Goal: Task Accomplishment & Management: Complete application form

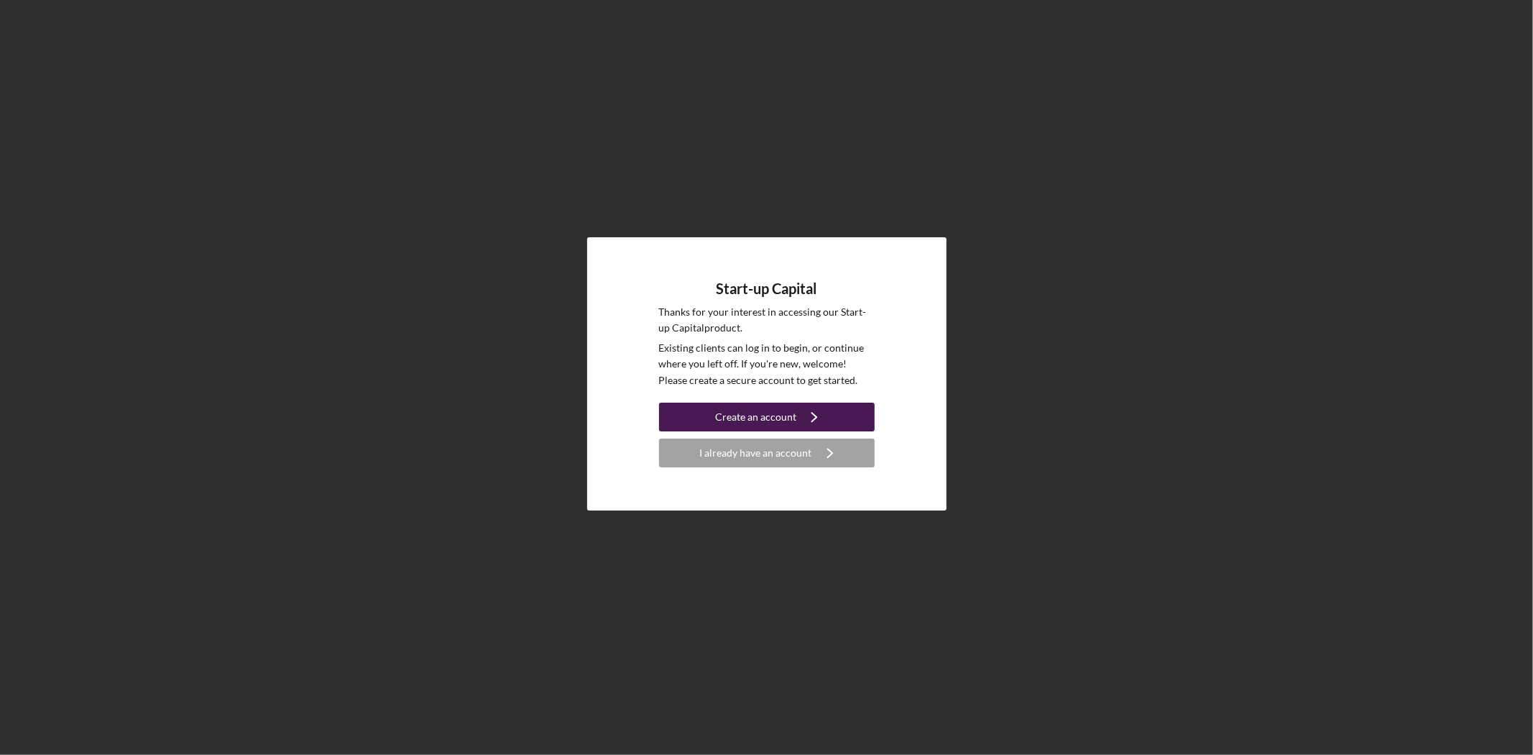
click at [765, 413] on div "Create an account" at bounding box center [755, 417] width 81 height 29
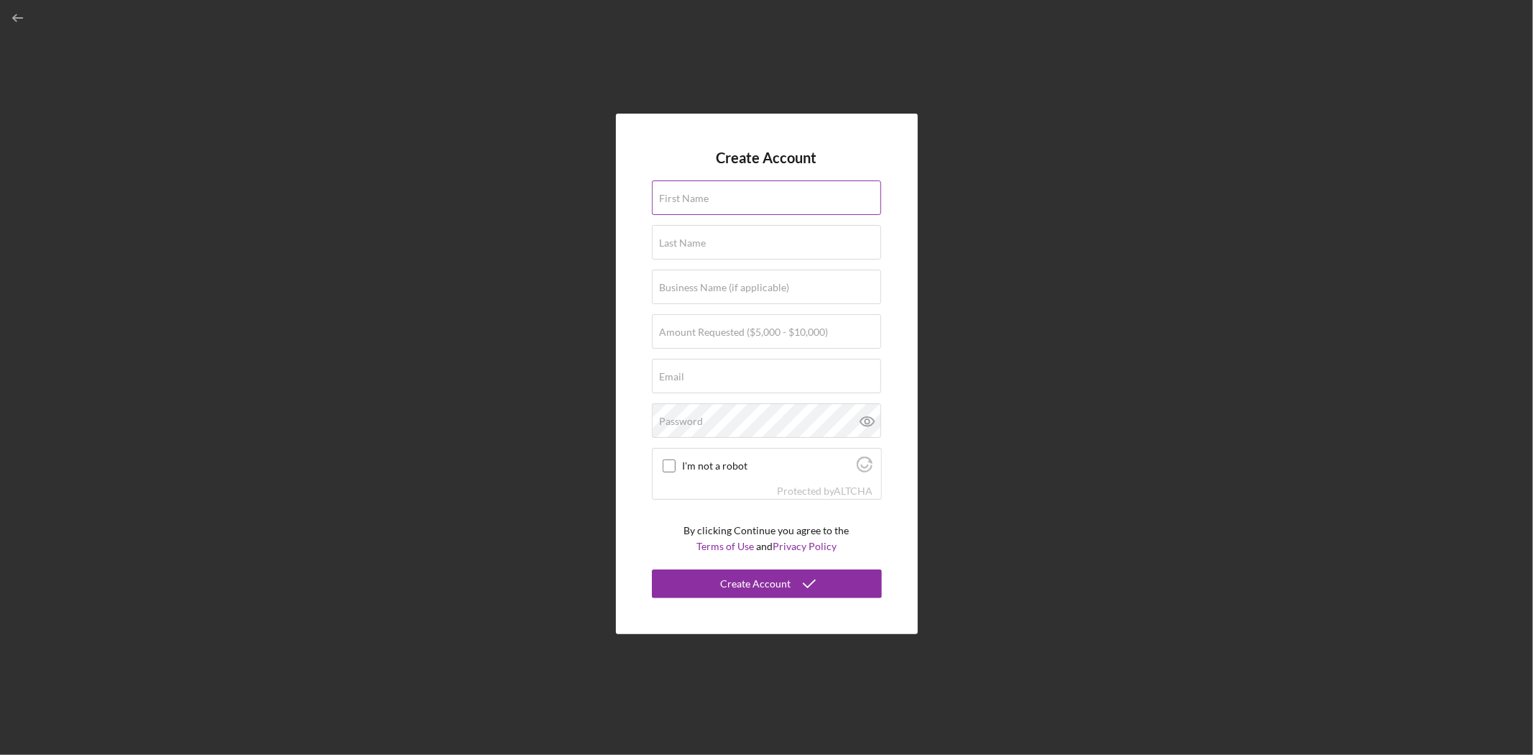
click at [719, 206] on input "First Name" at bounding box center [766, 197] width 229 height 35
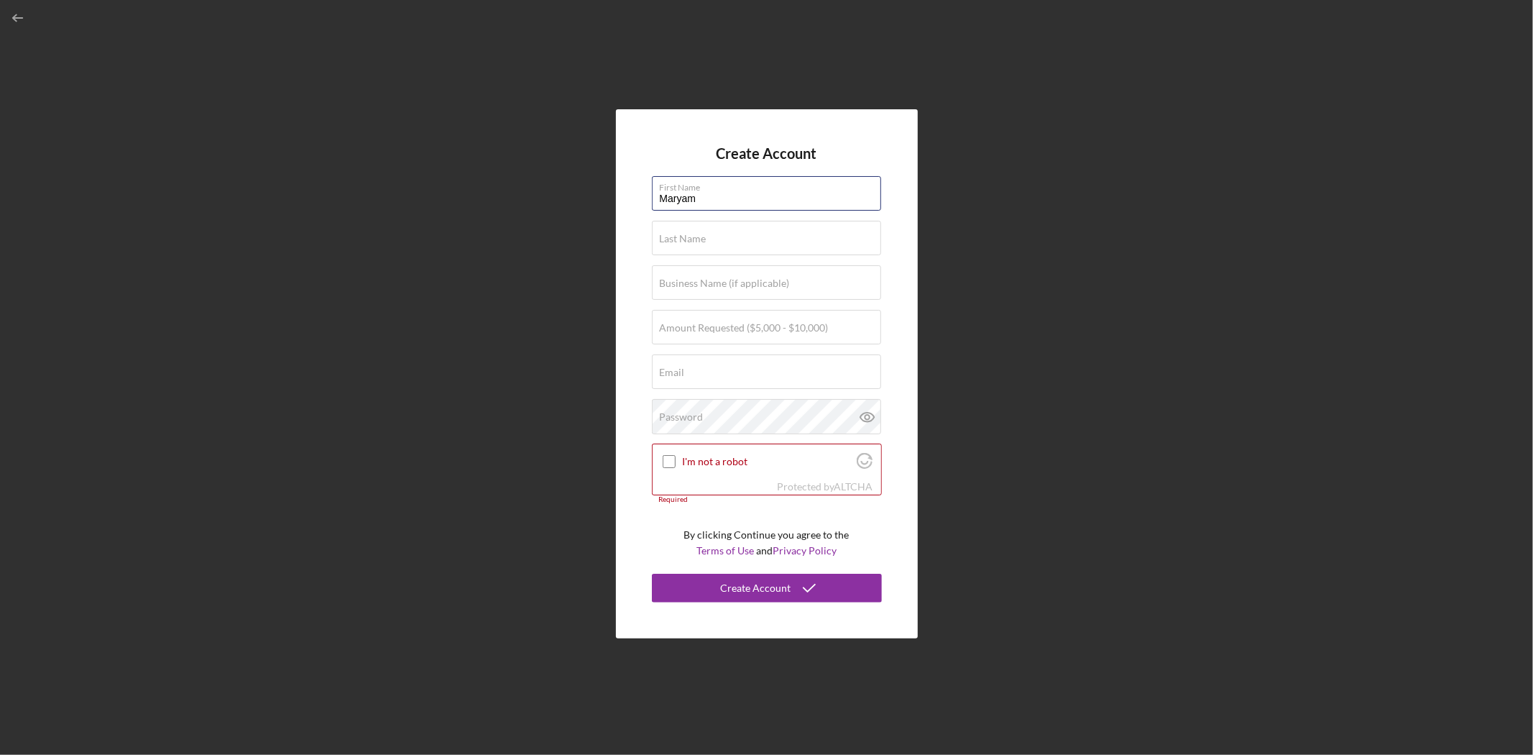
type input "Maryam"
type input "[PERSON_NAME]"
click at [771, 295] on input "Business Name (if applicable)" at bounding box center [766, 282] width 229 height 35
paste input "[PERSON_NAME]'s Pastry & Café"
type input "[PERSON_NAME]'s Pastry & Café"
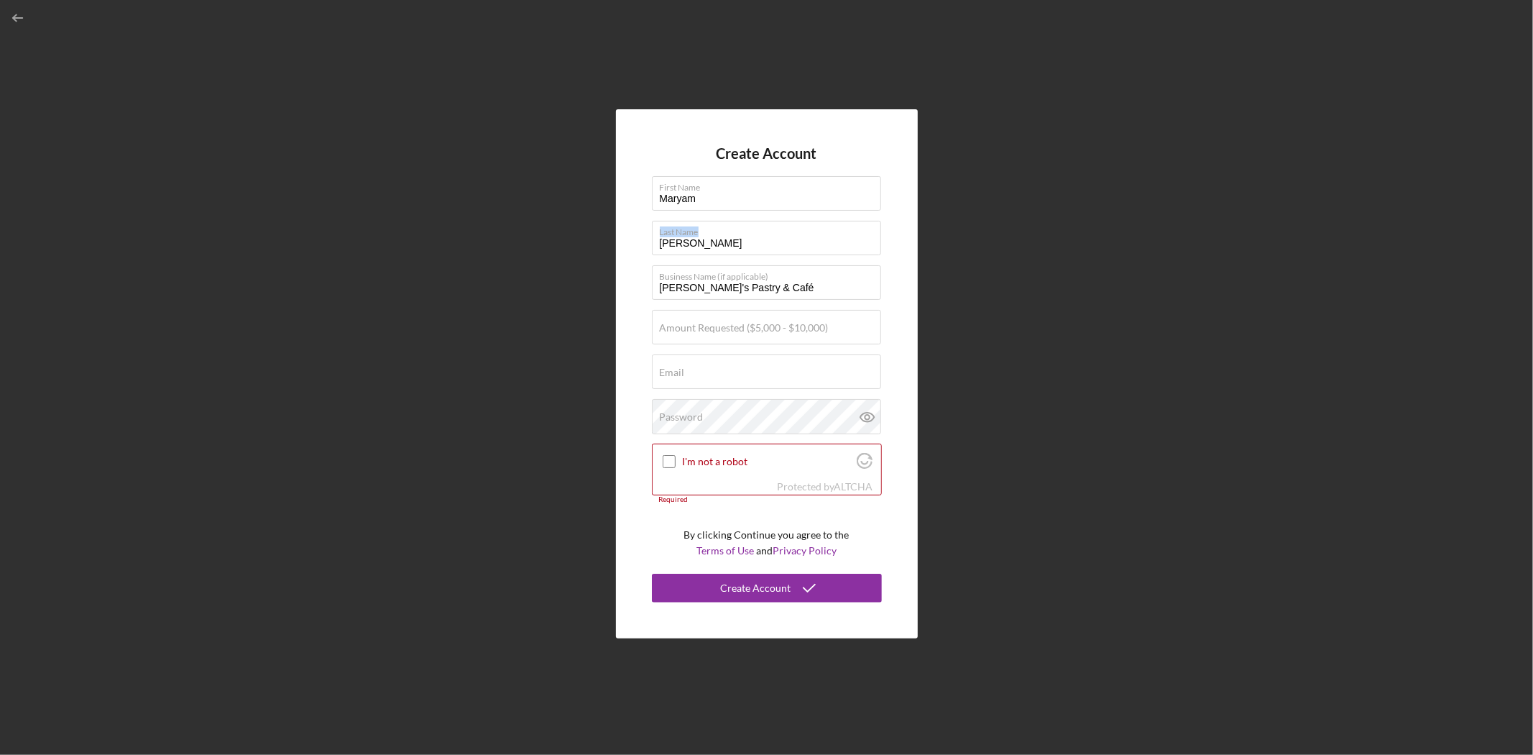
drag, startPoint x: 736, startPoint y: 236, endPoint x: 641, endPoint y: 241, distance: 95.7
click at [641, 240] on div "Create Account First Name [PERSON_NAME] Last Name [PERSON_NAME] Business Name (…" at bounding box center [767, 373] width 302 height 528
drag, startPoint x: 710, startPoint y: 243, endPoint x: 646, endPoint y: 242, distance: 64.0
click at [646, 242] on div "Create Account First Name [PERSON_NAME] Last Name [PERSON_NAME] Business Name (…" at bounding box center [767, 373] width 302 height 528
click at [671, 328] on label "Amount Requested ($5,000 - $10,000)" at bounding box center [744, 328] width 169 height 12
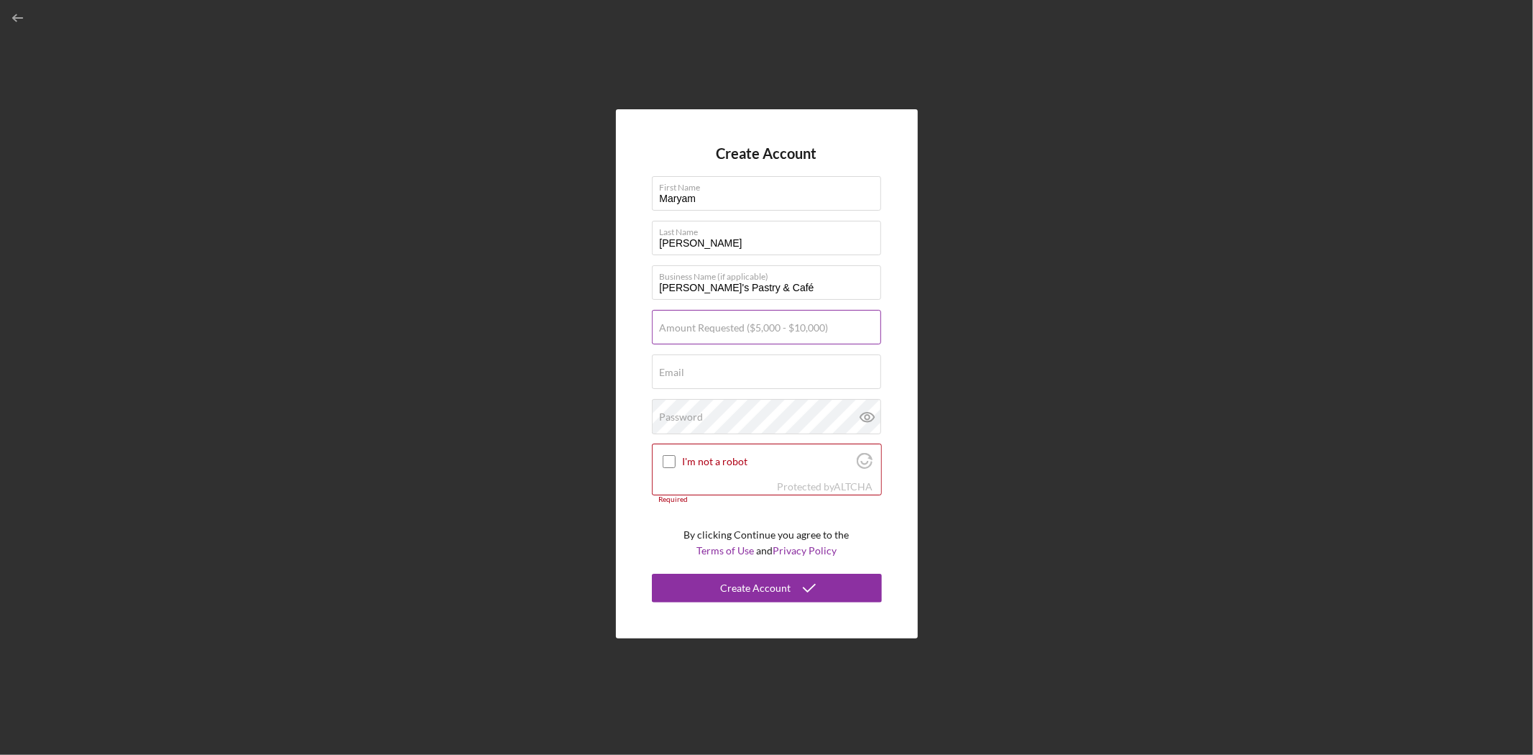
click at [671, 328] on input "Amount Requested ($5,000 - $10,000)" at bounding box center [766, 327] width 229 height 35
type input "$10,000"
drag, startPoint x: 652, startPoint y: 358, endPoint x: 662, endPoint y: 359, distance: 10.2
click at [652, 358] on input "Email" at bounding box center [766, 371] width 229 height 35
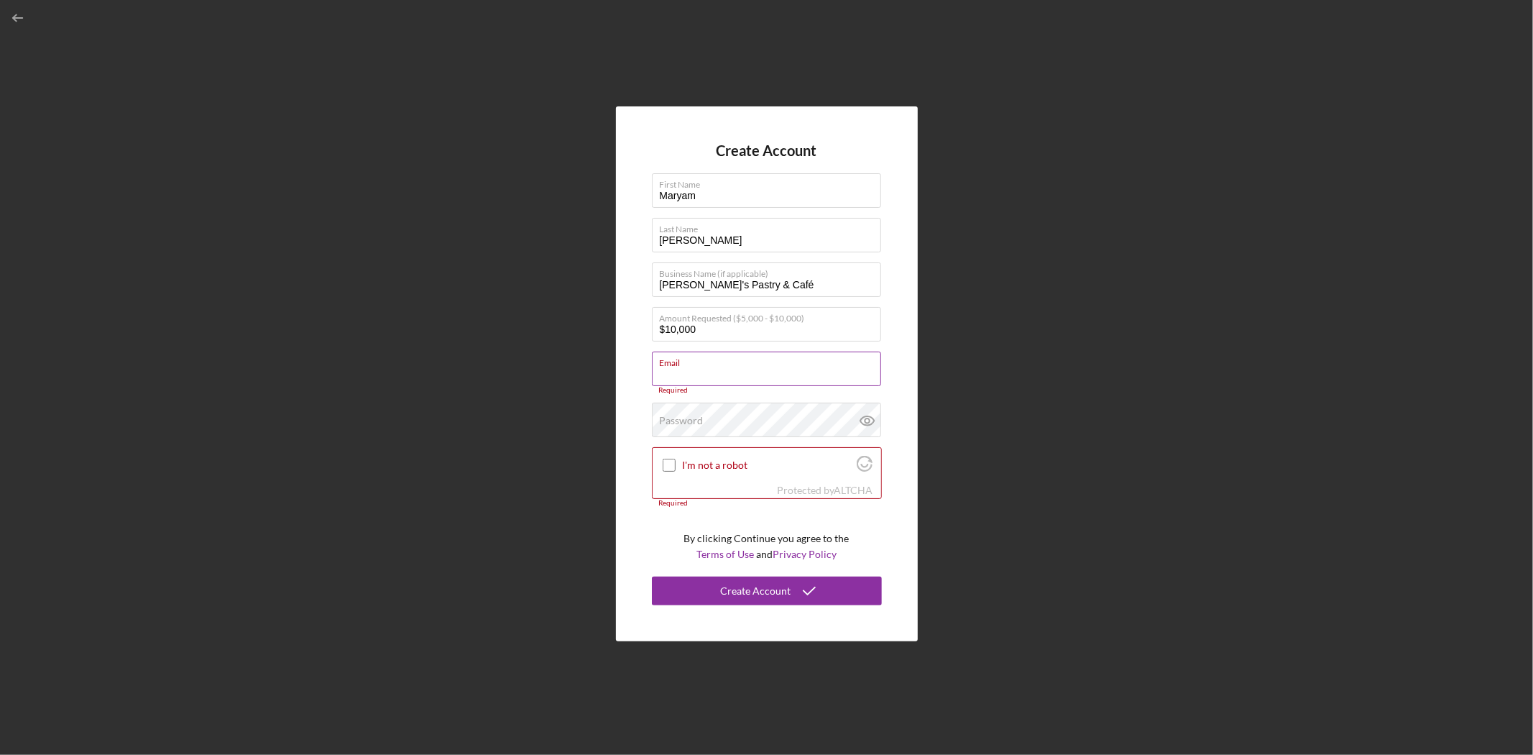
paste input "[EMAIL_ADDRESS][DOMAIN_NAME]"
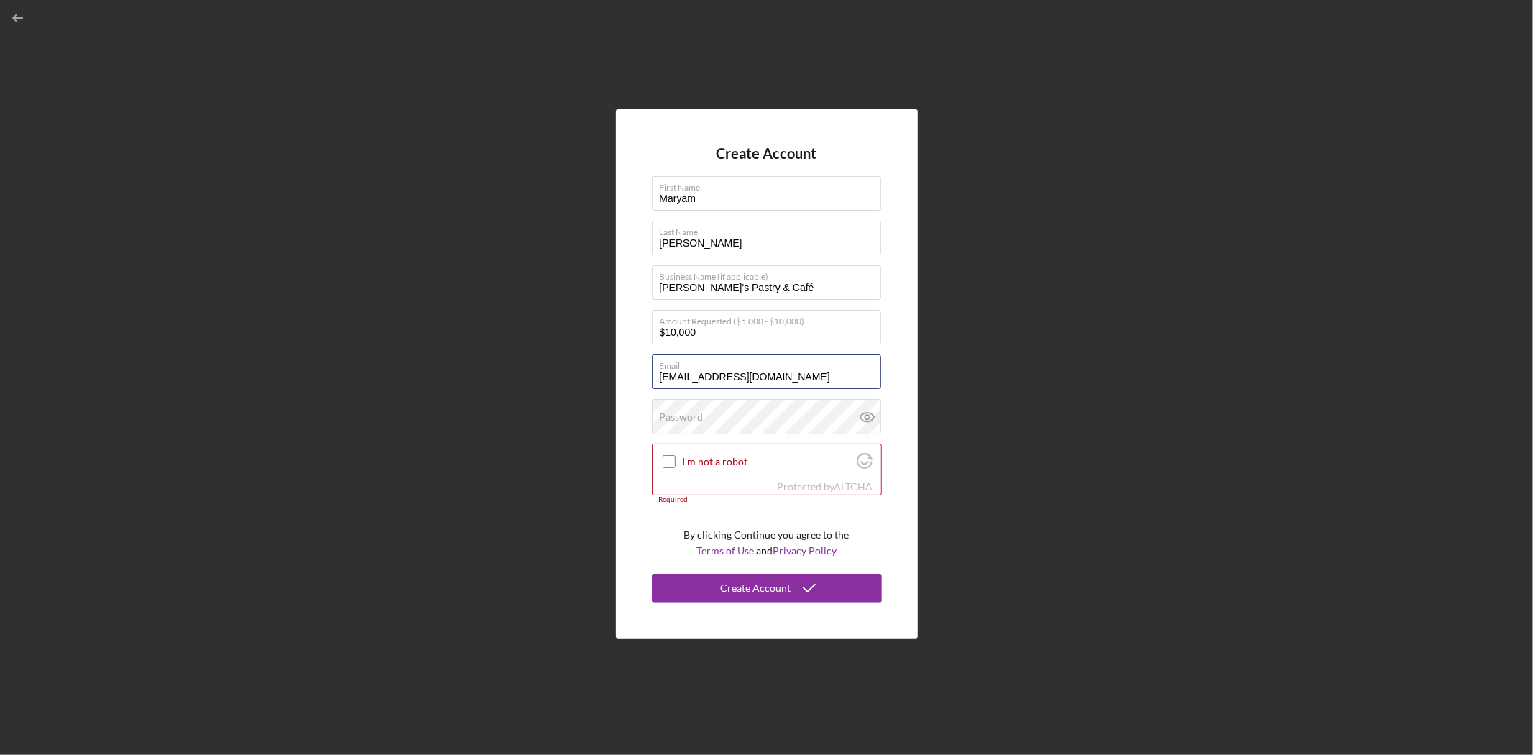
type input "[EMAIL_ADDRESS][DOMAIN_NAME]"
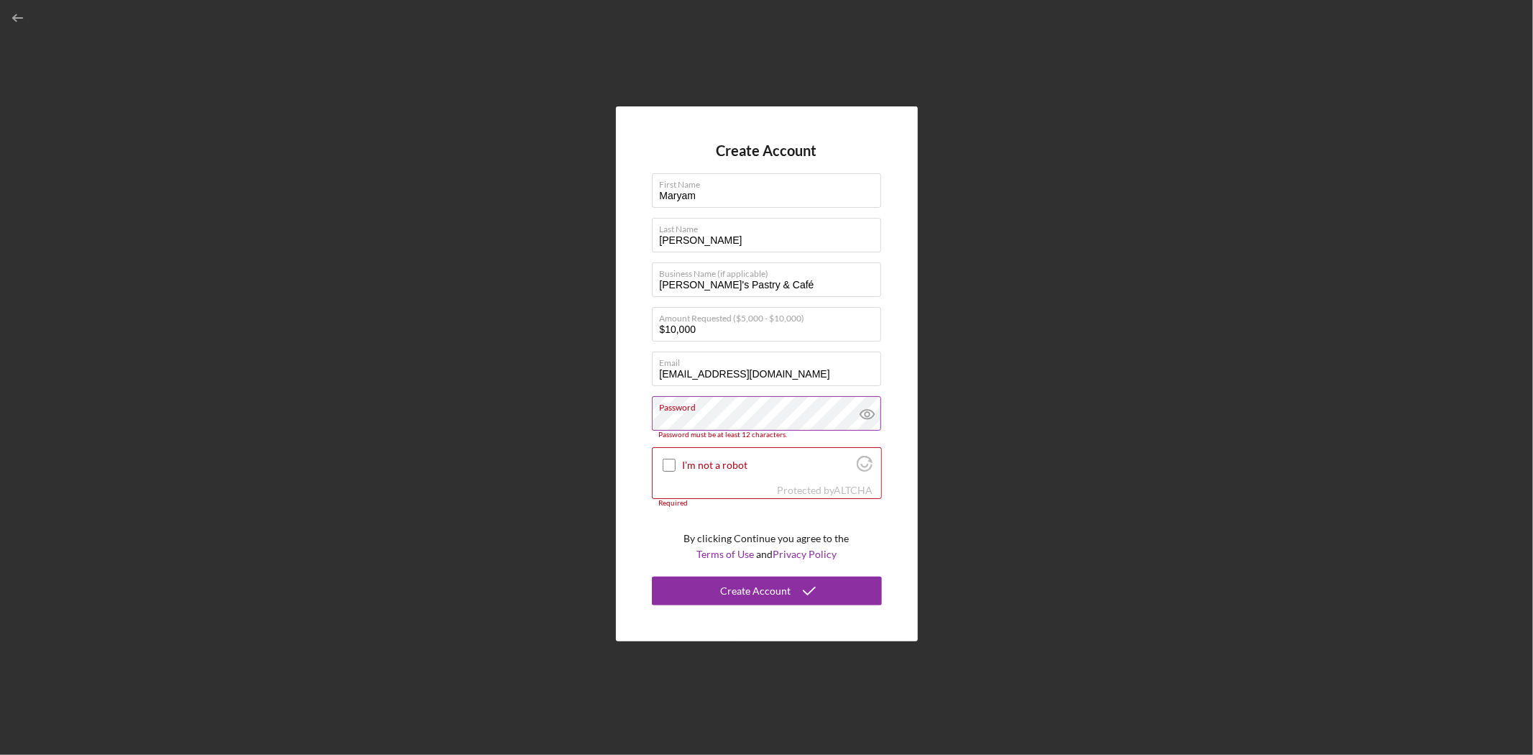
click at [726, 408] on label "Password" at bounding box center [770, 405] width 221 height 16
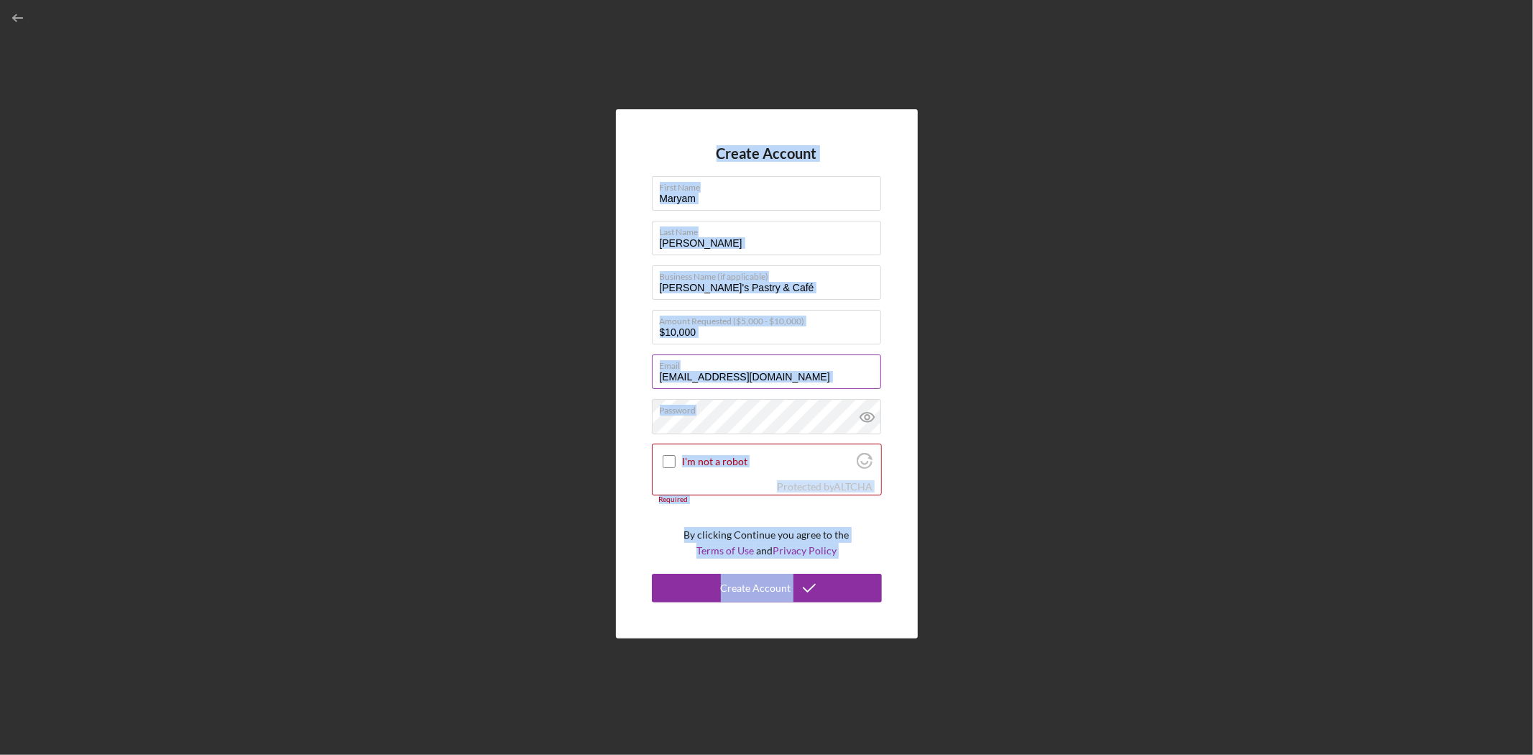
click at [714, 375] on input "[EMAIL_ADDRESS][DOMAIN_NAME]" at bounding box center [766, 371] width 229 height 35
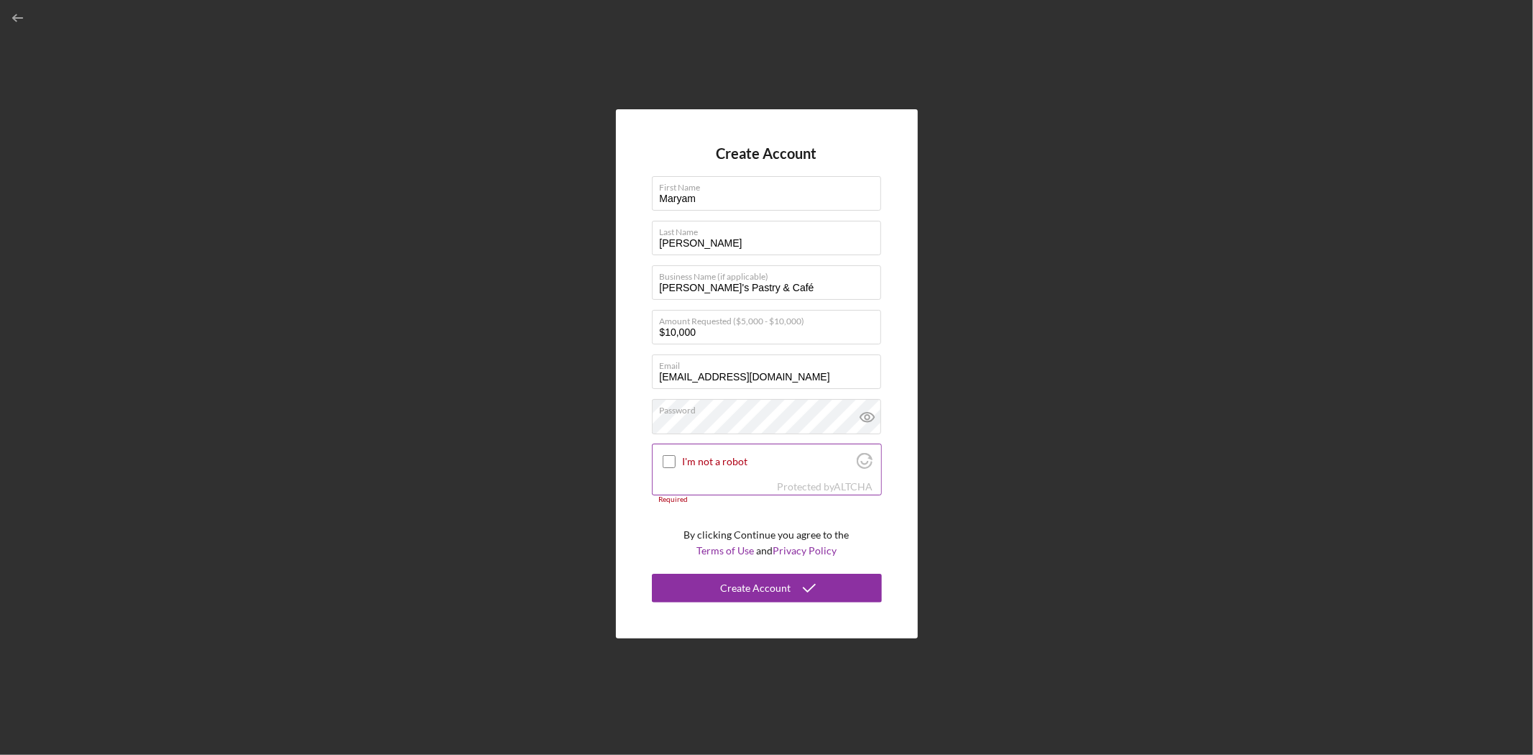
click at [669, 458] on input "I'm not a robot" at bounding box center [669, 461] width 13 height 13
checkbox input "true"
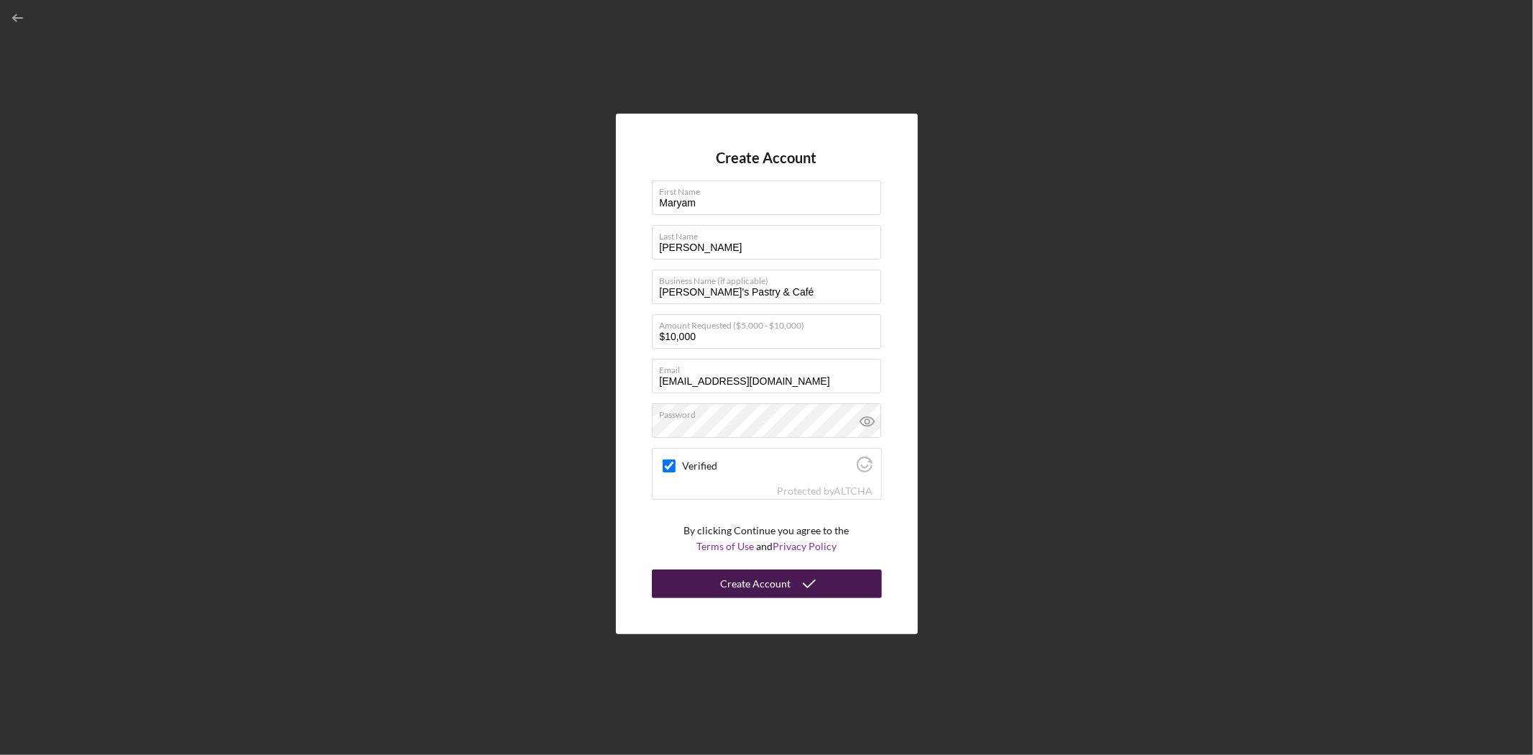
click at [723, 578] on div "Create Account" at bounding box center [756, 583] width 70 height 29
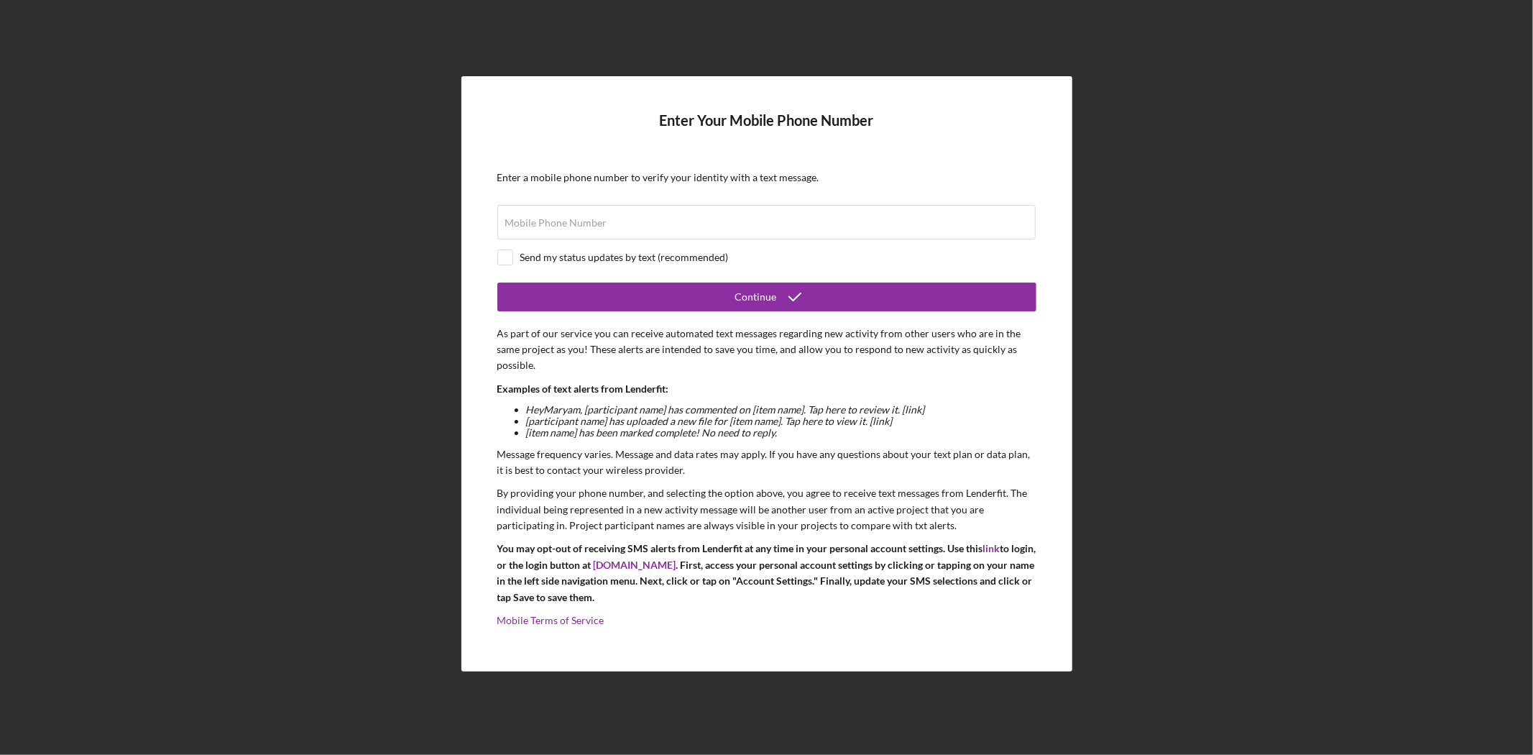
click at [633, 259] on div "Send my status updates by text (recommended)" at bounding box center [624, 258] width 208 height 12
checkbox input "false"
click at [638, 220] on div "Mobile Phone Number" at bounding box center [766, 223] width 539 height 36
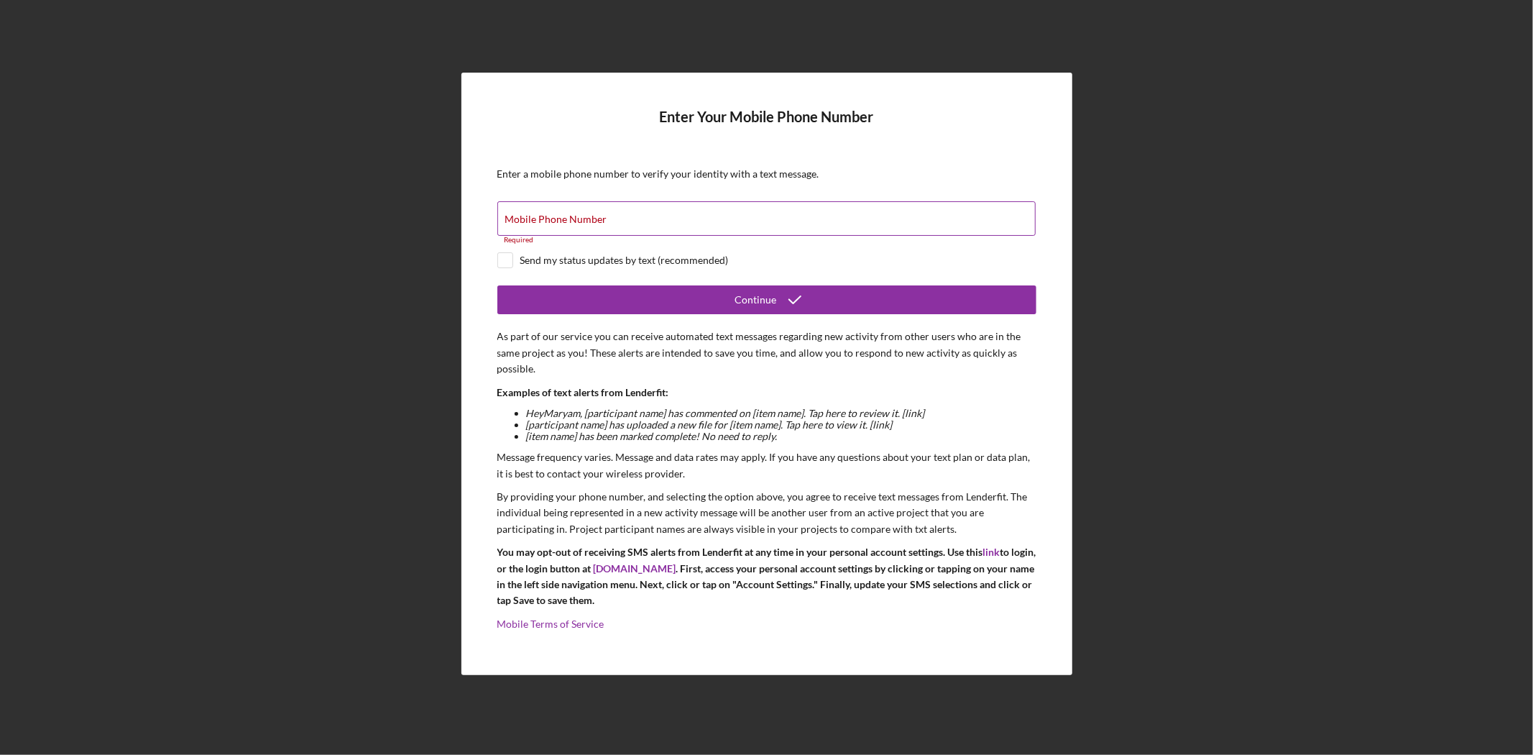
click at [607, 217] on label "Mobile Phone Number" at bounding box center [556, 220] width 102 height 12
click at [644, 217] on input "Mobile Phone Number" at bounding box center [766, 218] width 538 height 35
click at [664, 221] on input "Mobile Phone Number" at bounding box center [766, 218] width 538 height 35
click at [805, 224] on div "Mobile Phone Number Required" at bounding box center [766, 222] width 539 height 43
paste input "[PHONE_NUMBER]"
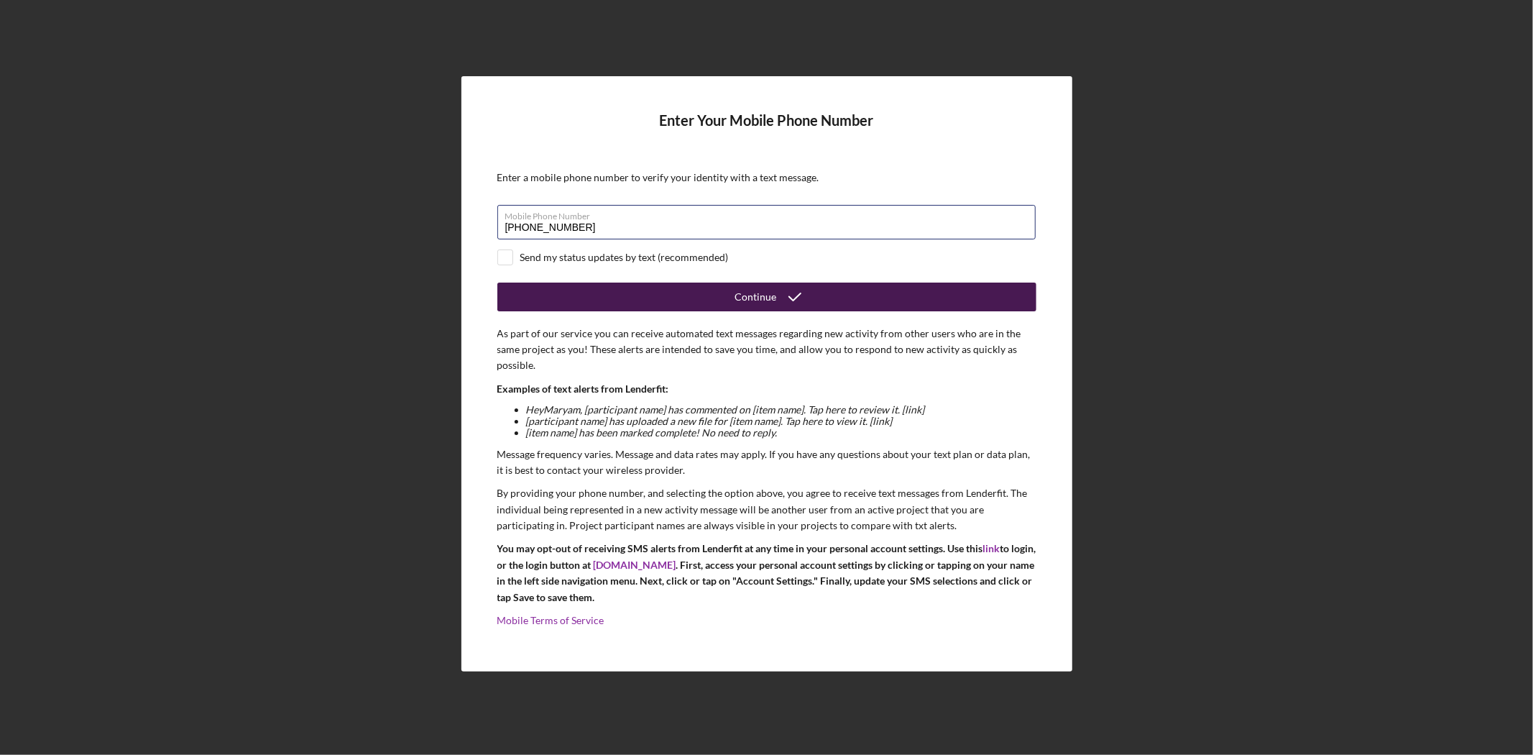
type input "[PHONE_NUMBER]"
click at [794, 300] on icon "submit" at bounding box center [795, 297] width 36 height 36
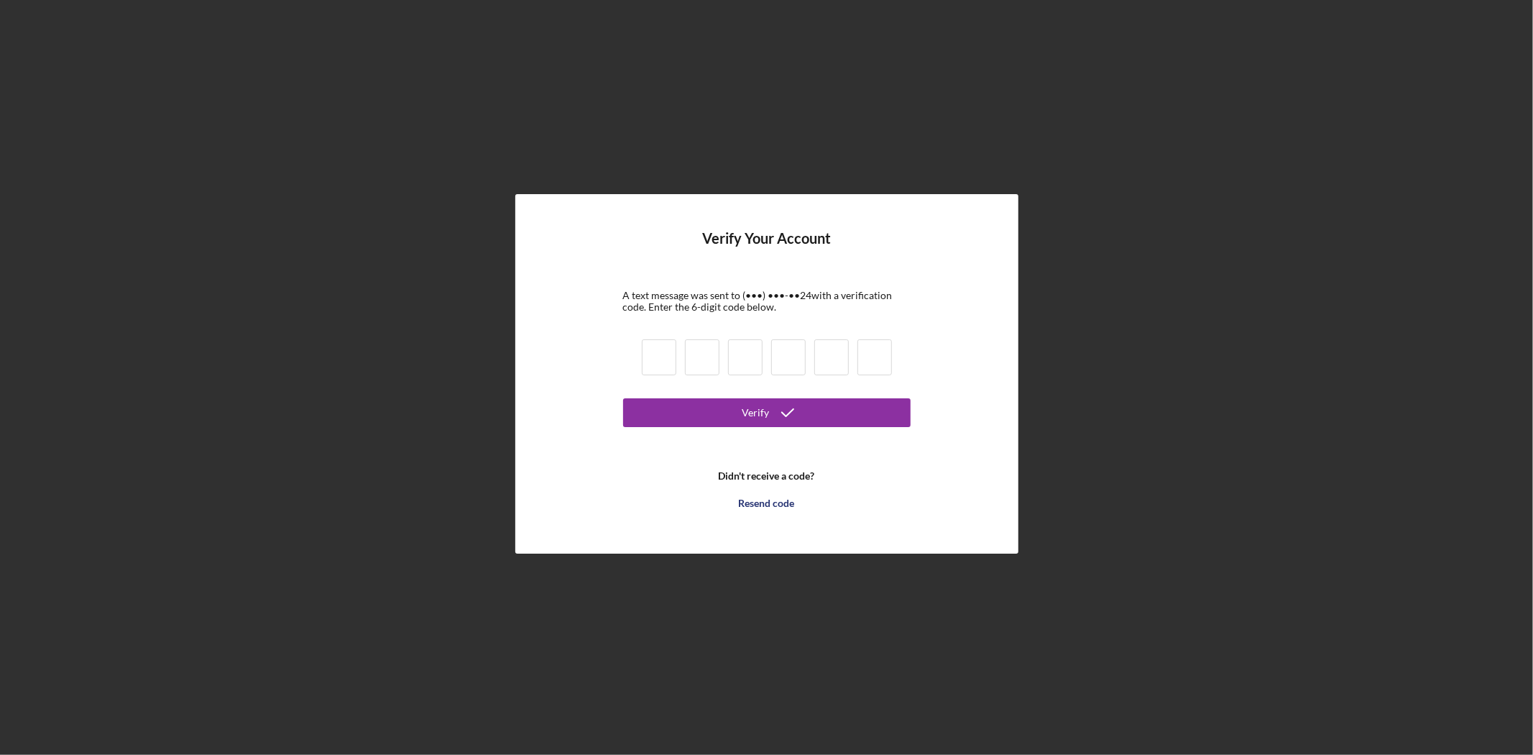
click at [648, 363] on input at bounding box center [659, 357] width 35 height 36
type input "8"
type input "9"
type input "3"
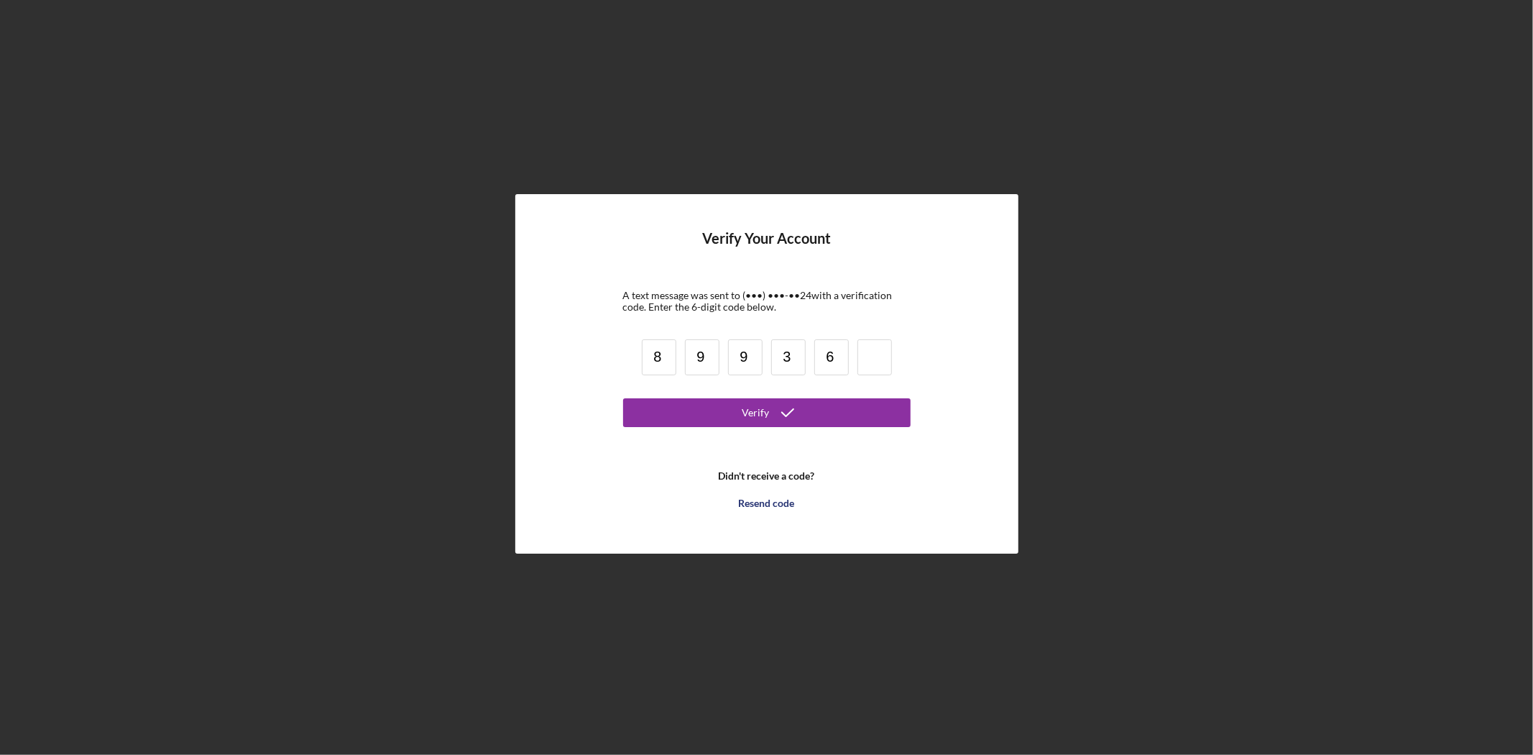
type input "6"
type input "1"
click at [687, 404] on button "Verify" at bounding box center [767, 412] width 288 height 29
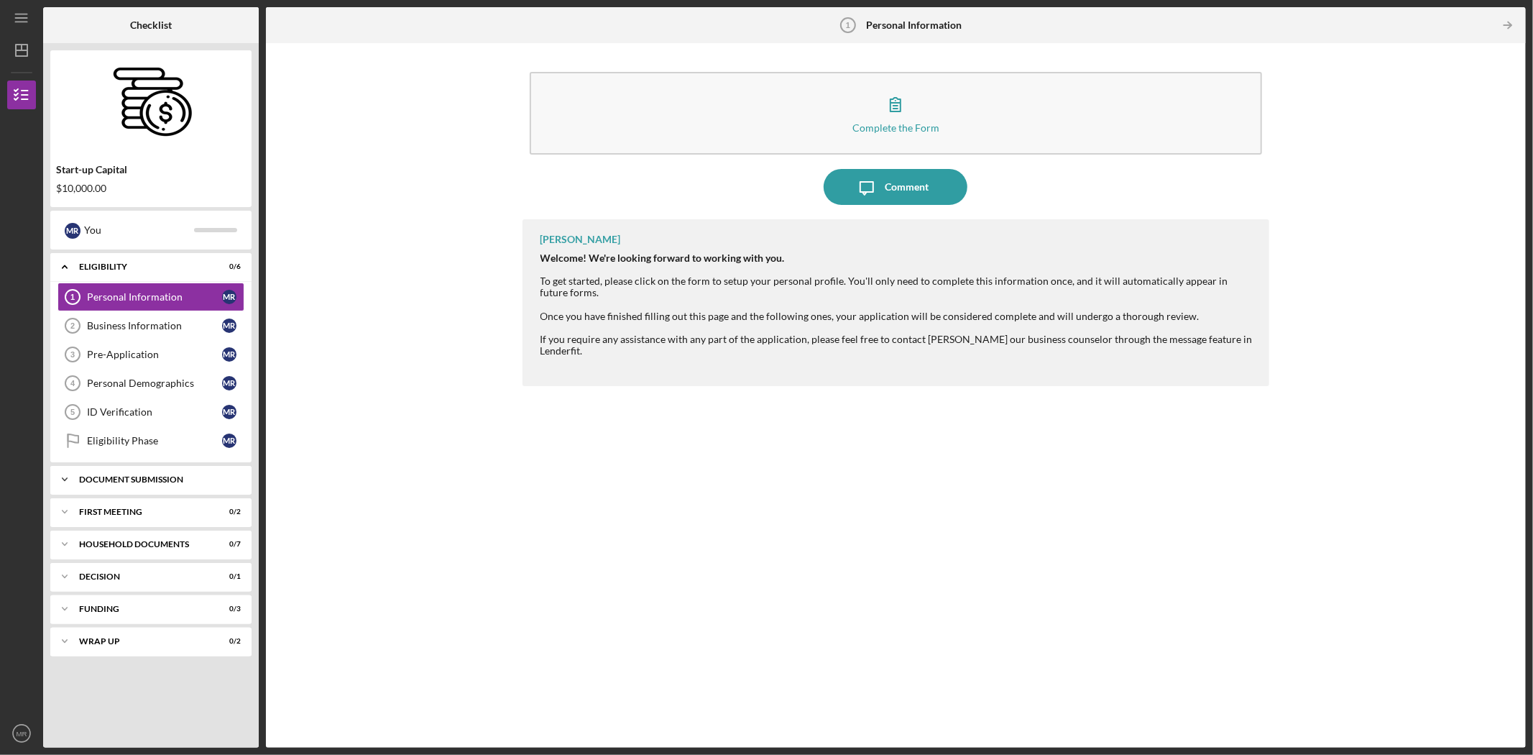
click at [183, 482] on div "Document Submission" at bounding box center [156, 479] width 155 height 9
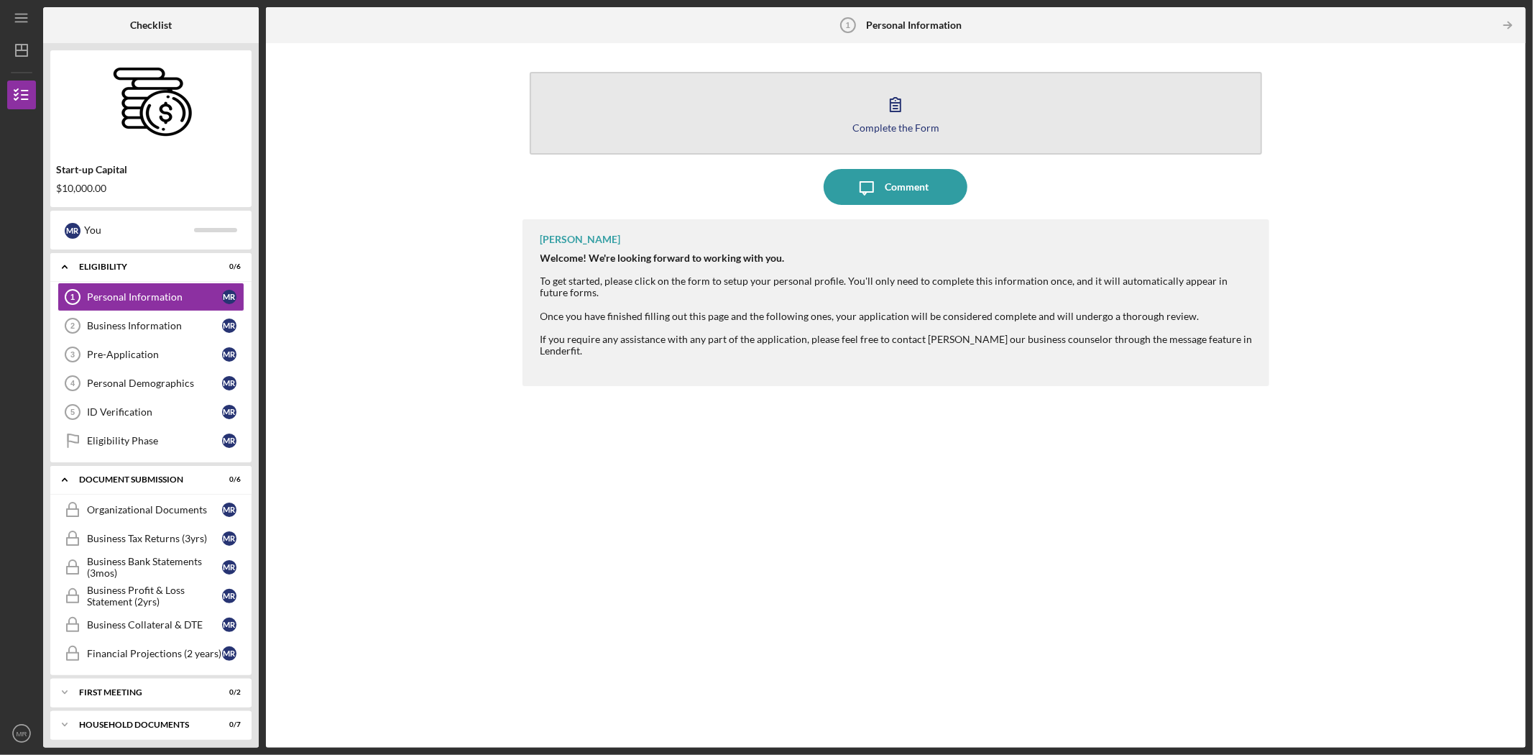
click at [1025, 138] on button "Complete the Form Form" at bounding box center [896, 113] width 733 height 83
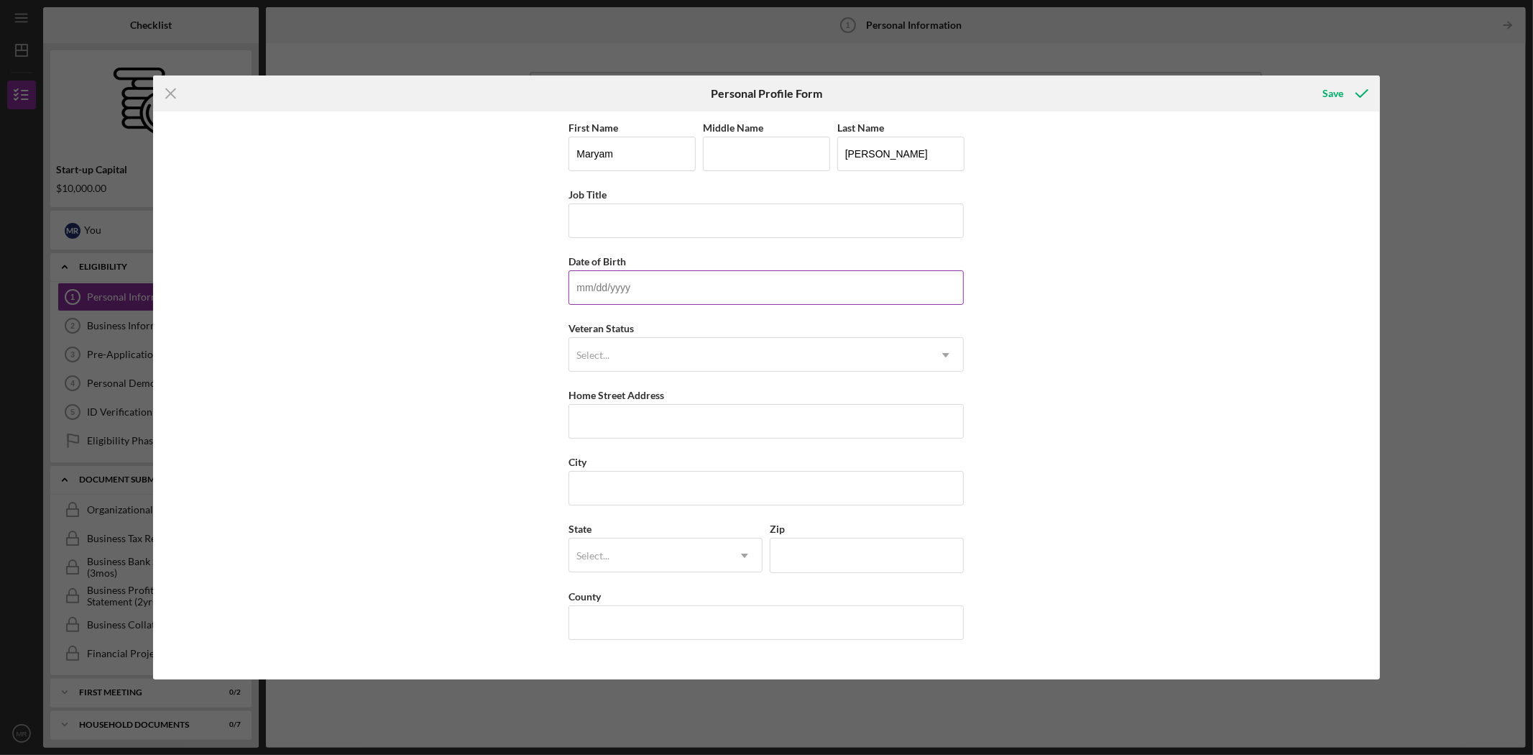
click at [658, 275] on input "Date of Birth" at bounding box center [766, 287] width 395 height 35
type input "[DATE]"
click at [789, 355] on div "Select..." at bounding box center [748, 355] width 359 height 33
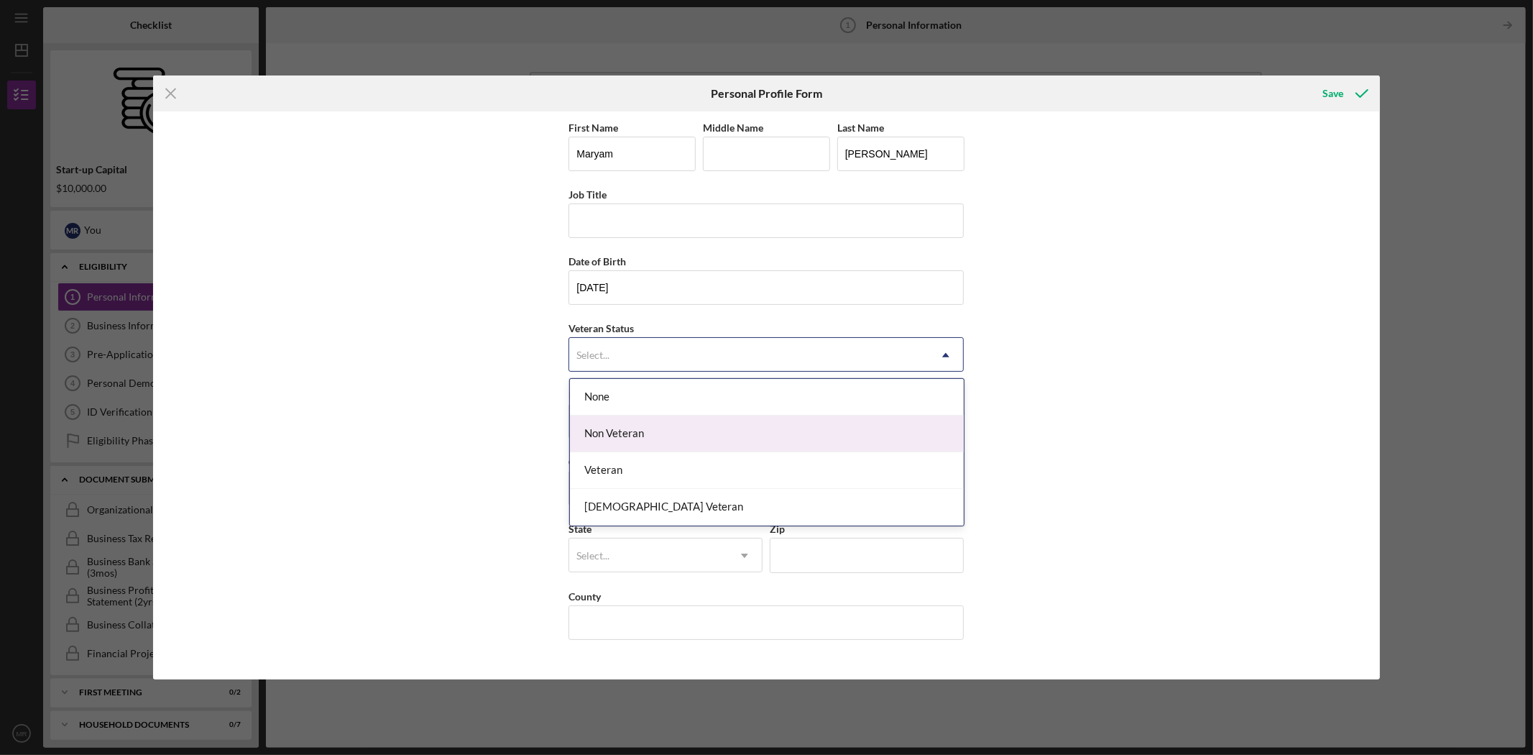
click at [792, 424] on div "Non Veteran" at bounding box center [767, 434] width 394 height 37
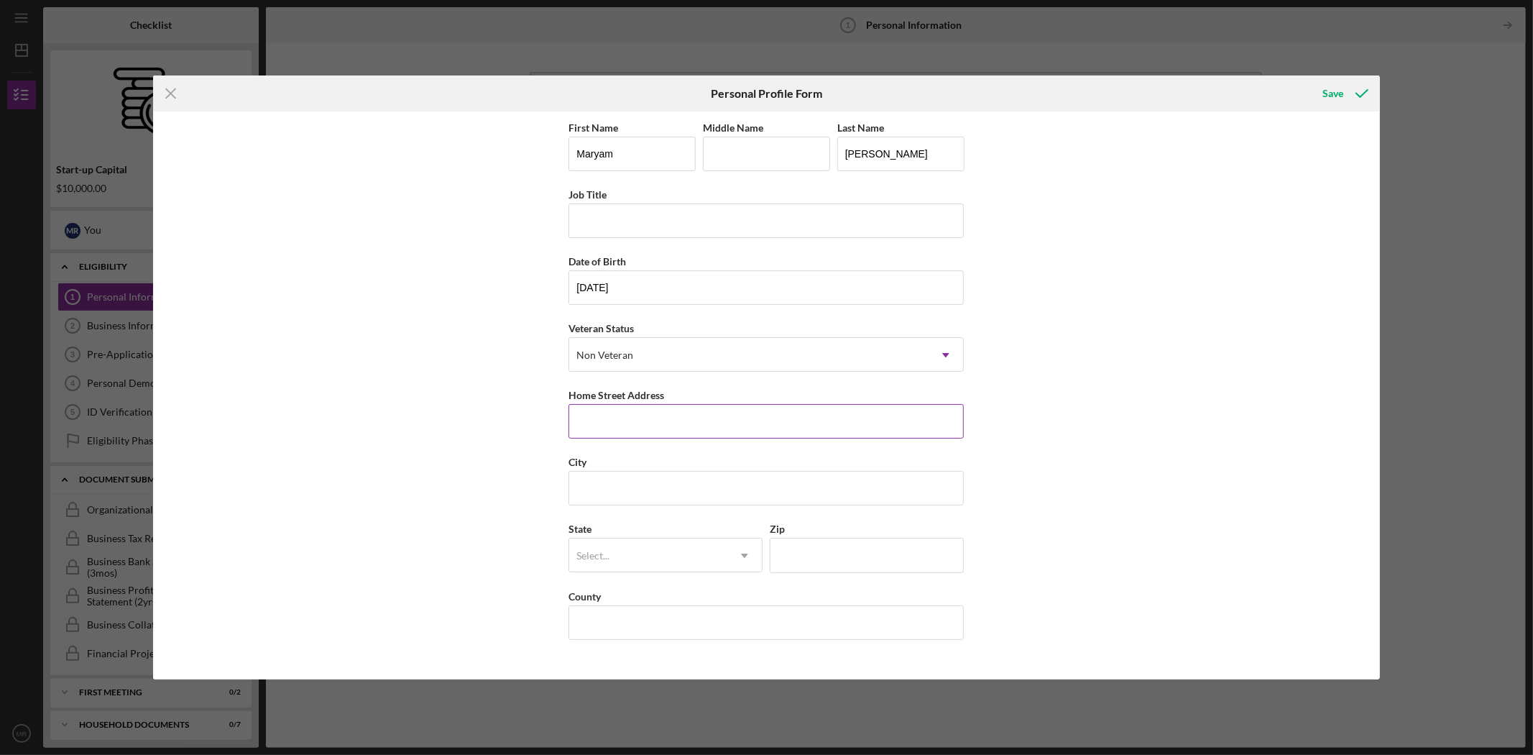
click at [735, 433] on input "Home Street Address" at bounding box center [766, 421] width 395 height 35
click at [643, 422] on input "[STREET_ADDRESS][PERSON_NAME]" at bounding box center [766, 421] width 395 height 35
drag, startPoint x: 645, startPoint y: 421, endPoint x: 635, endPoint y: 421, distance: 10.1
click at [635, 421] on input "[STREET_ADDRESS][PERSON_NAME]" at bounding box center [766, 421] width 395 height 35
type input "[STREET_ADDRESS][PERSON_NAME]"
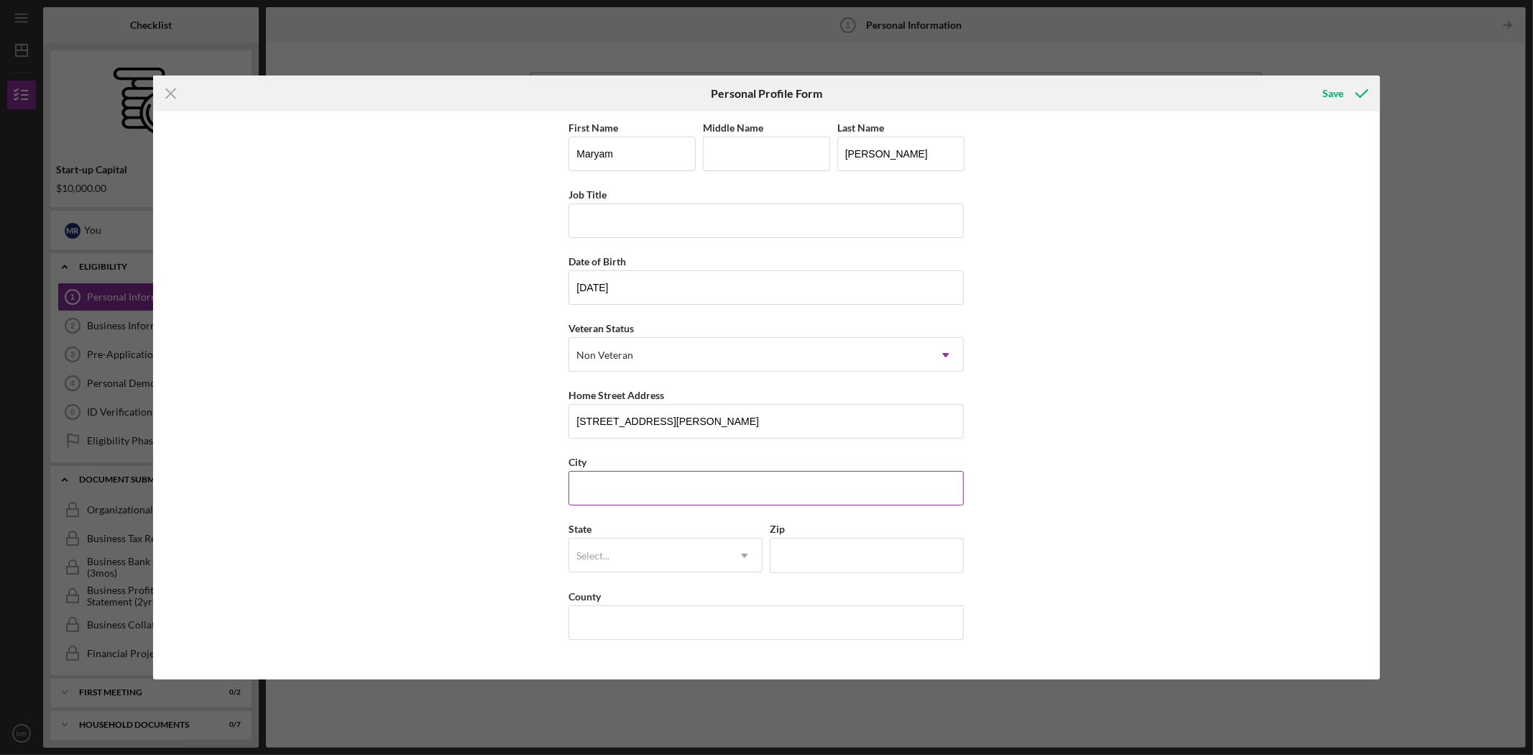
click at [674, 485] on input "City" at bounding box center [766, 488] width 395 height 35
type input "[GEOGRAPHIC_DATA]"
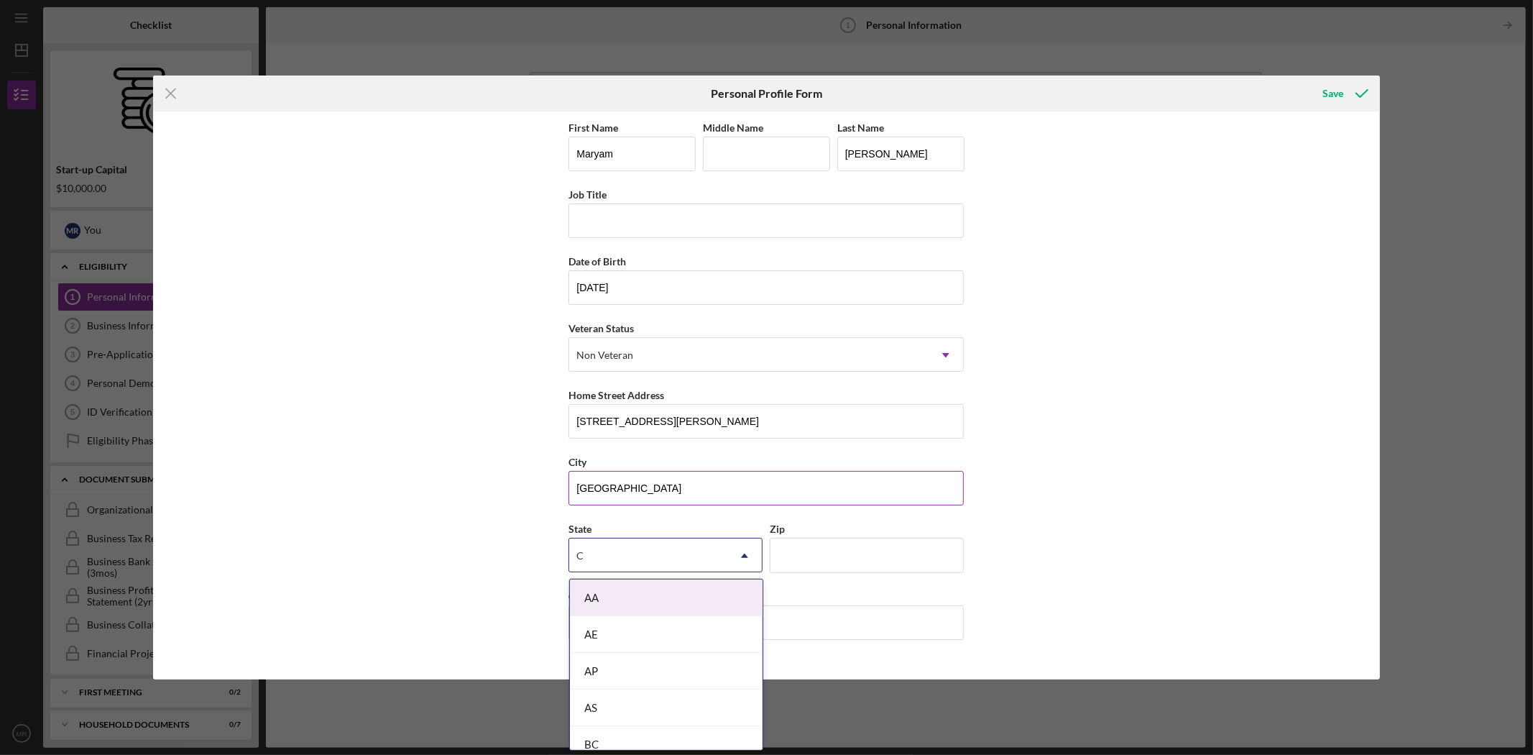
type input "CA"
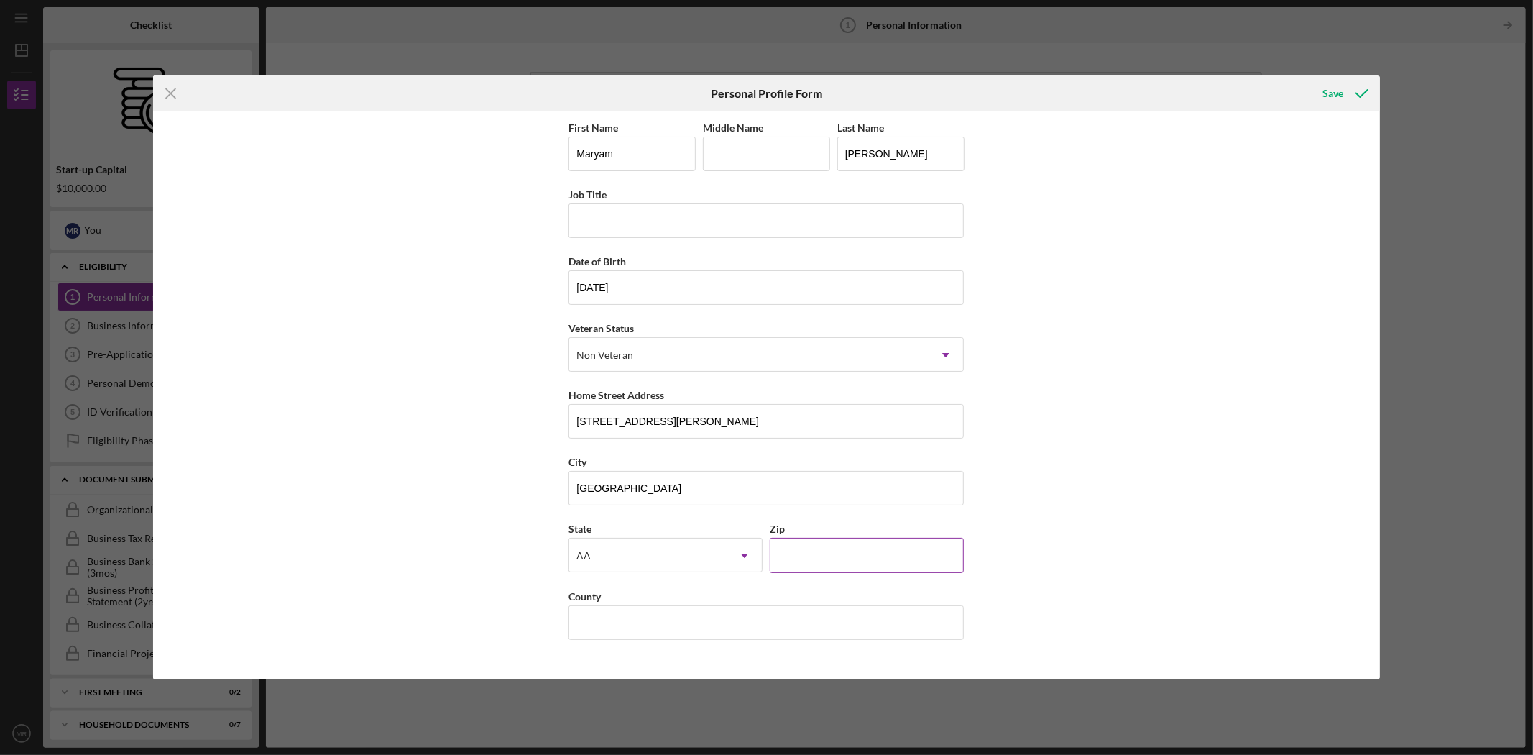
click at [872, 552] on input "Zip" at bounding box center [867, 555] width 194 height 35
type input "90025"
click at [714, 557] on div "AA" at bounding box center [648, 555] width 158 height 33
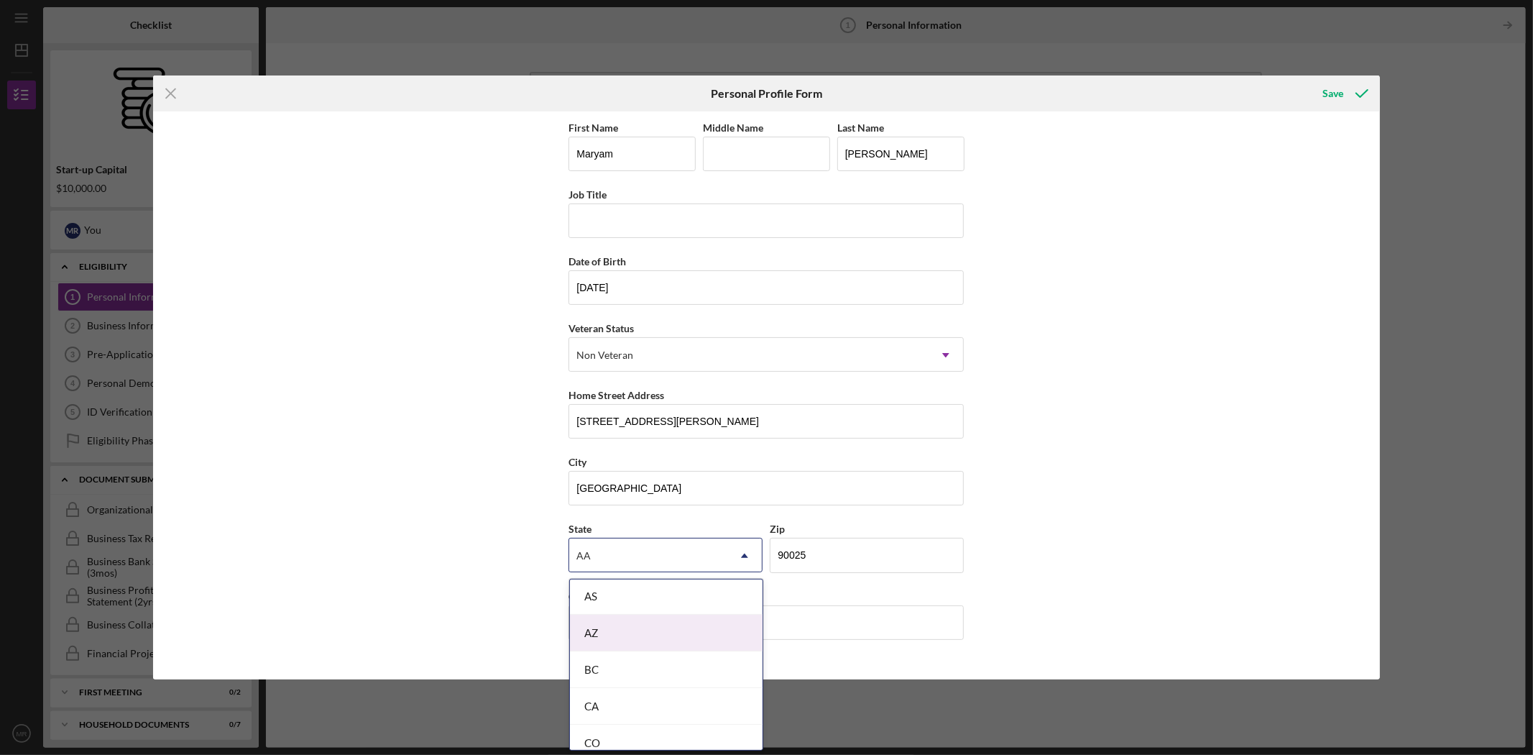
scroll to position [319, 0]
click at [670, 671] on div "CA" at bounding box center [666, 682] width 193 height 37
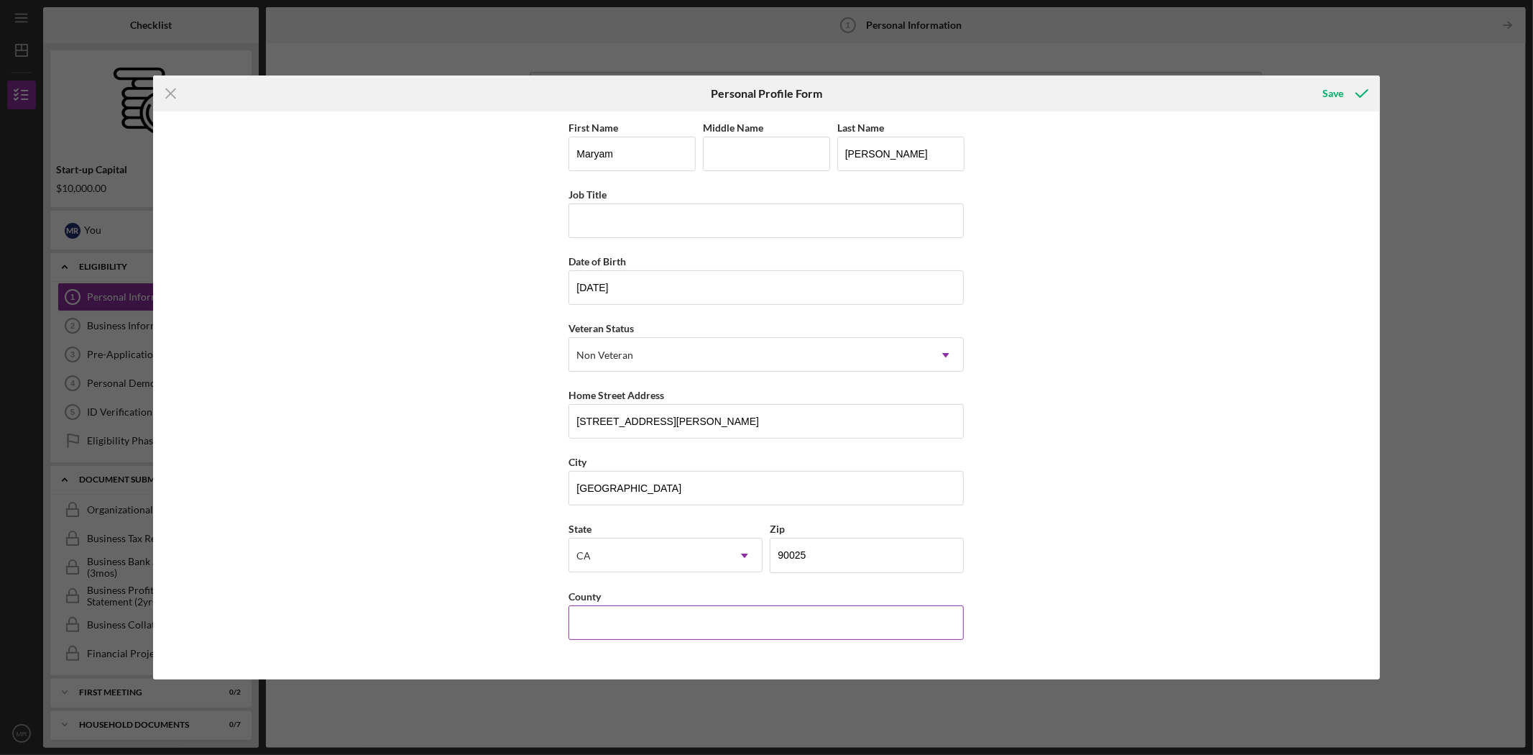
click at [687, 620] on input "County" at bounding box center [766, 622] width 395 height 35
type input "[GEOGRAPHIC_DATA]"
click at [1356, 89] on icon "submit" at bounding box center [1362, 93] width 36 height 36
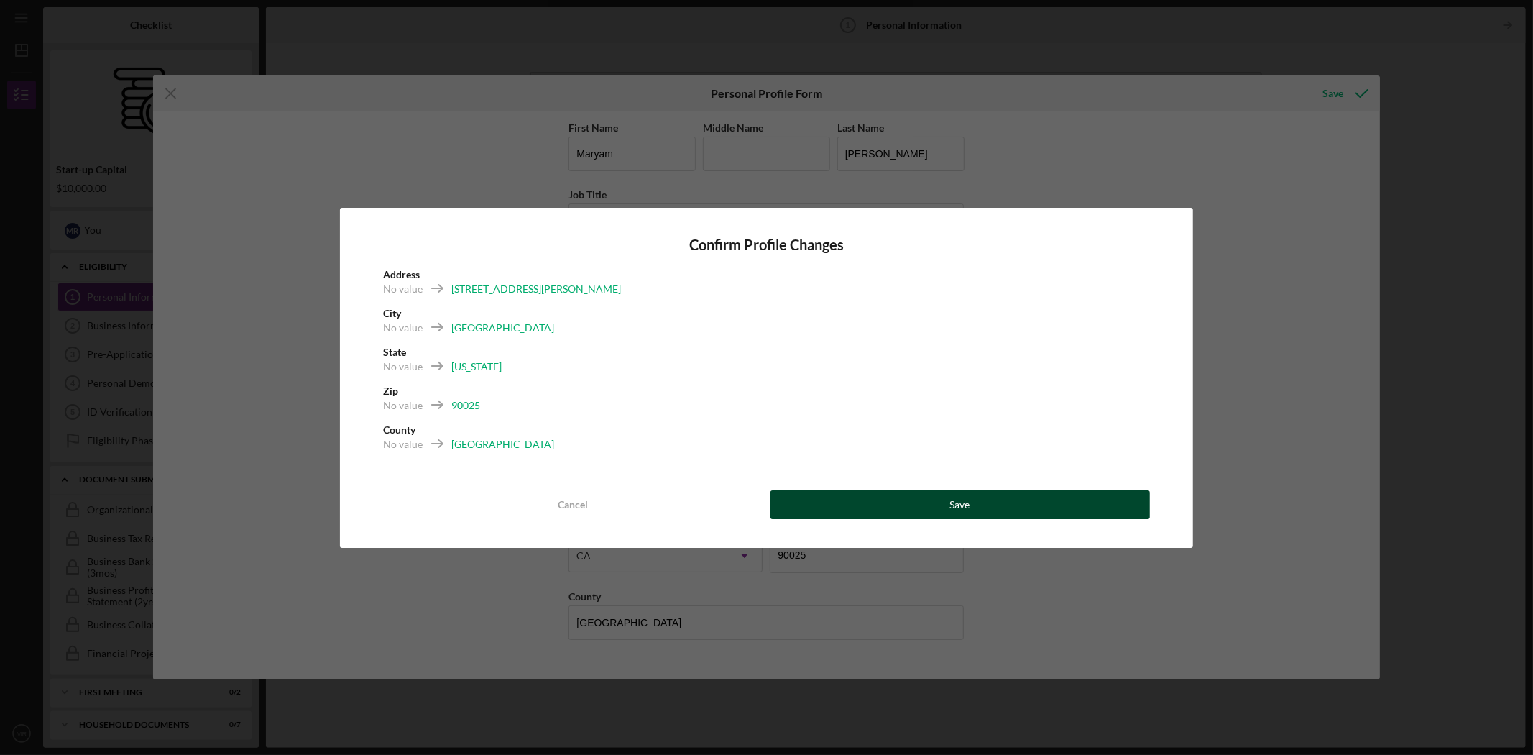
click at [840, 501] on button "Save" at bounding box center [961, 504] width 380 height 29
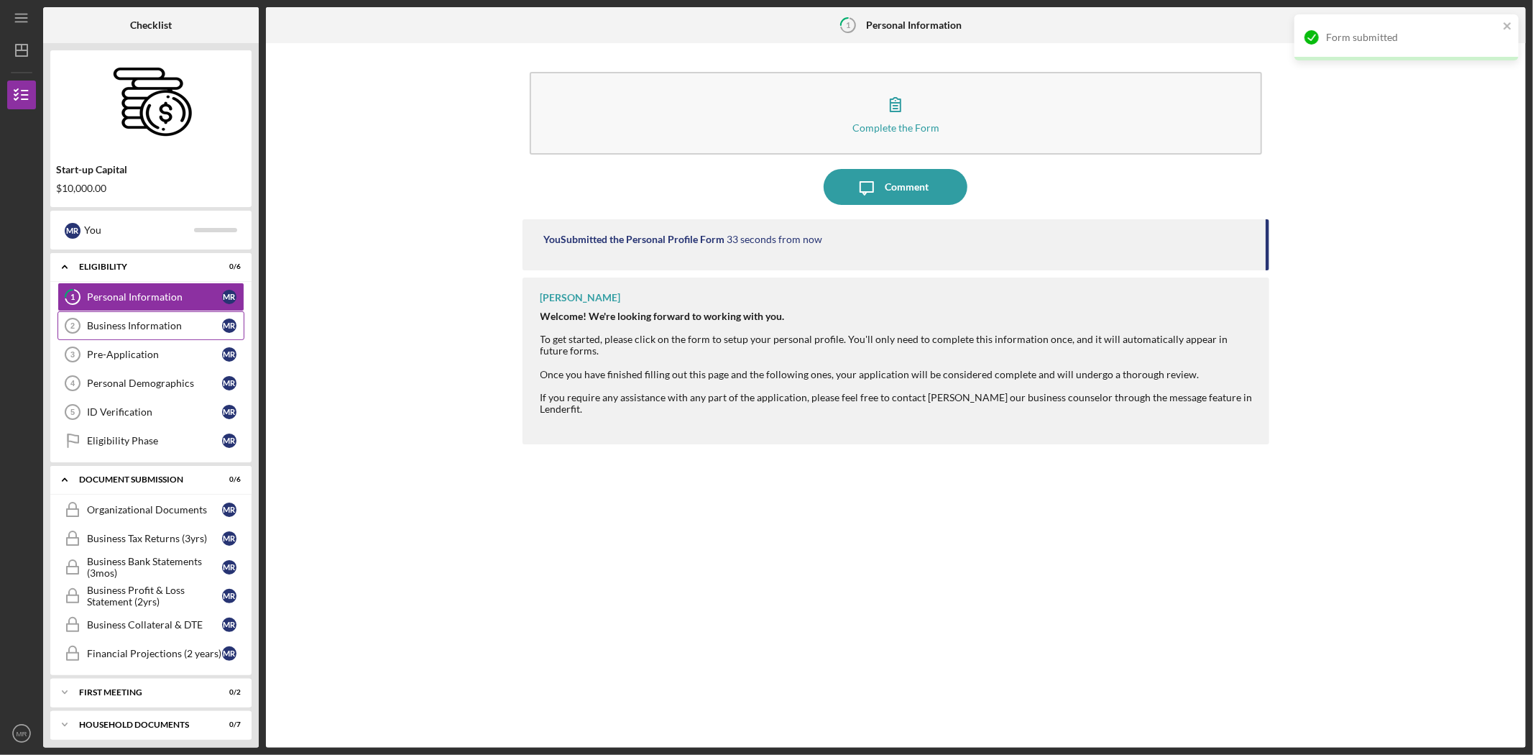
click at [174, 327] on div "Business Information" at bounding box center [154, 326] width 135 height 12
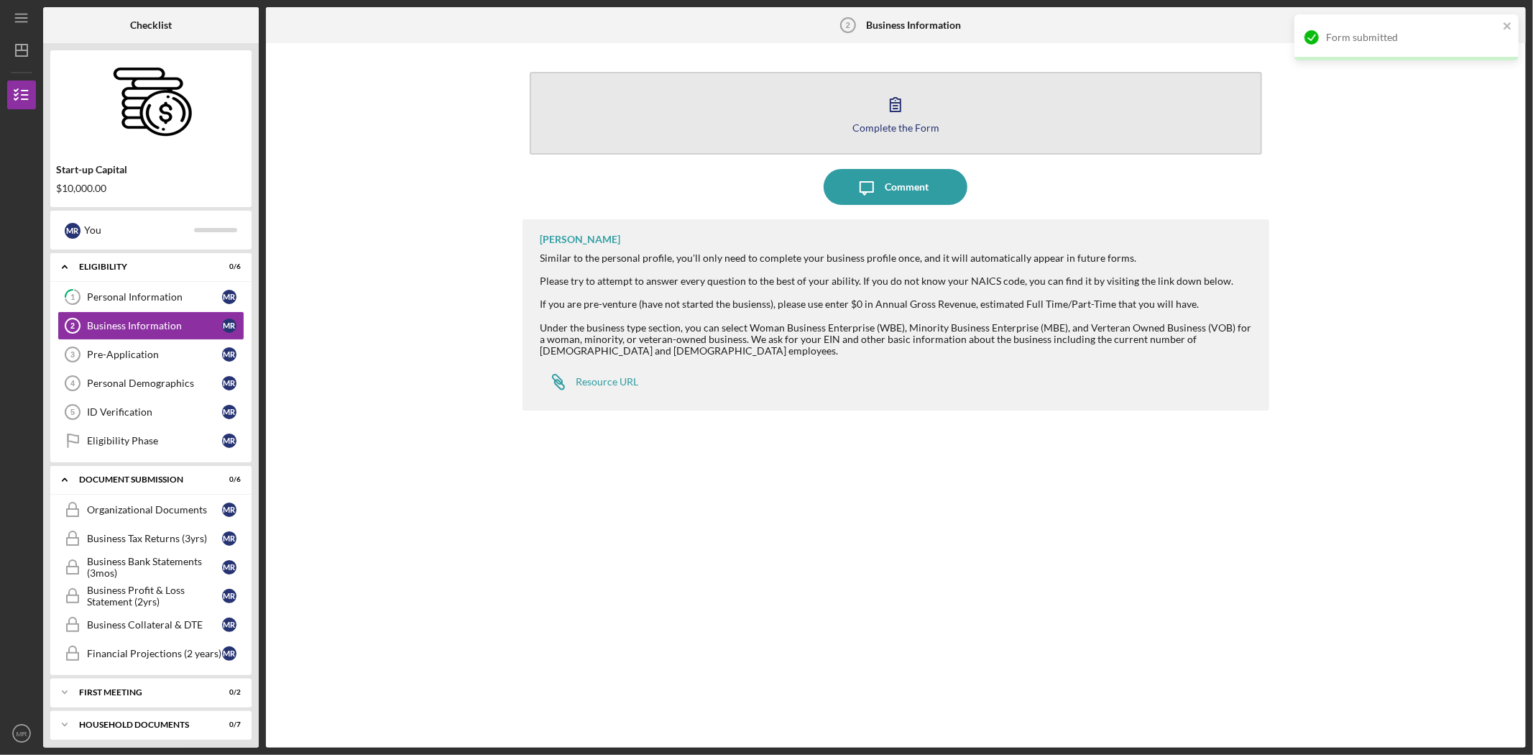
click at [999, 137] on button "Complete the Form Form" at bounding box center [896, 113] width 733 height 83
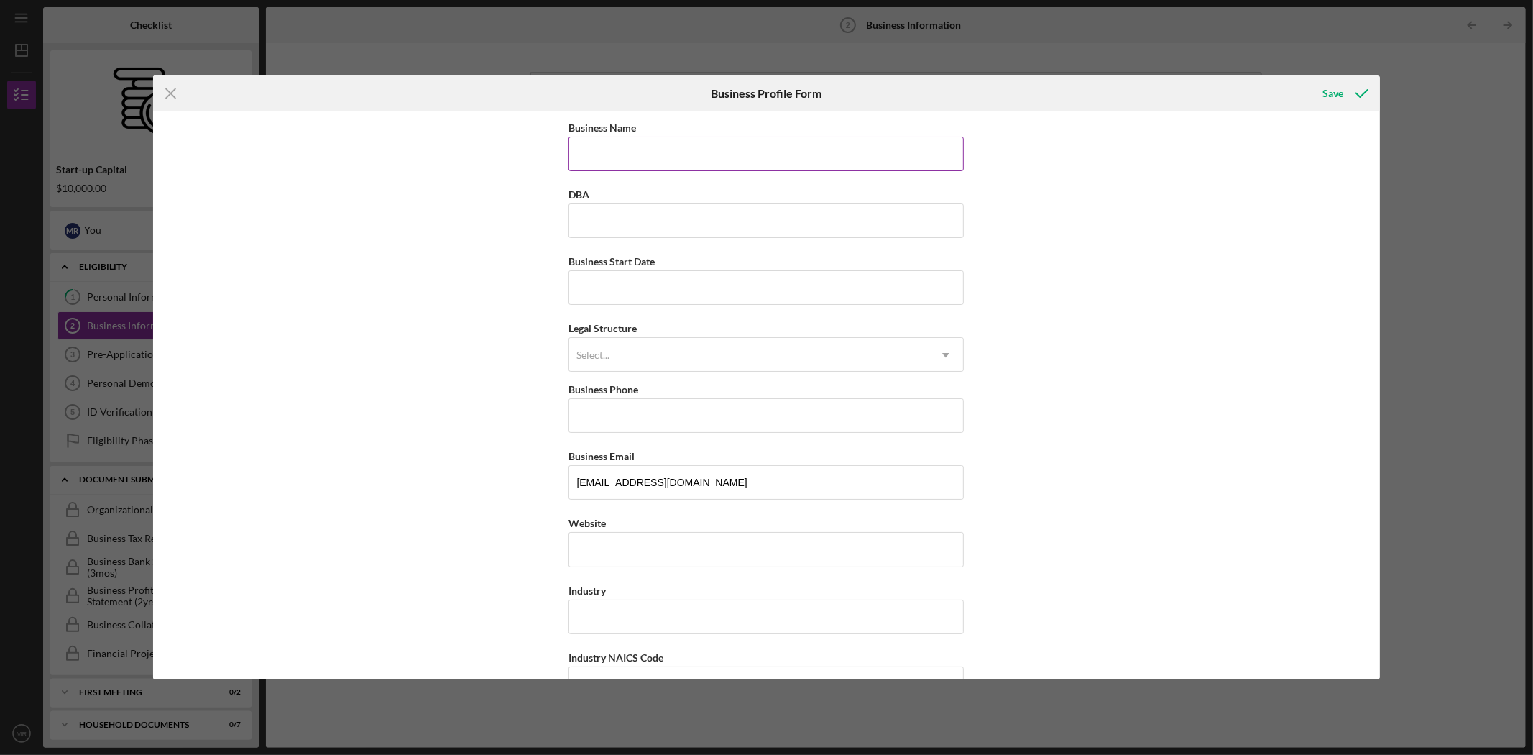
click at [680, 144] on input "Business Name" at bounding box center [766, 154] width 395 height 35
paste input "[PERSON_NAME]’s Pastry & Cafe"
type input "[PERSON_NAME]’s Pastry & Cafe"
click at [713, 219] on input "DBA" at bounding box center [766, 220] width 395 height 35
click at [613, 277] on input "Business Start Date" at bounding box center [766, 287] width 395 height 35
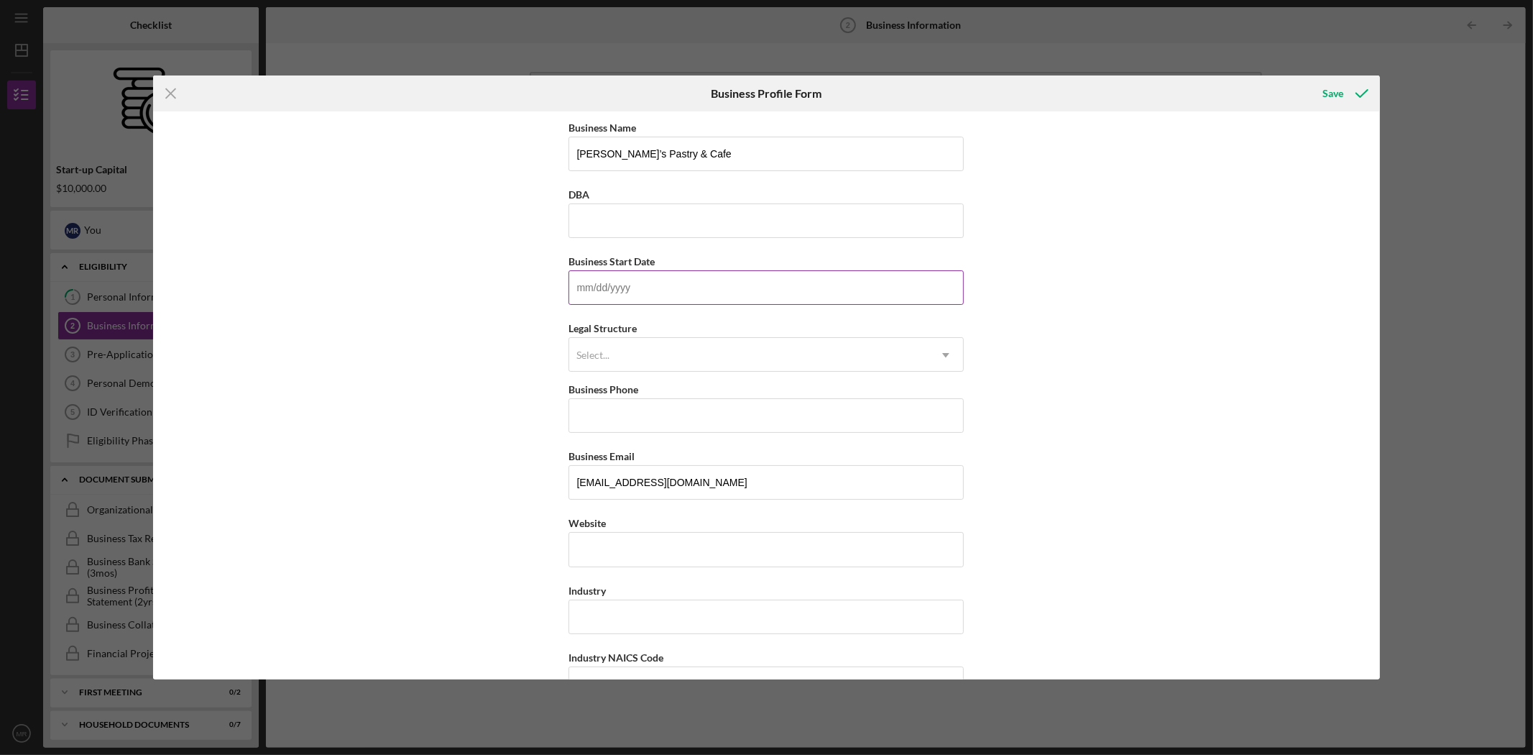
paste input "[DATE]"
type input "[DATE]"
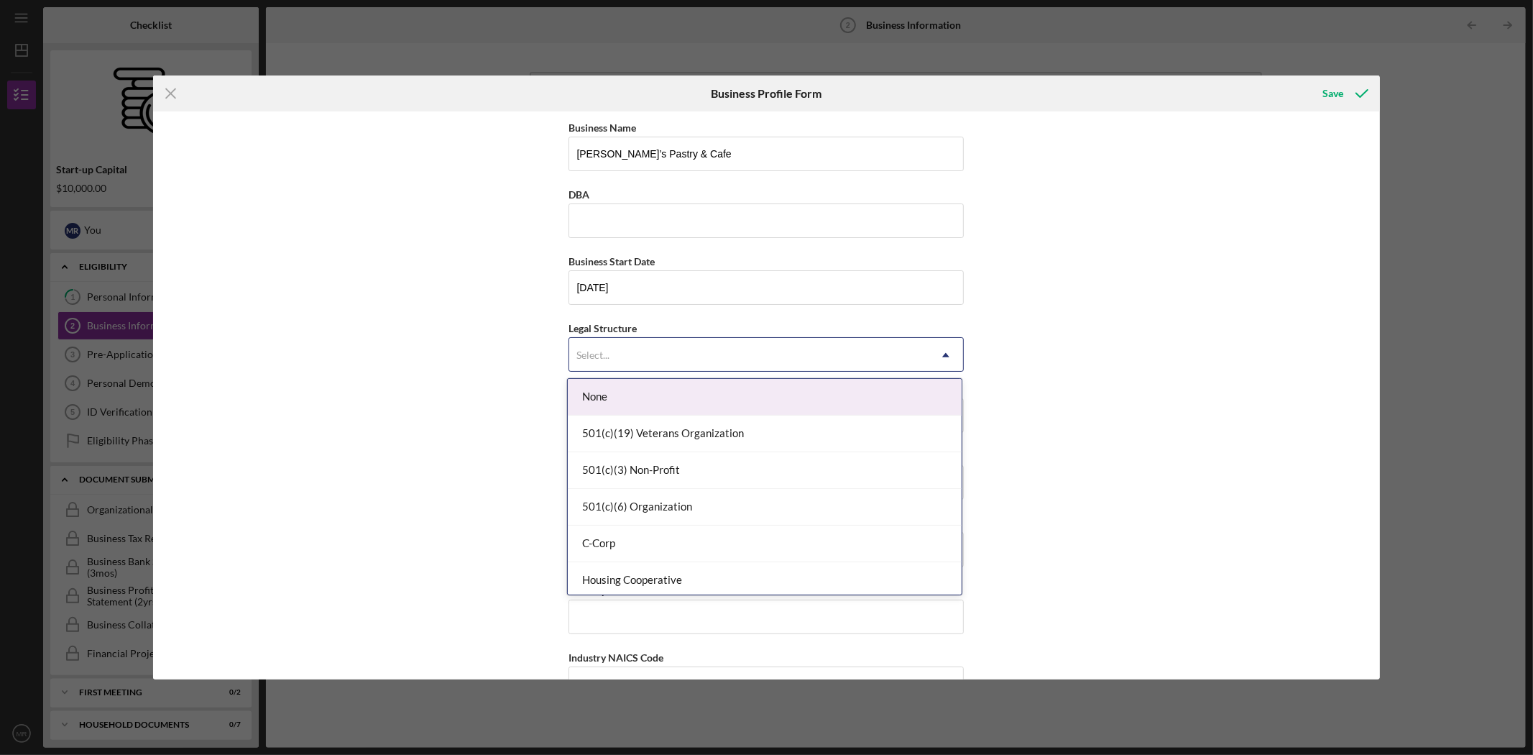
click at [646, 356] on div "Select..." at bounding box center [748, 355] width 359 height 33
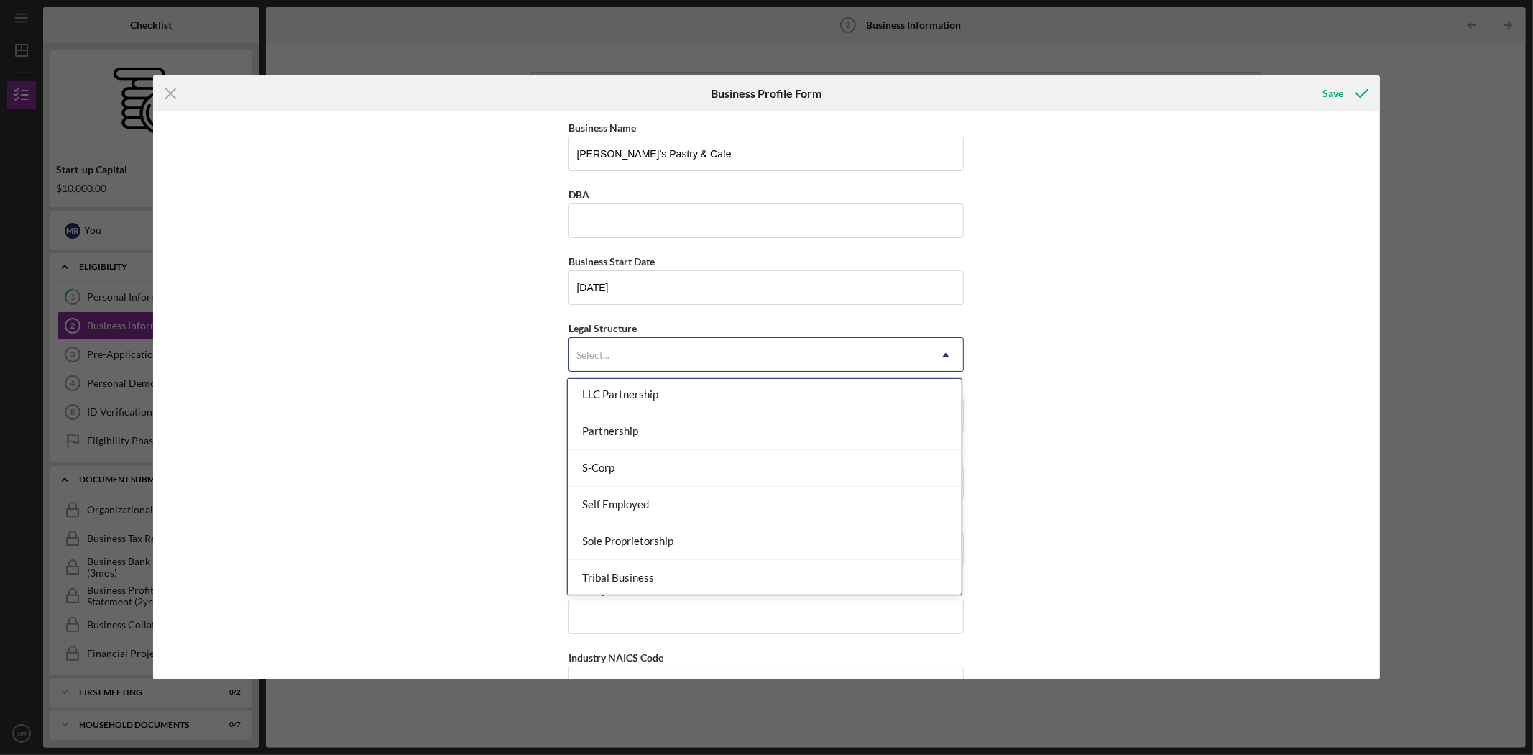
scroll to position [255, 0]
click at [666, 400] on div "LLC" at bounding box center [765, 398] width 394 height 37
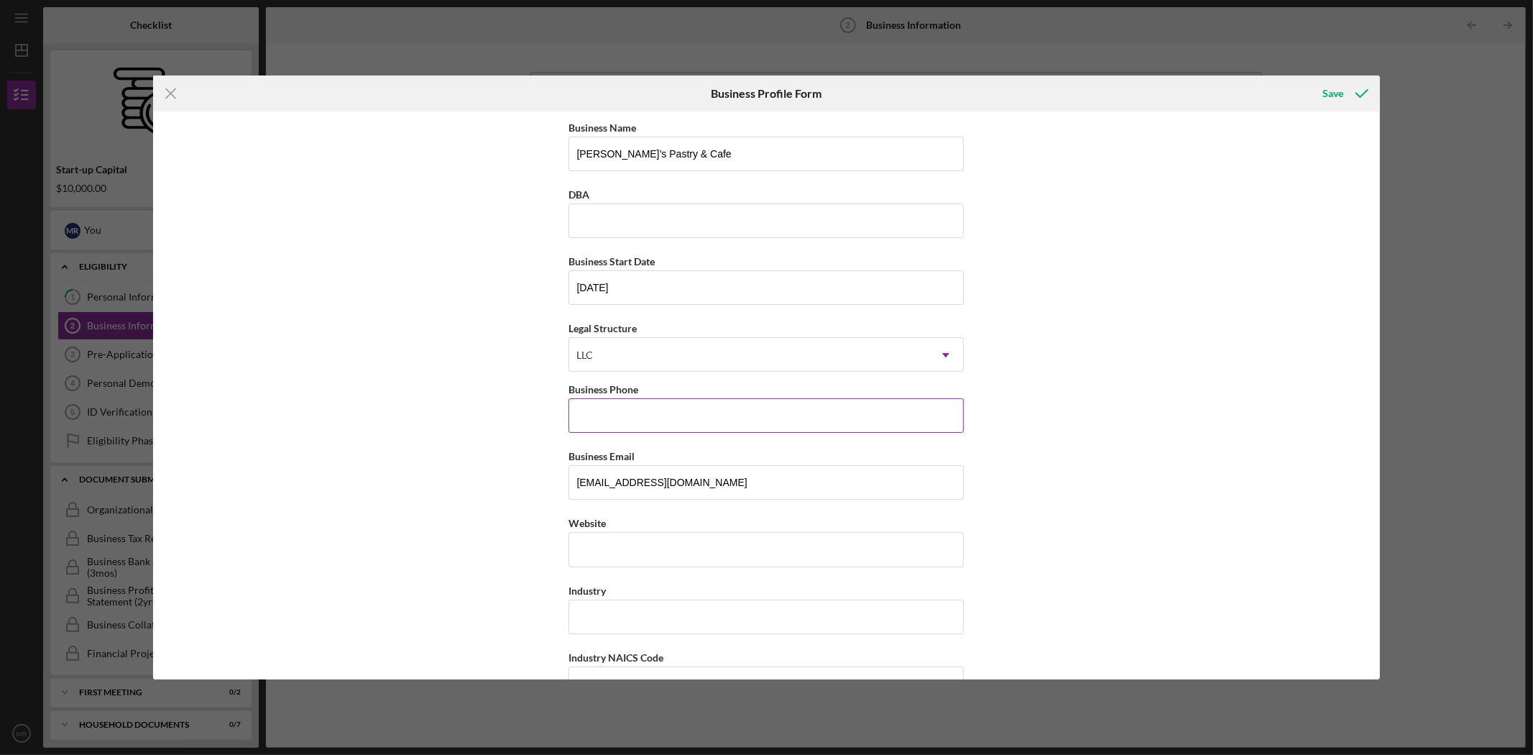
click at [647, 426] on input "Business Phone" at bounding box center [766, 415] width 395 height 35
paste input "[PHONE_NUMBER]"
type input "[PHONE_NUMBER]"
click at [489, 486] on div "Business Name [PERSON_NAME]’s Pastry & Cafe DBA Business Start Date [DATE] Lega…" at bounding box center [766, 395] width 1226 height 568
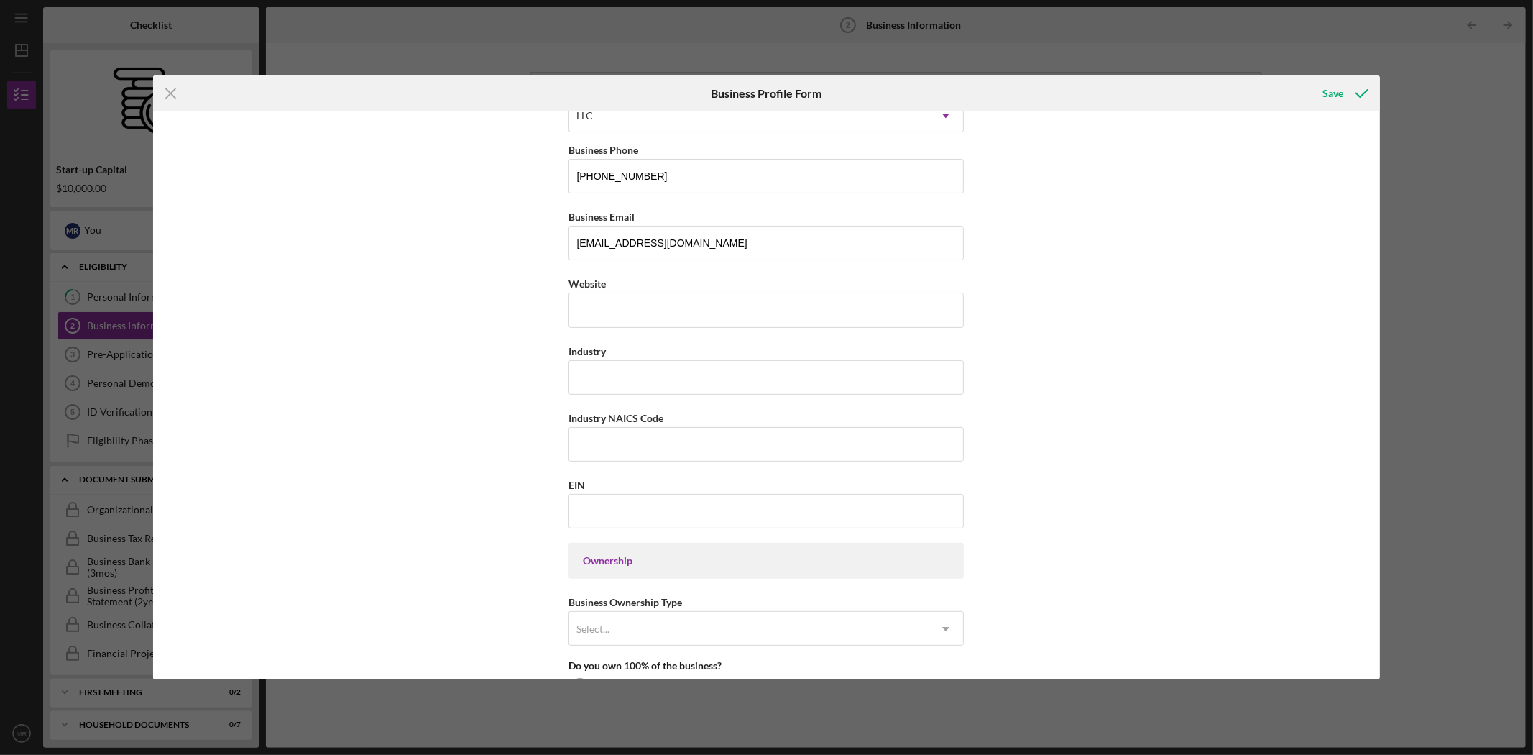
scroll to position [319, 0]
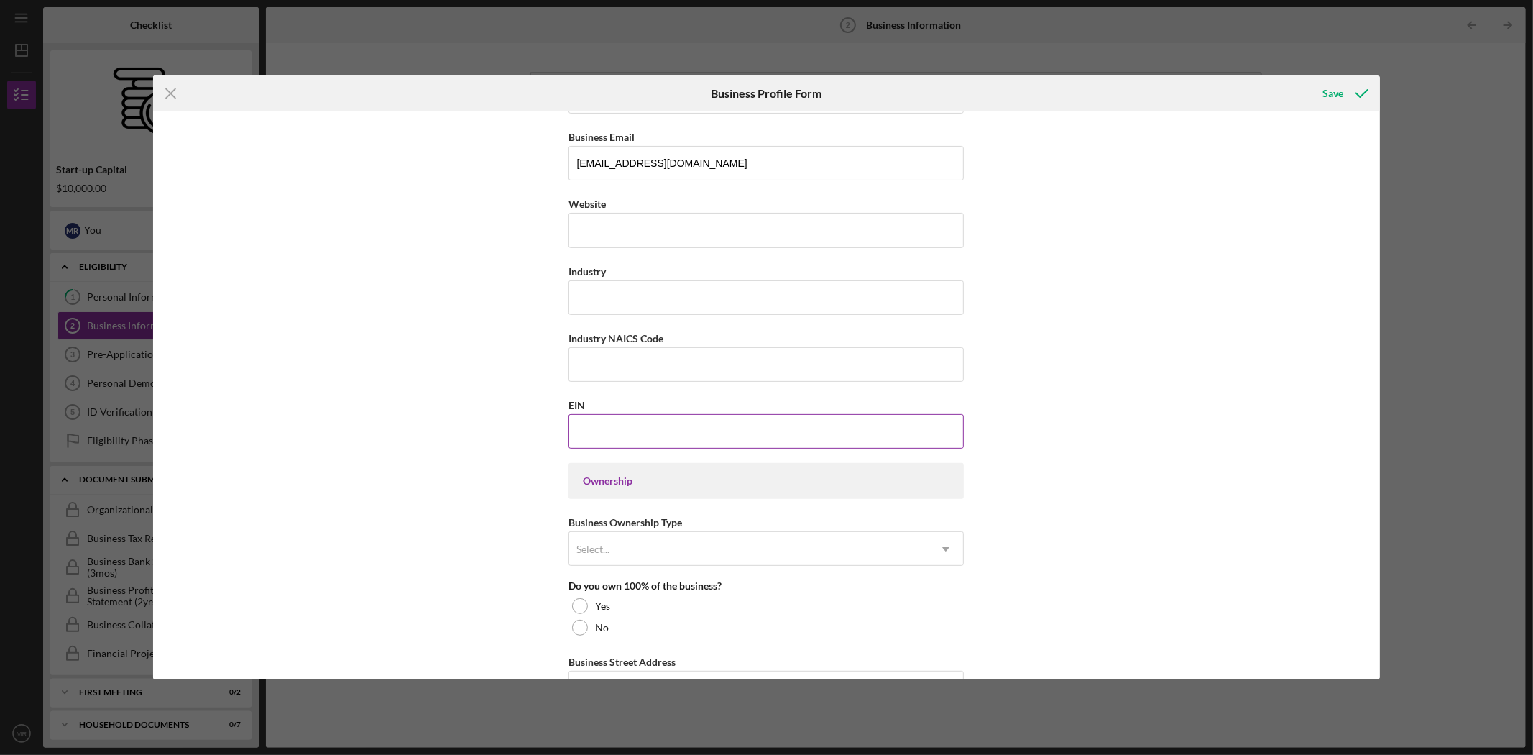
click at [672, 428] on input "EIN" at bounding box center [766, 431] width 395 height 35
click at [628, 431] on input "EIN" at bounding box center [766, 431] width 395 height 35
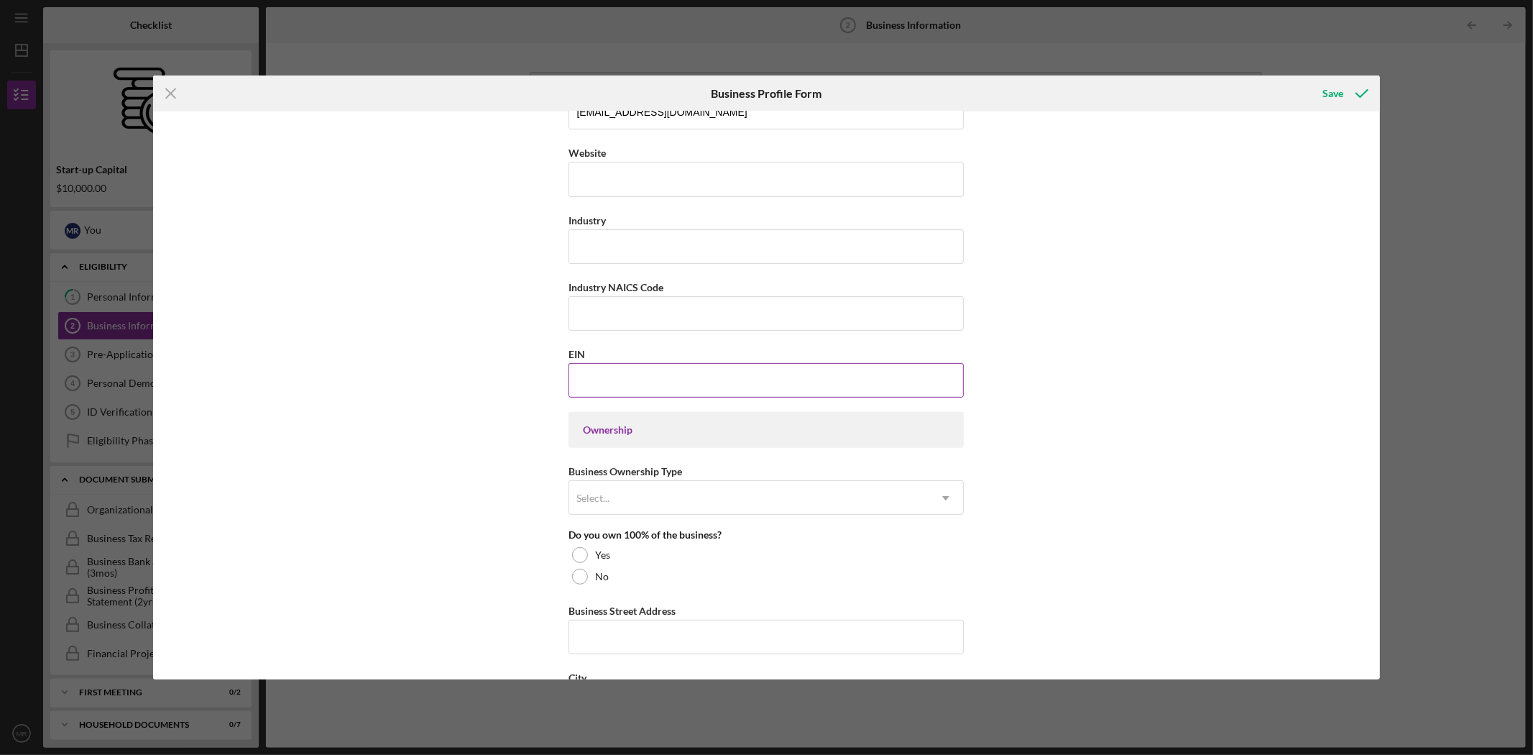
scroll to position [399, 0]
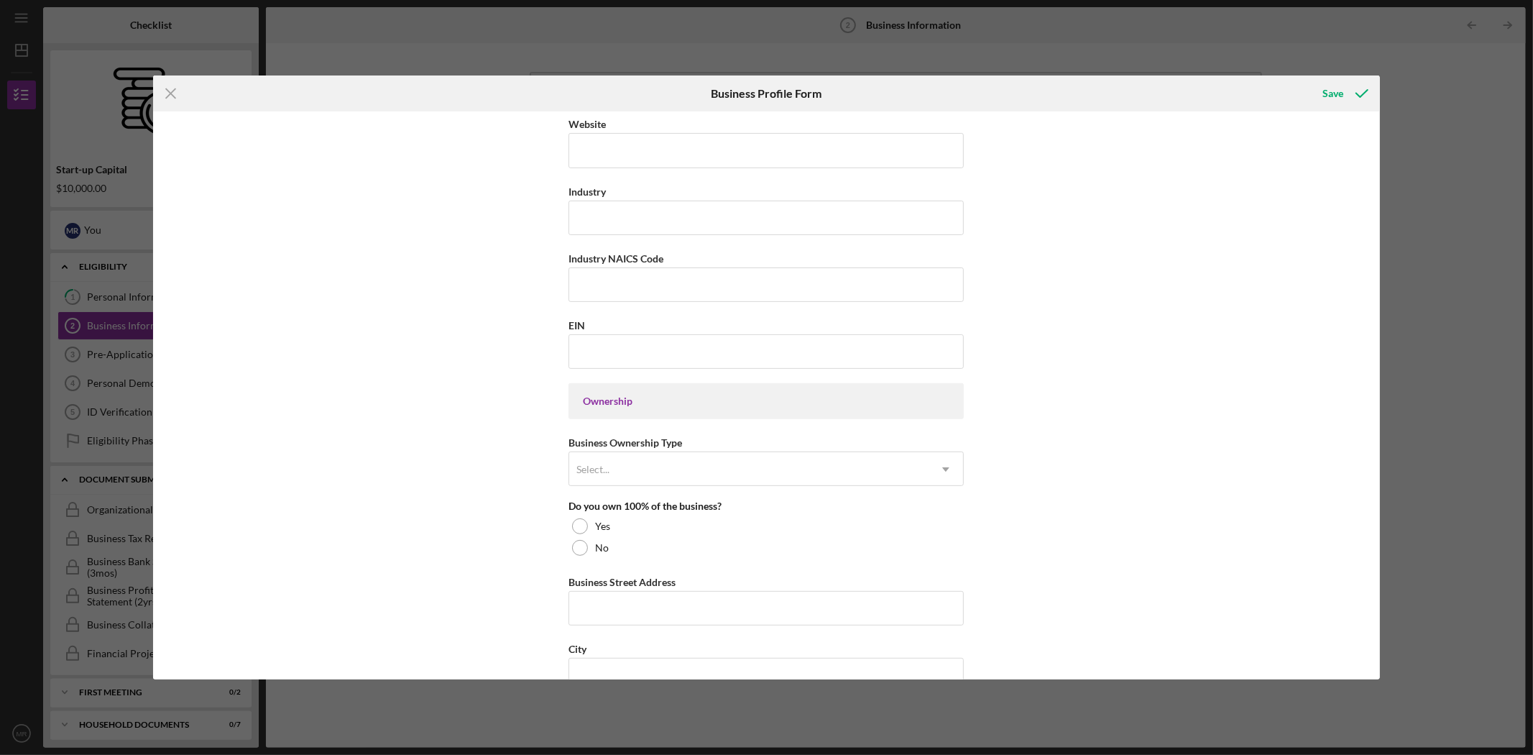
click at [514, 441] on div "Business Name [PERSON_NAME]’s Pastry & Cafe DBA Business Start Date [DATE] Lega…" at bounding box center [766, 395] width 1226 height 568
click at [667, 348] on input "EIN" at bounding box center [766, 351] width 395 height 35
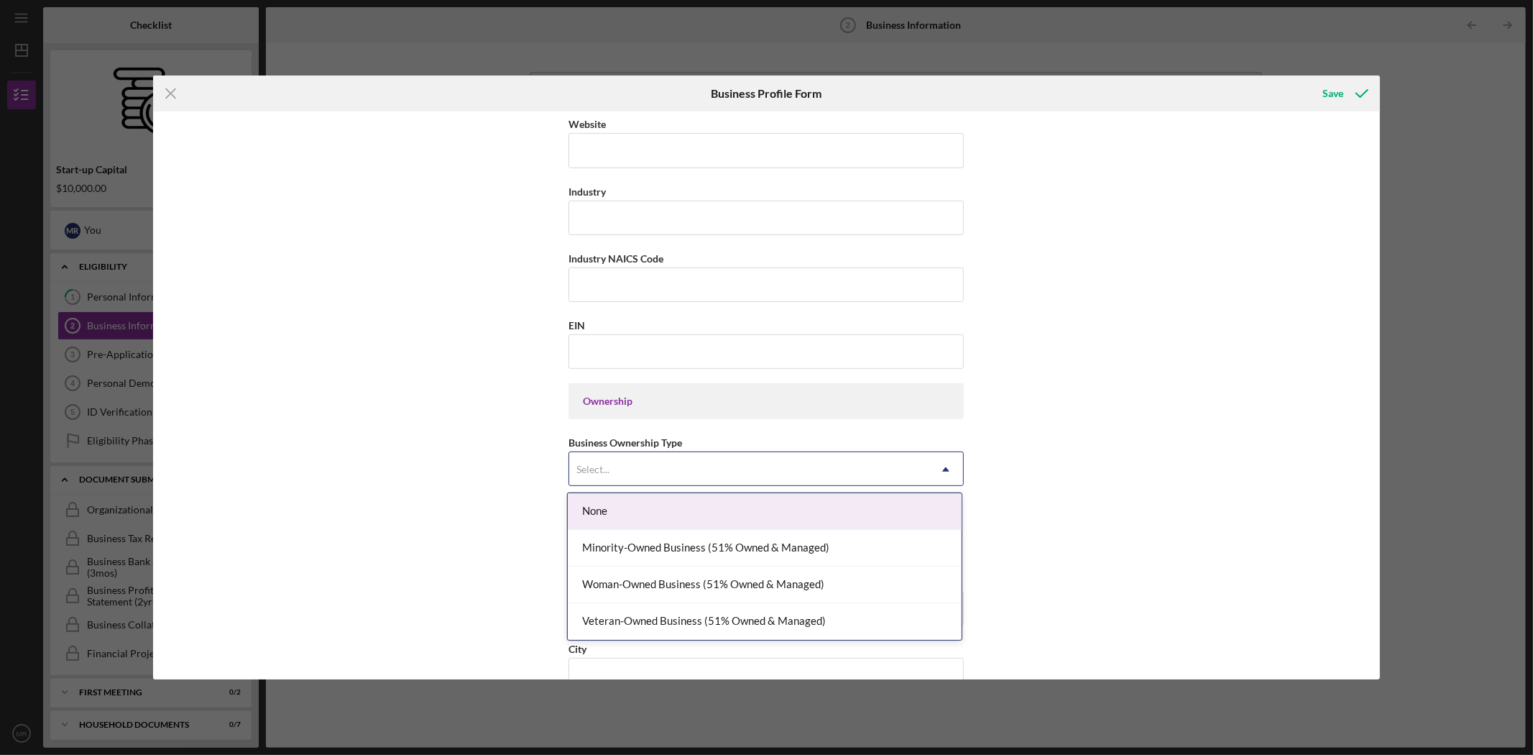
click at [656, 482] on div "Select..." at bounding box center [748, 469] width 359 height 33
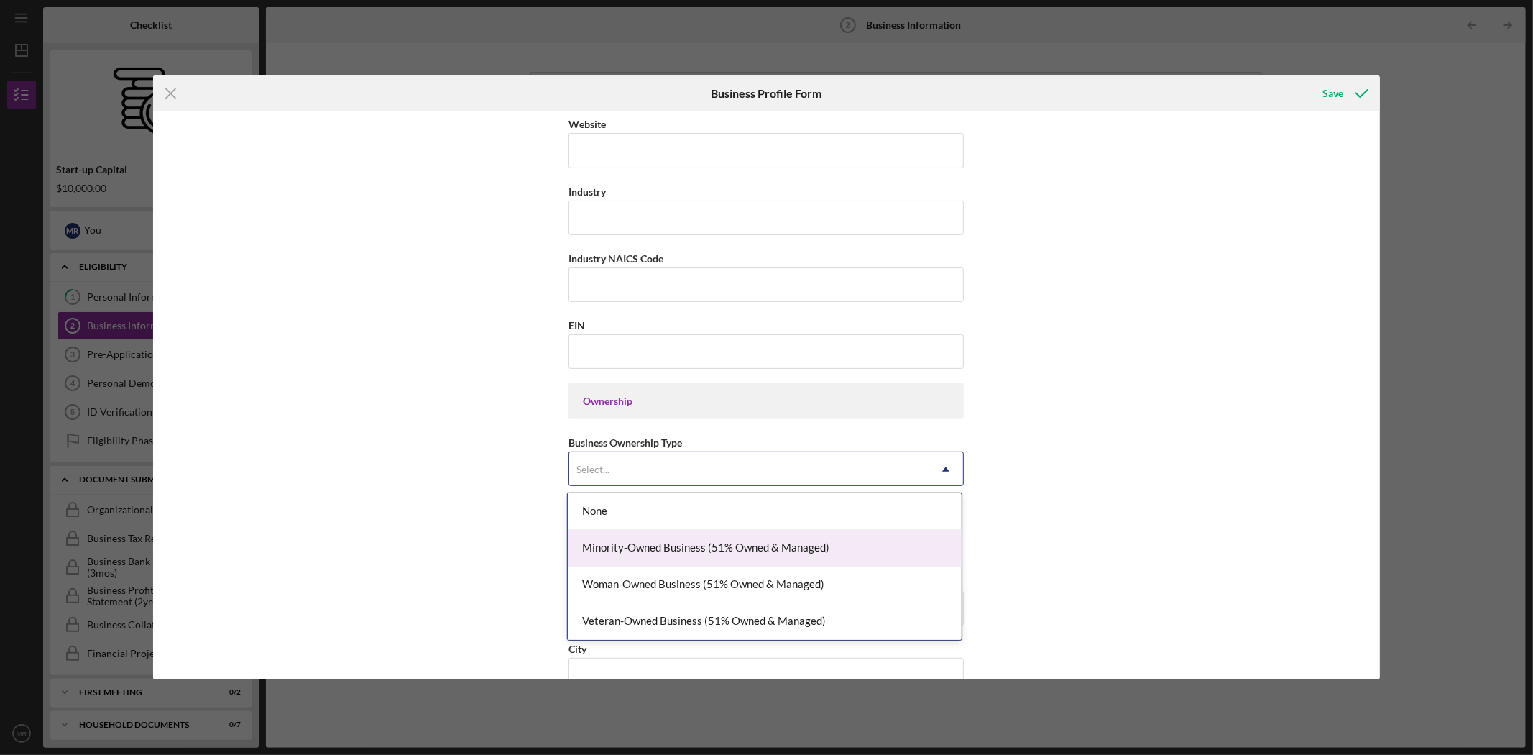
click at [656, 556] on div "Minority-Owned Business (51% Owned & Managed)" at bounding box center [765, 548] width 394 height 37
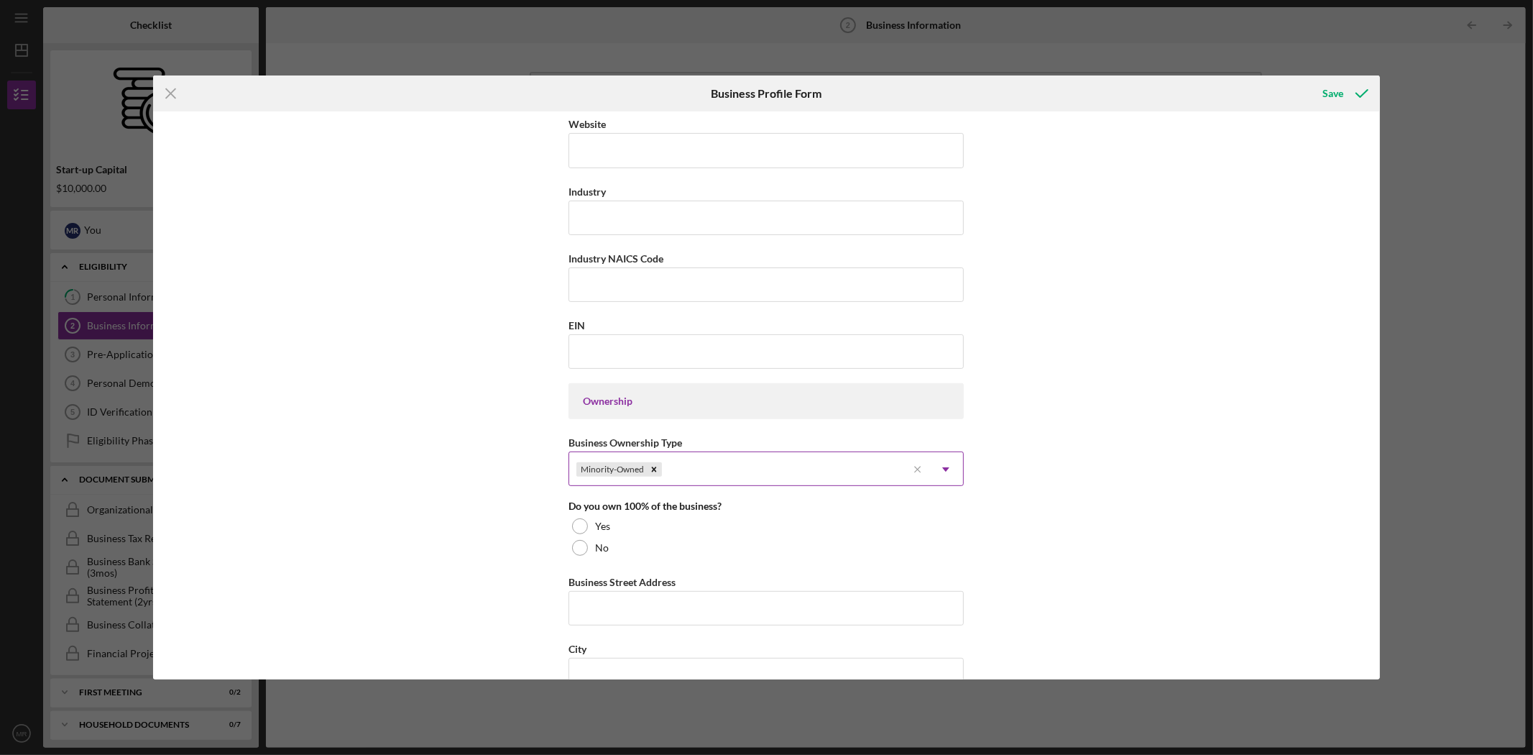
click at [722, 473] on div "Minority-Owned" at bounding box center [738, 469] width 338 height 33
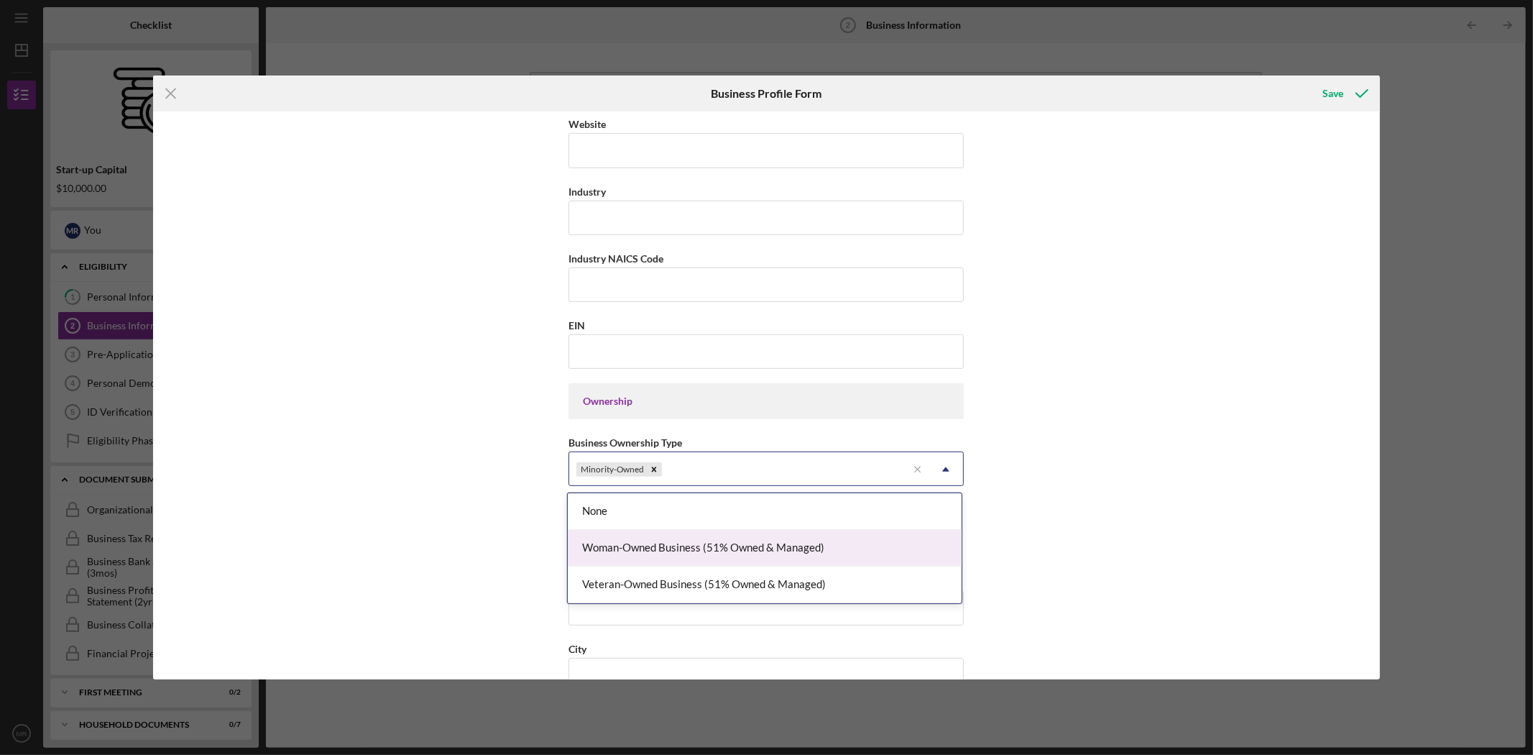
click at [697, 559] on div "Woman-Owned Business (51% Owned & Managed)" at bounding box center [765, 548] width 394 height 37
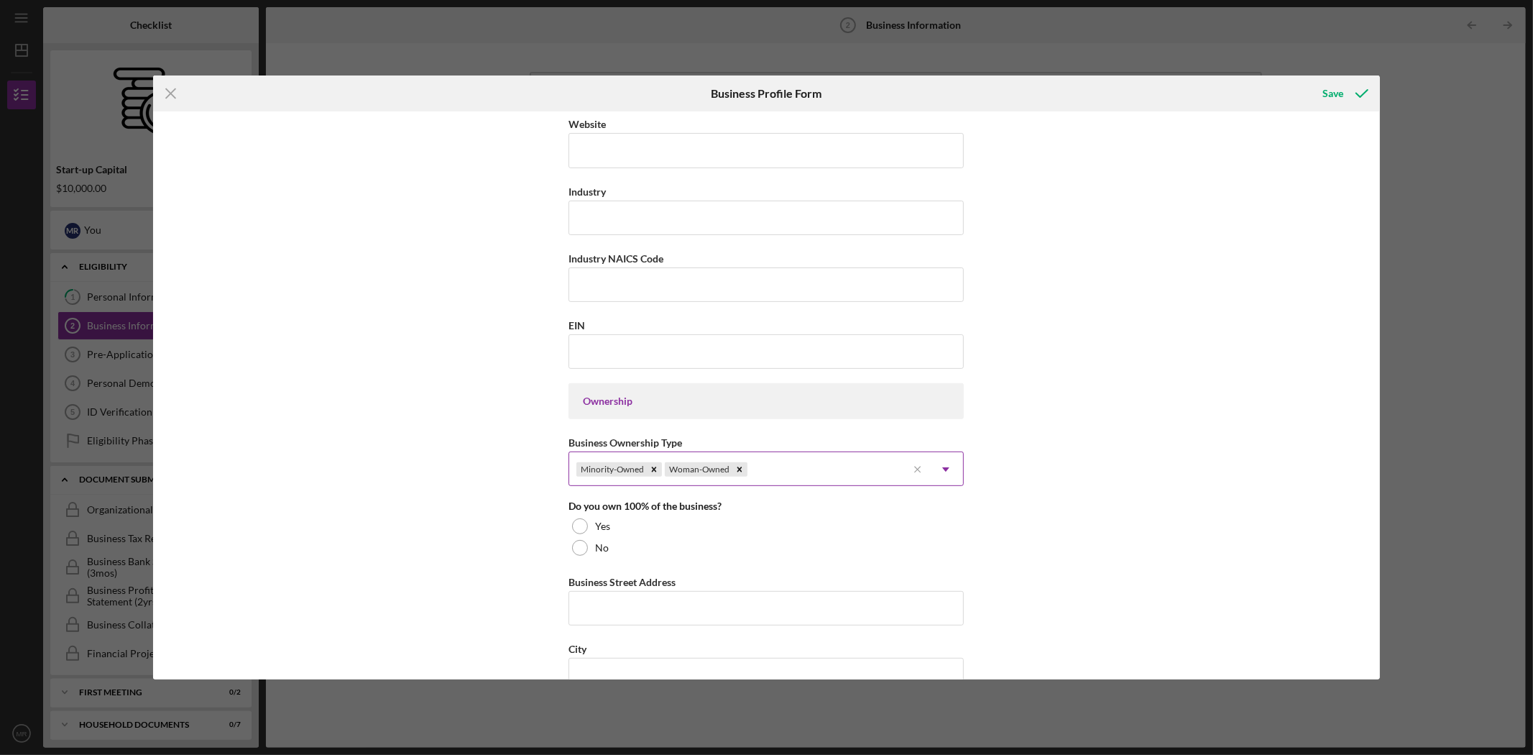
click at [768, 480] on div "Minority-Owned Woman-Owned" at bounding box center [738, 469] width 338 height 33
click at [335, 477] on div "Business Name [PERSON_NAME]’s Pastry & Cafe DBA Business Start Date [DATE] Lega…" at bounding box center [766, 395] width 1226 height 568
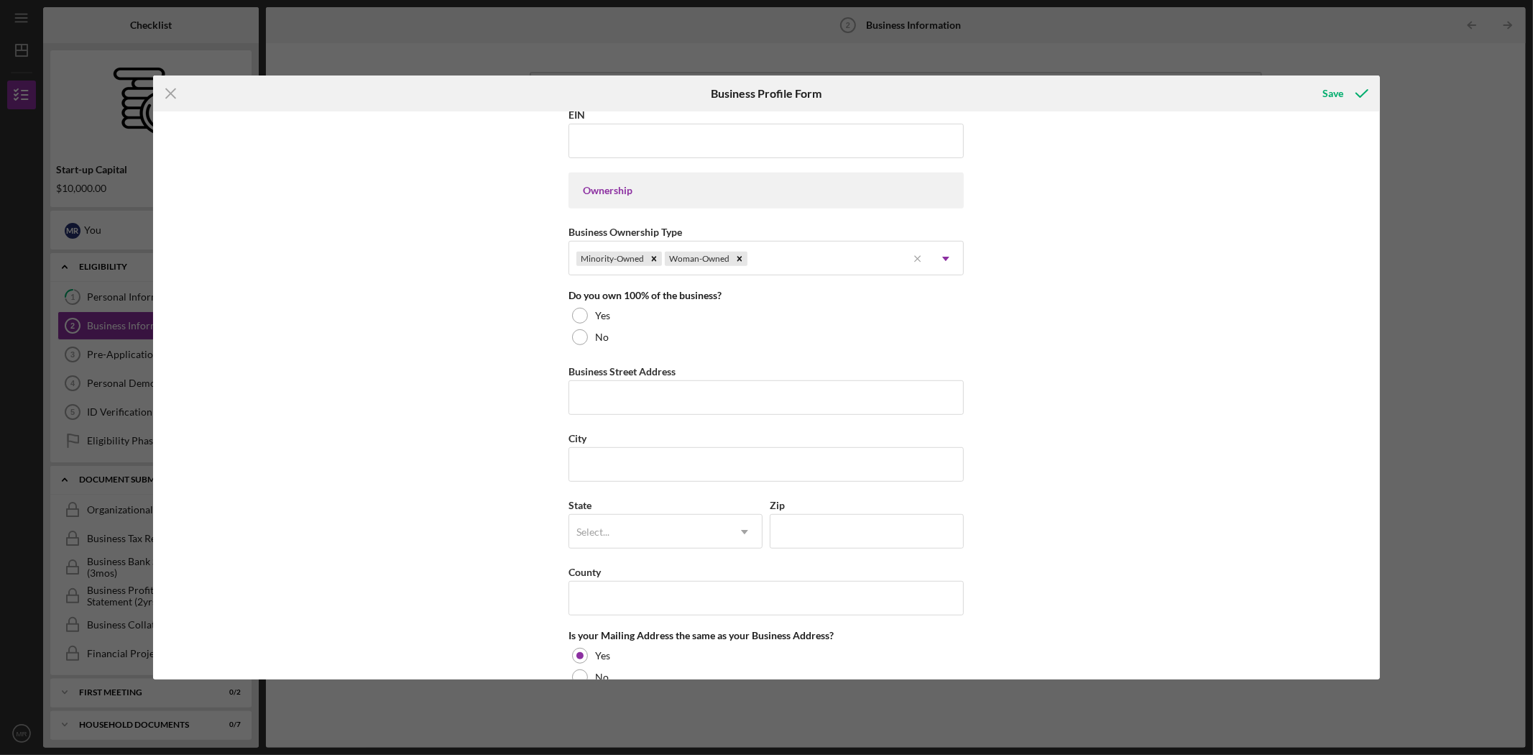
scroll to position [638, 0]
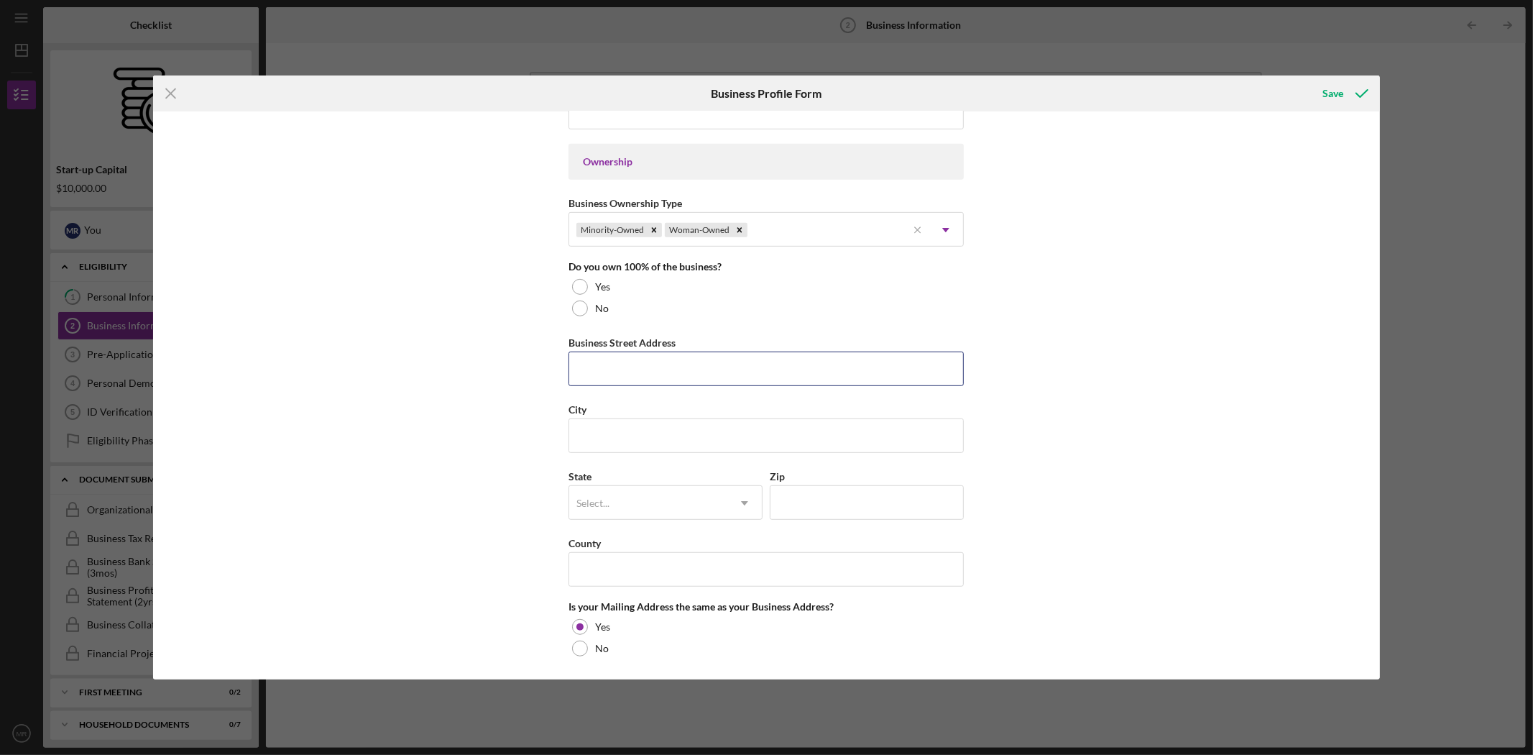
drag, startPoint x: 638, startPoint y: 377, endPoint x: 638, endPoint y: 390, distance: 13.7
click at [638, 377] on input "Business Street Address" at bounding box center [766, 369] width 395 height 35
paste input "[STREET_ADDRESS][PERSON_NAME]"
type input "[STREET_ADDRESS][PERSON_NAME]"
click at [638, 439] on input "City" at bounding box center [766, 435] width 395 height 35
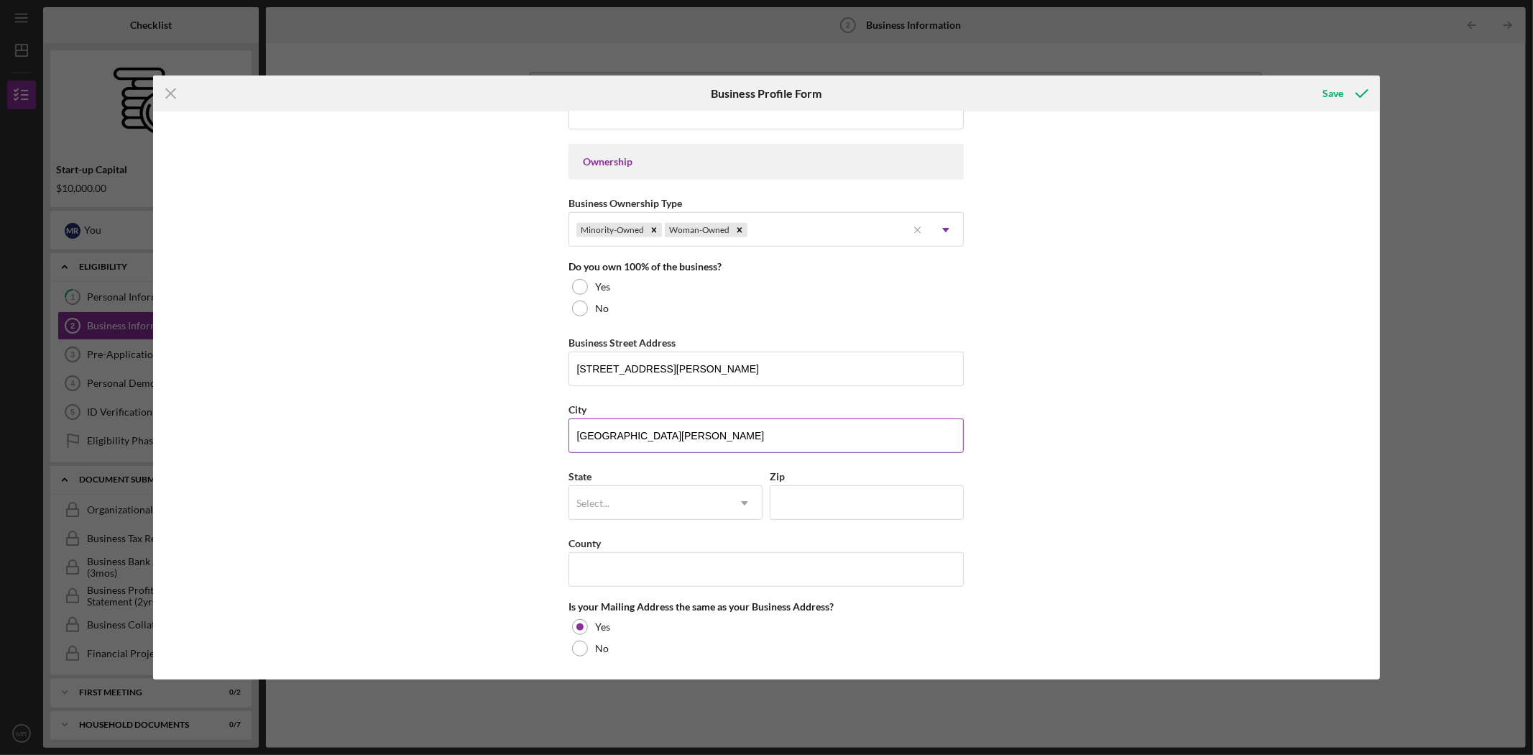
type input "[GEOGRAPHIC_DATA][PERSON_NAME]"
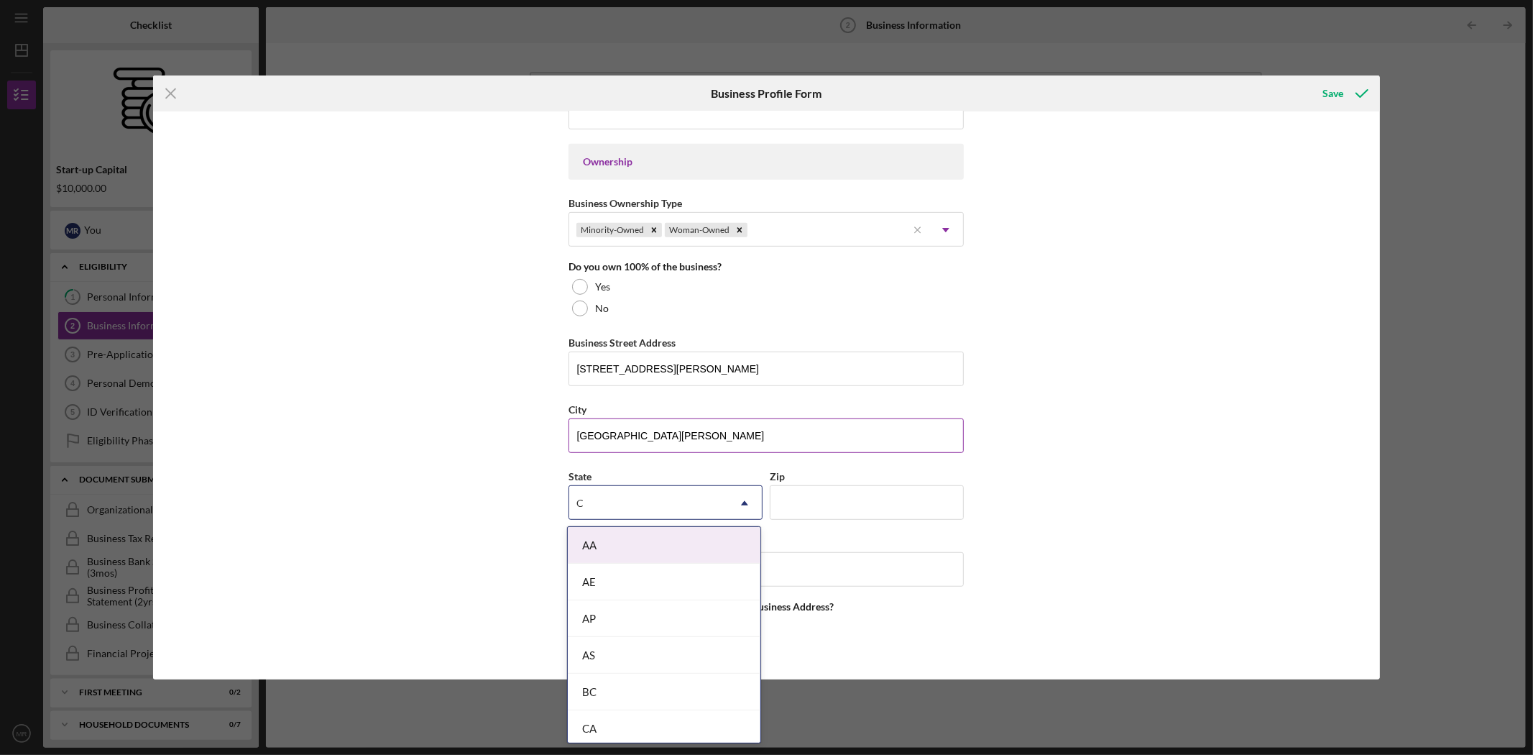
type input "CA"
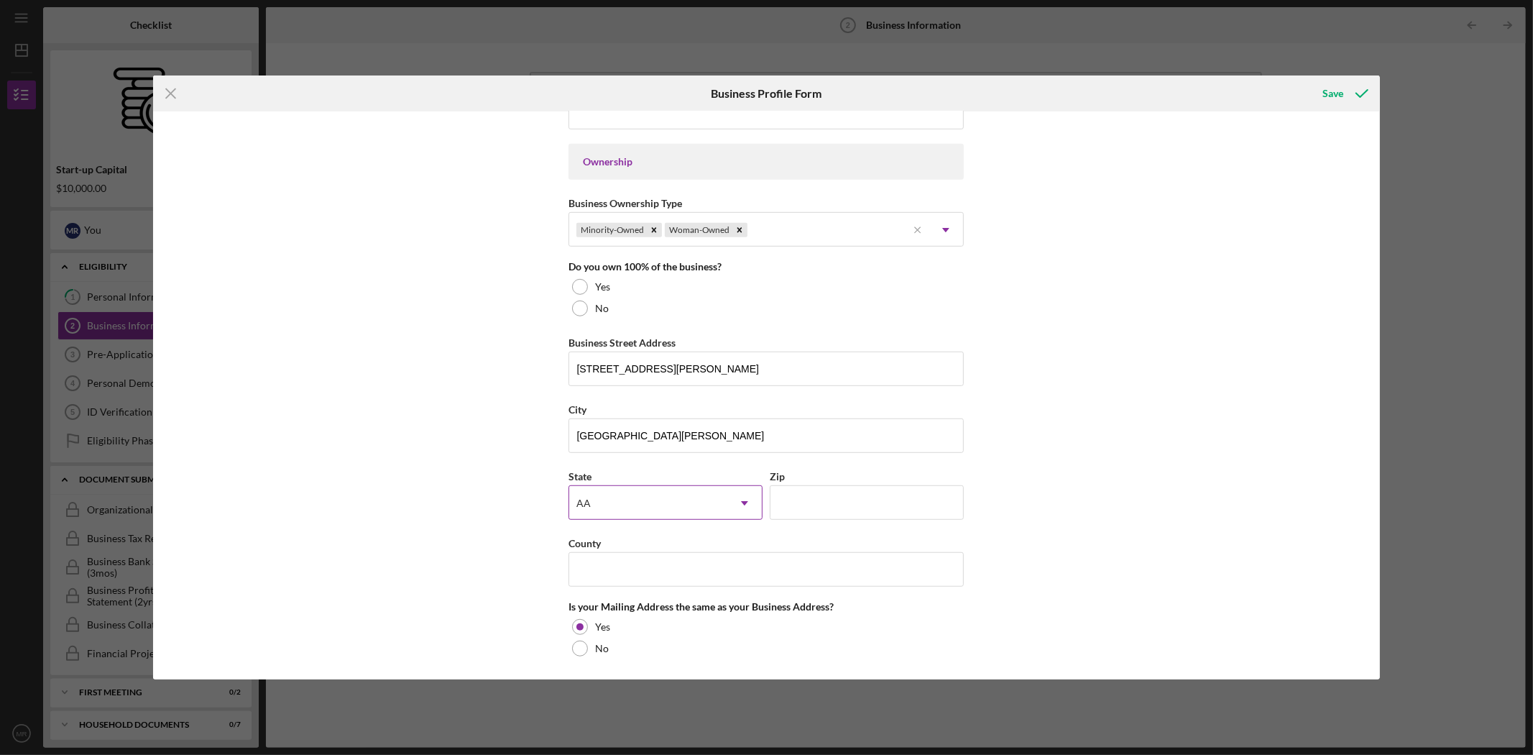
click at [749, 503] on icon "Icon/Dropdown Arrow" at bounding box center [744, 503] width 35 height 35
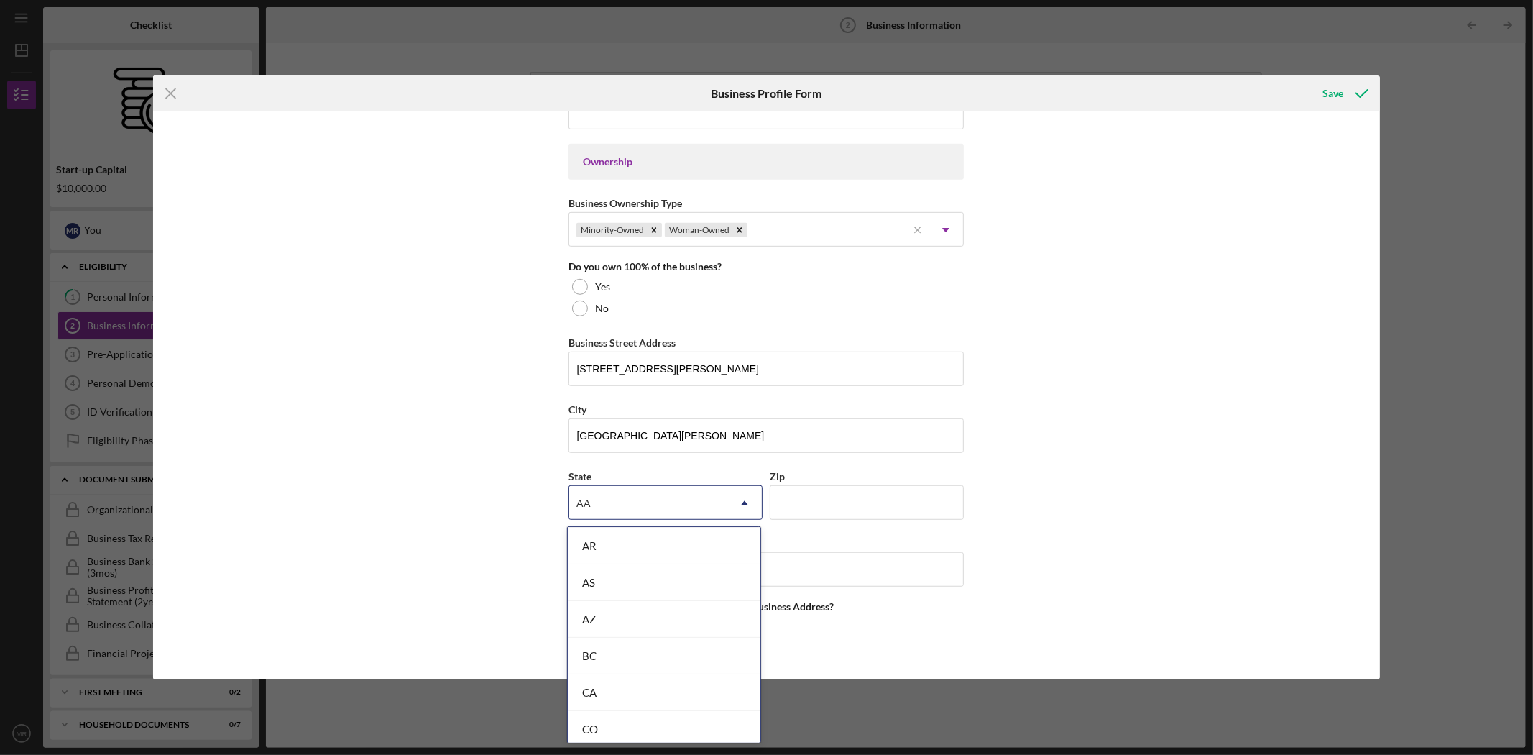
scroll to position [319, 0]
click at [577, 633] on div "CA" at bounding box center [664, 629] width 193 height 37
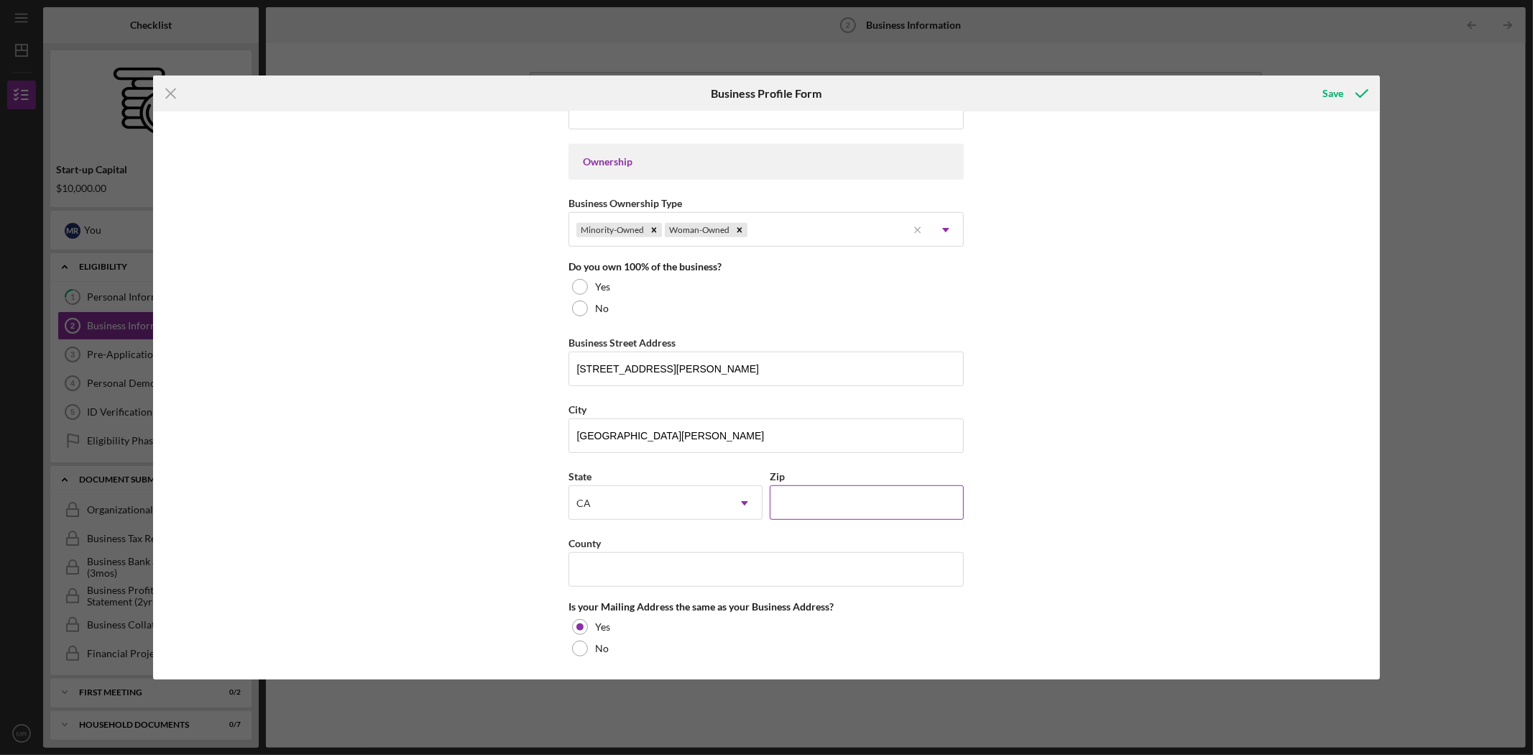
click at [805, 499] on input "Zip" at bounding box center [867, 502] width 194 height 35
type input "90025"
click at [1036, 449] on div "Business Name [PERSON_NAME]’s Pastry & Cafe DBA Business Start Date [DATE] Lega…" at bounding box center [766, 395] width 1226 height 568
click at [931, 568] on input "County" at bounding box center [766, 569] width 395 height 35
type input "[GEOGRAPHIC_DATA]"
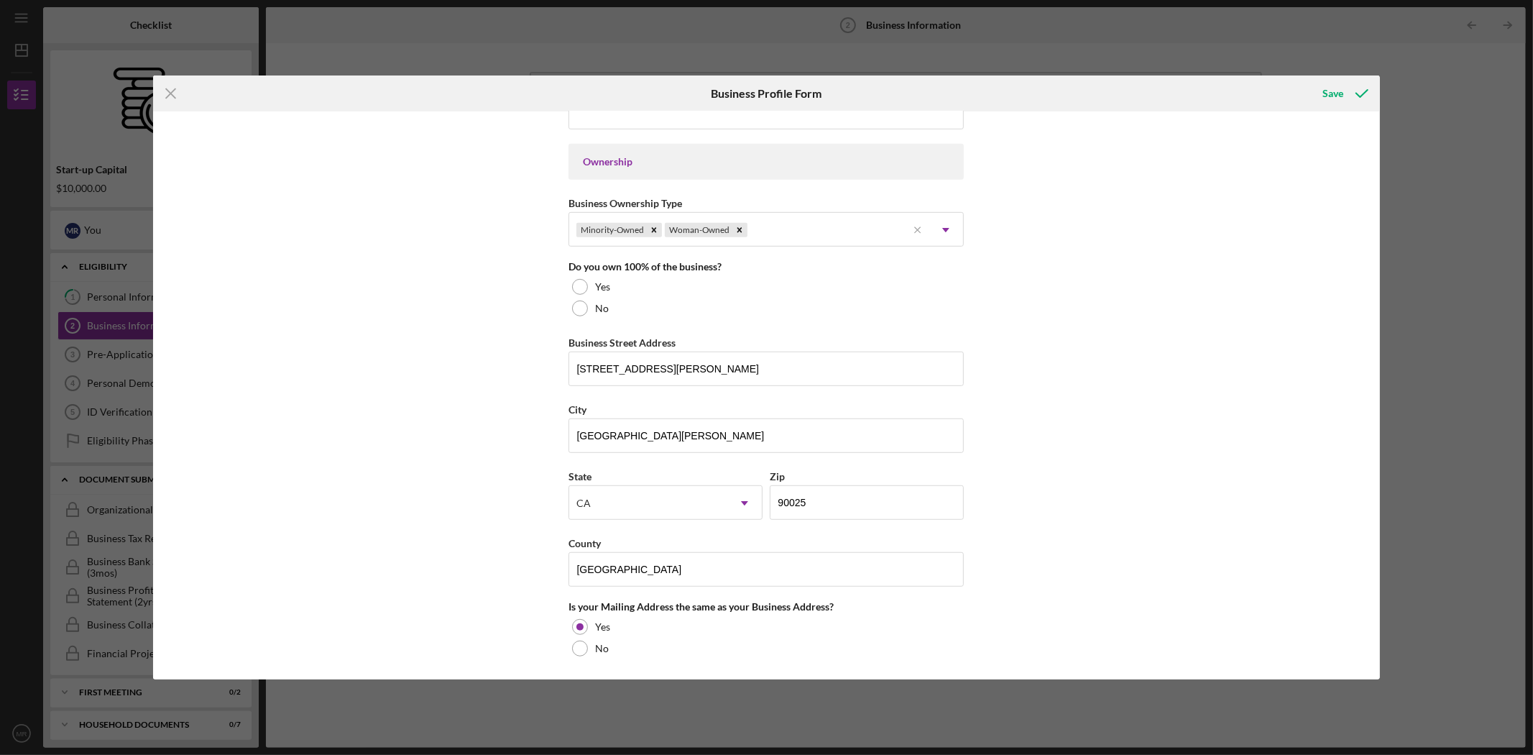
click at [1058, 507] on div "Business Name [PERSON_NAME]’s Pastry & Cafe DBA Business Start Date [DATE] Lega…" at bounding box center [766, 395] width 1226 height 568
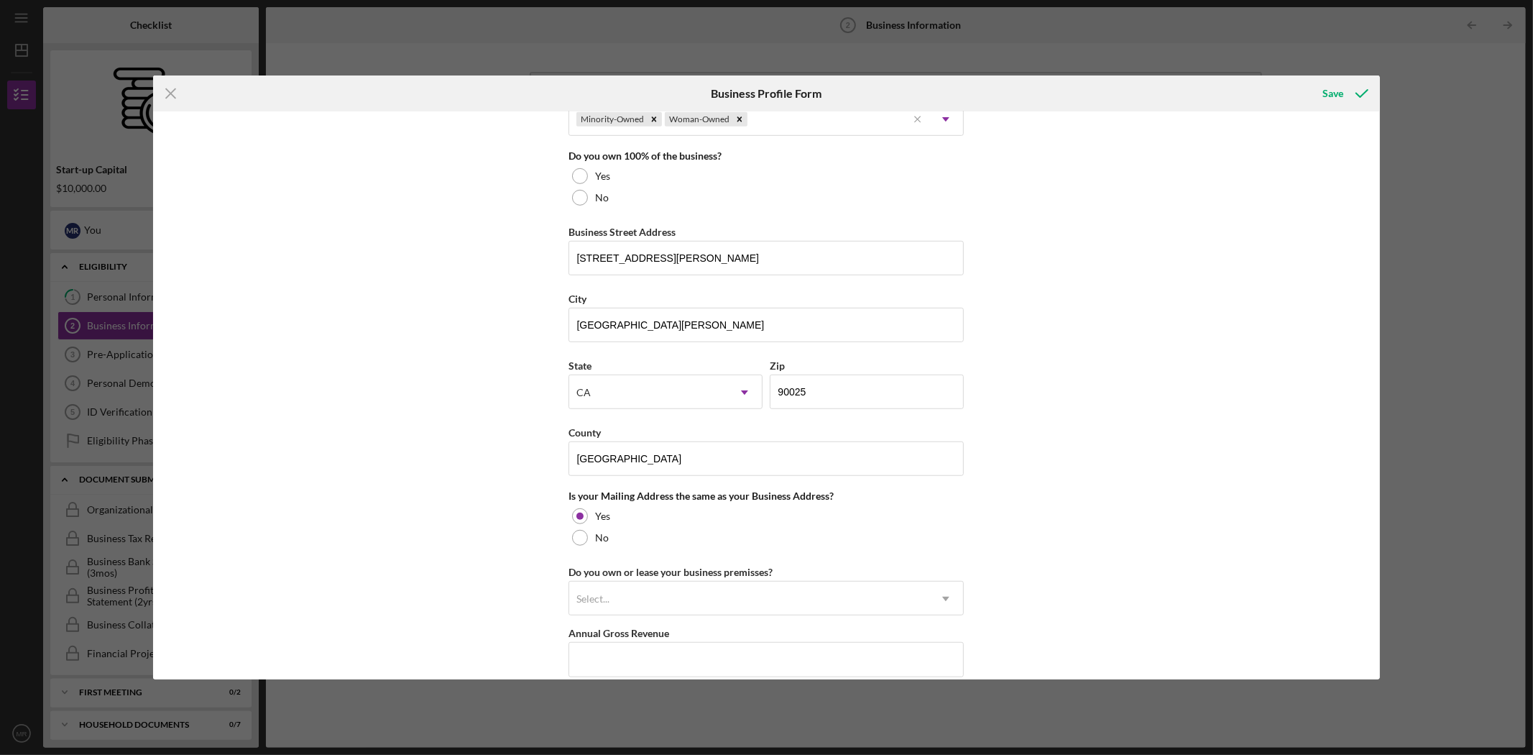
scroll to position [904, 0]
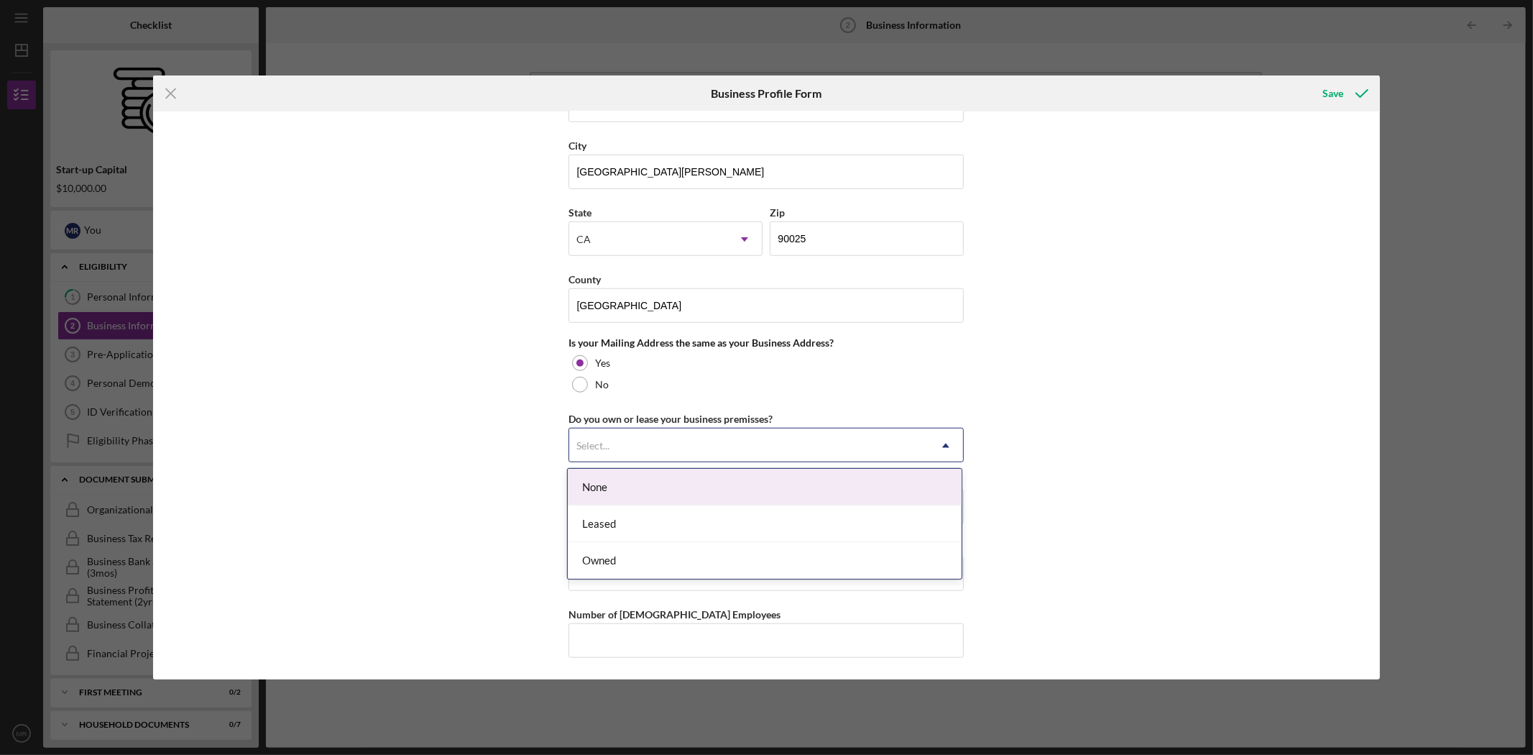
click at [881, 451] on div "Select..." at bounding box center [748, 445] width 359 height 33
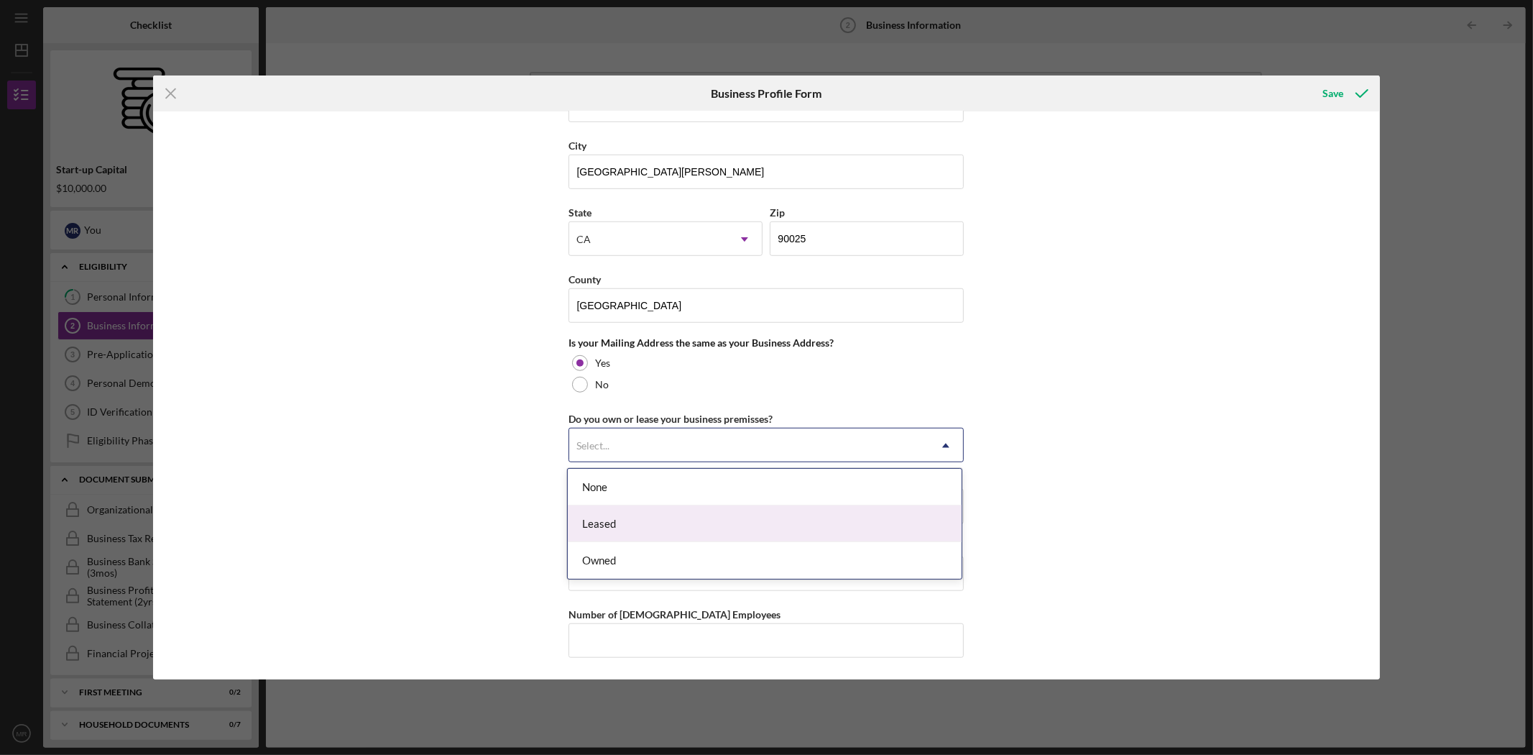
click at [868, 507] on div "Leased" at bounding box center [765, 523] width 394 height 37
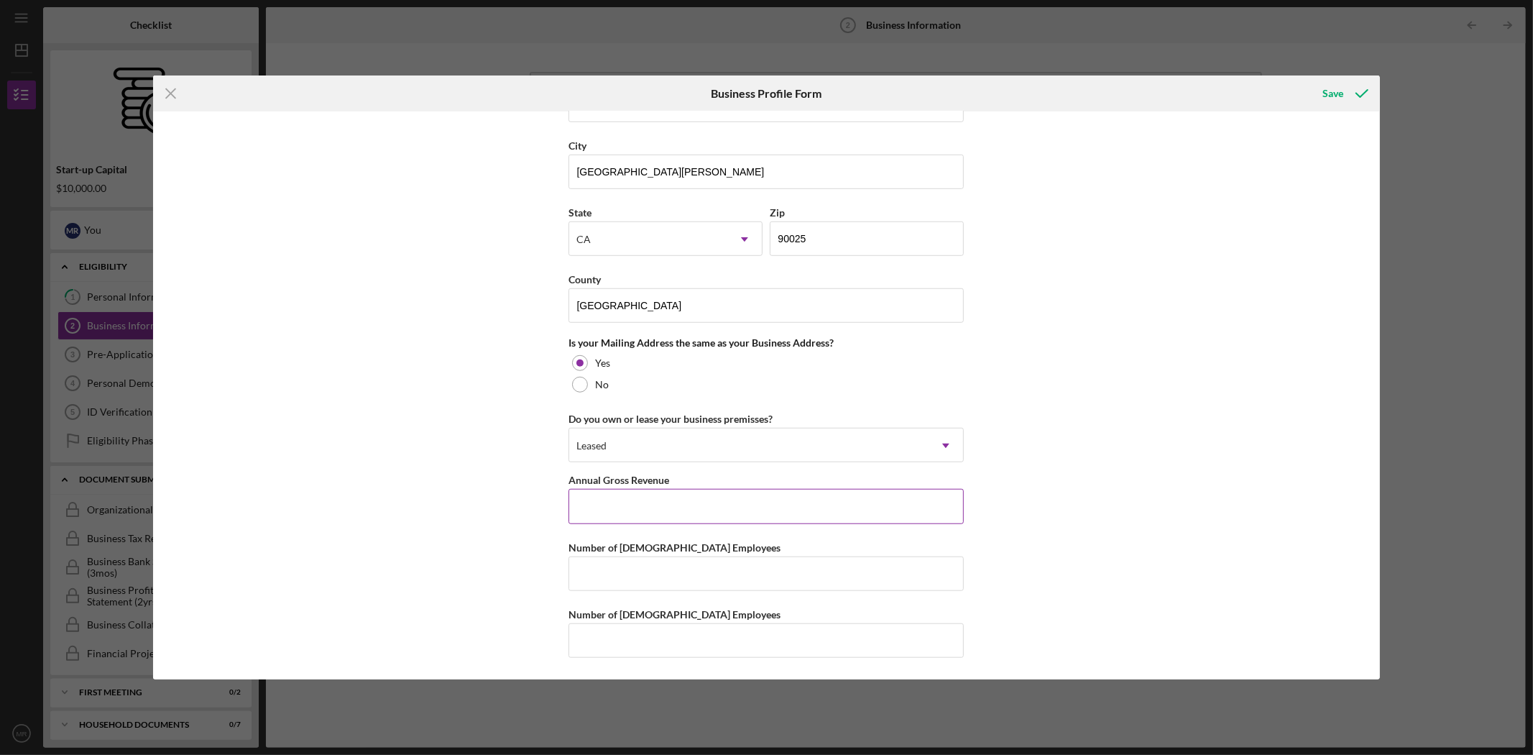
click at [697, 505] on input "Annual Gross Revenue" at bounding box center [766, 506] width 395 height 35
type input "$120,000"
click at [673, 577] on input "Number of [DEMOGRAPHIC_DATA] Employees" at bounding box center [766, 573] width 395 height 35
type input "1"
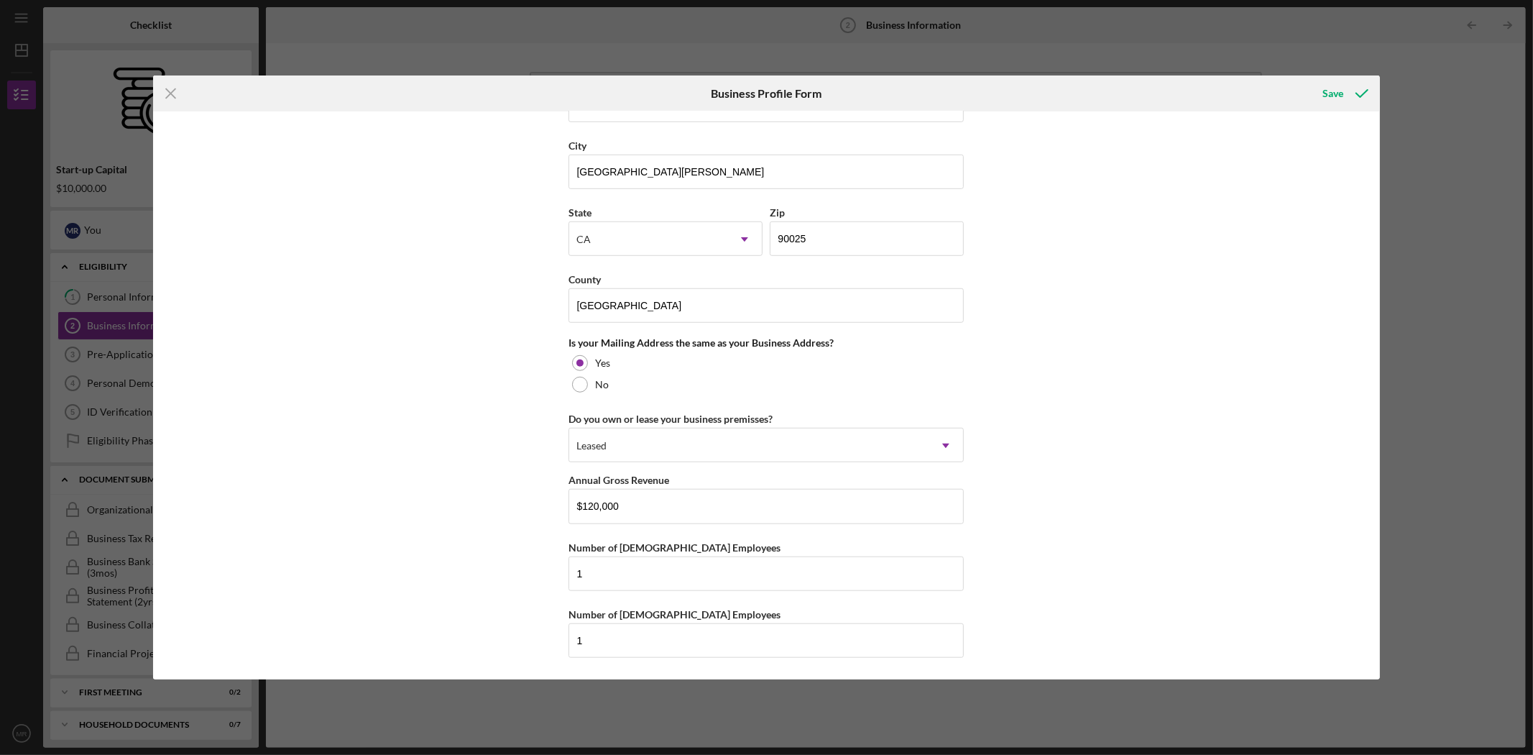
click at [1075, 506] on div "Business Name [PERSON_NAME]’s Pastry & Cafe DBA Business Start Date [DATE] Lega…" at bounding box center [766, 395] width 1226 height 568
click at [1321, 101] on button "Save" at bounding box center [1344, 93] width 71 height 29
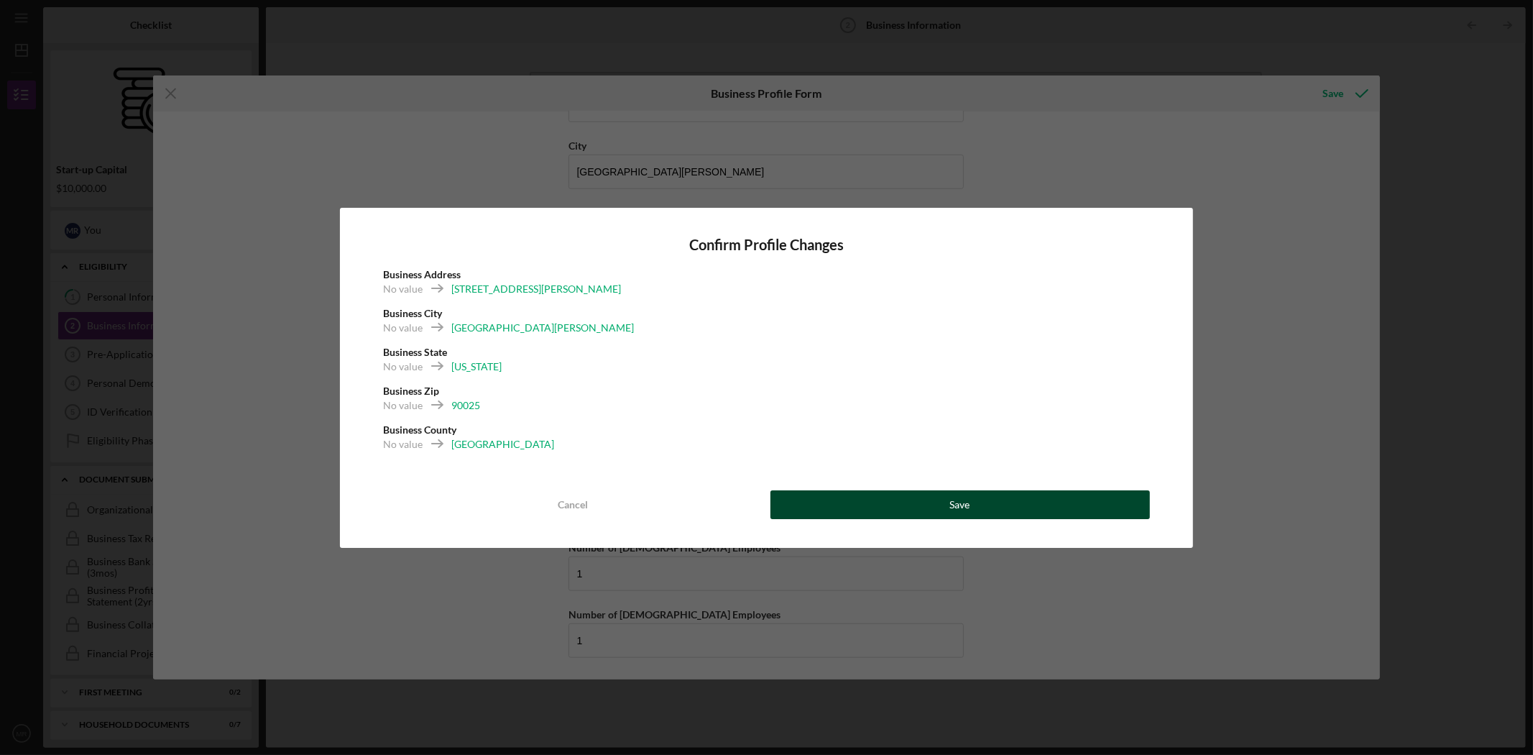
click at [964, 509] on div "Save" at bounding box center [960, 504] width 20 height 29
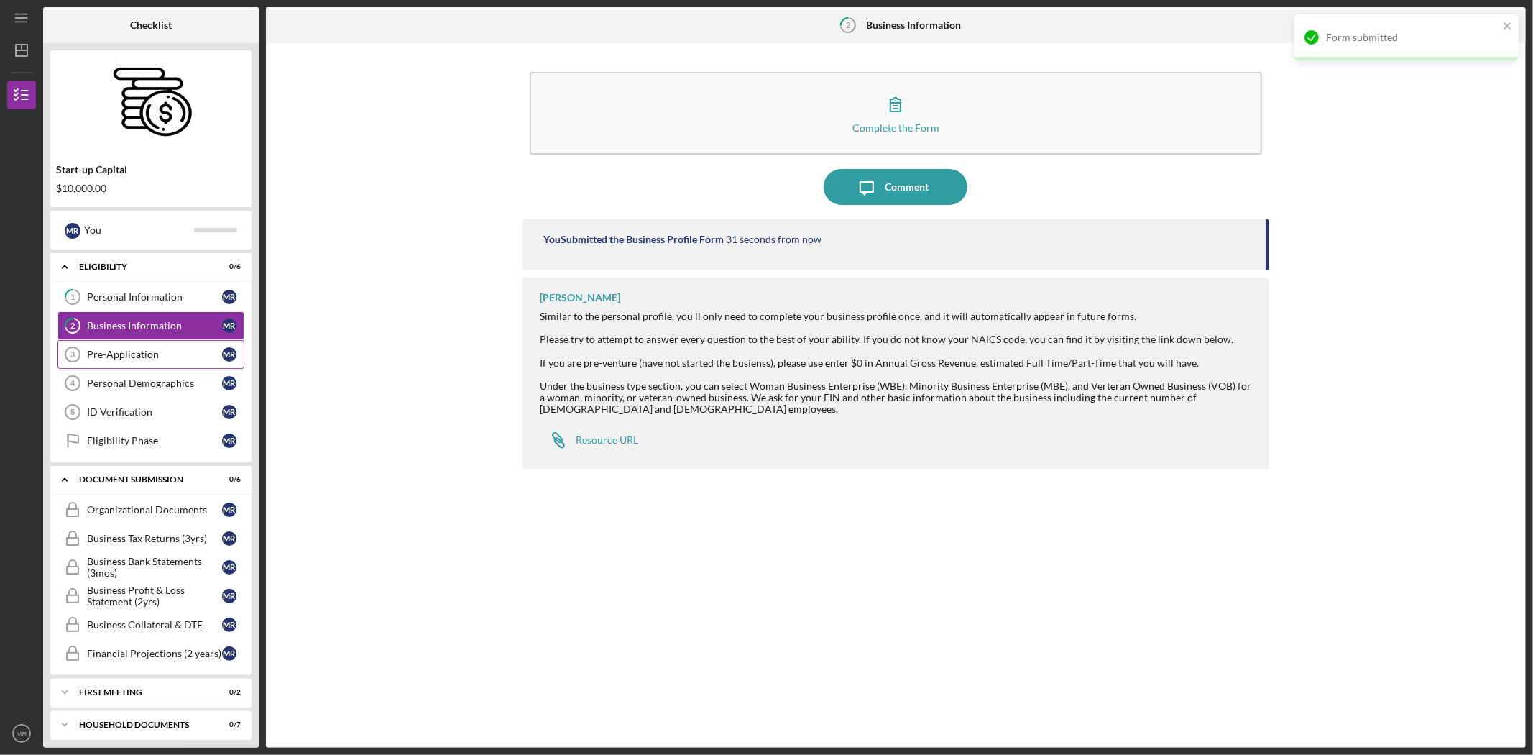
click at [141, 364] on link "Pre-Application 3 Pre-Application M R" at bounding box center [151, 354] width 187 height 29
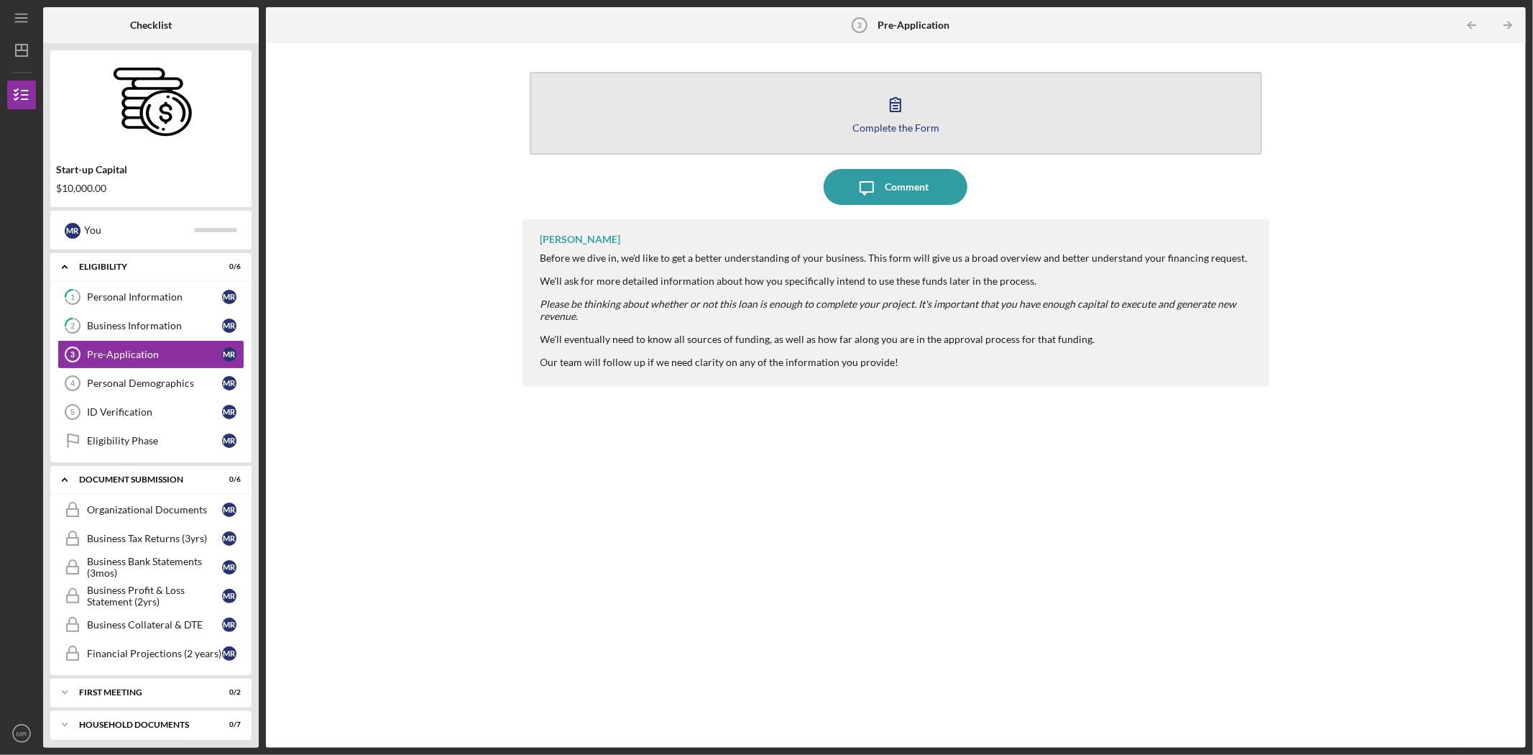
click at [764, 124] on button "Complete the Form Form" at bounding box center [896, 113] width 733 height 83
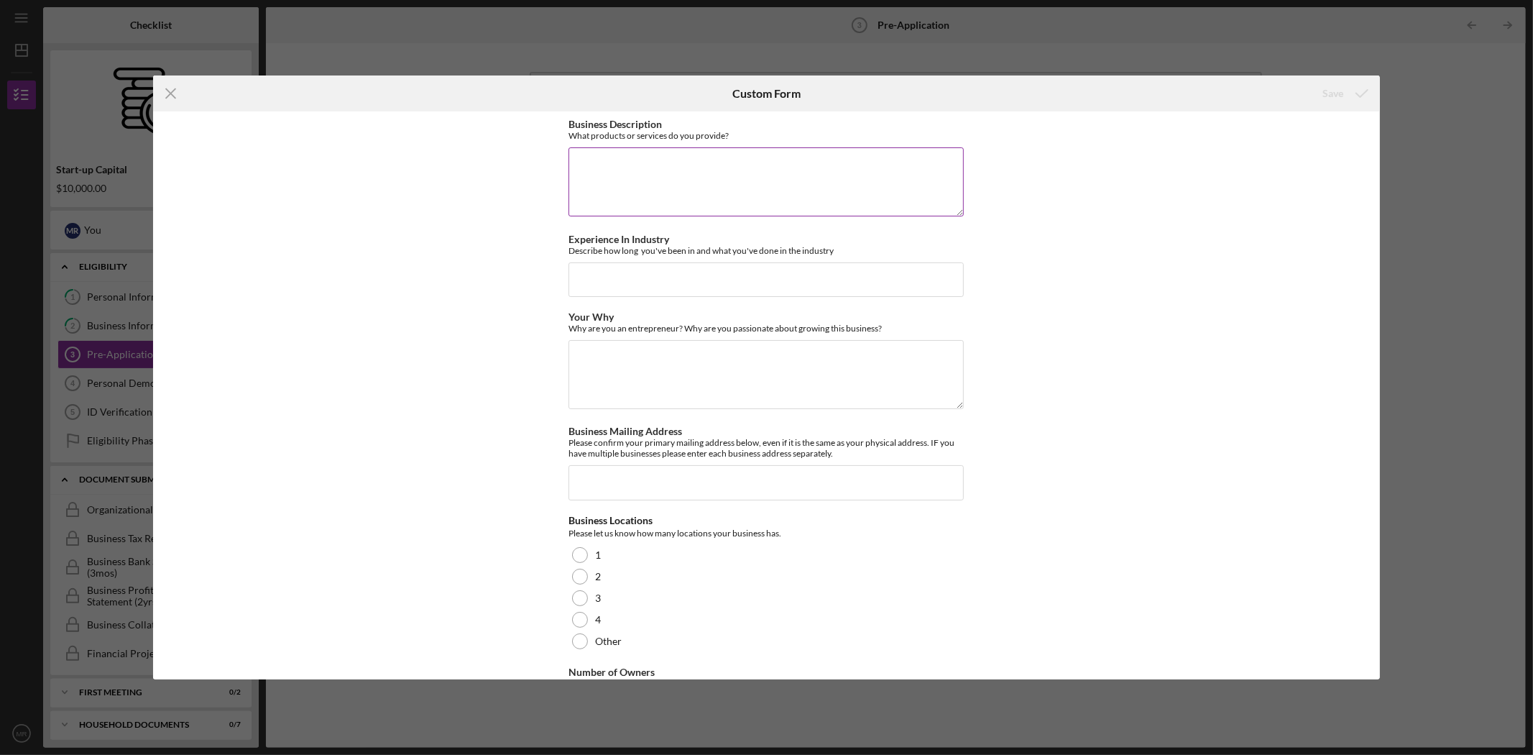
click at [635, 170] on textarea "Business Description" at bounding box center [766, 181] width 395 height 69
type textarea "Bakery/Cafe"
click at [1347, 99] on icon "submit" at bounding box center [1362, 93] width 36 height 36
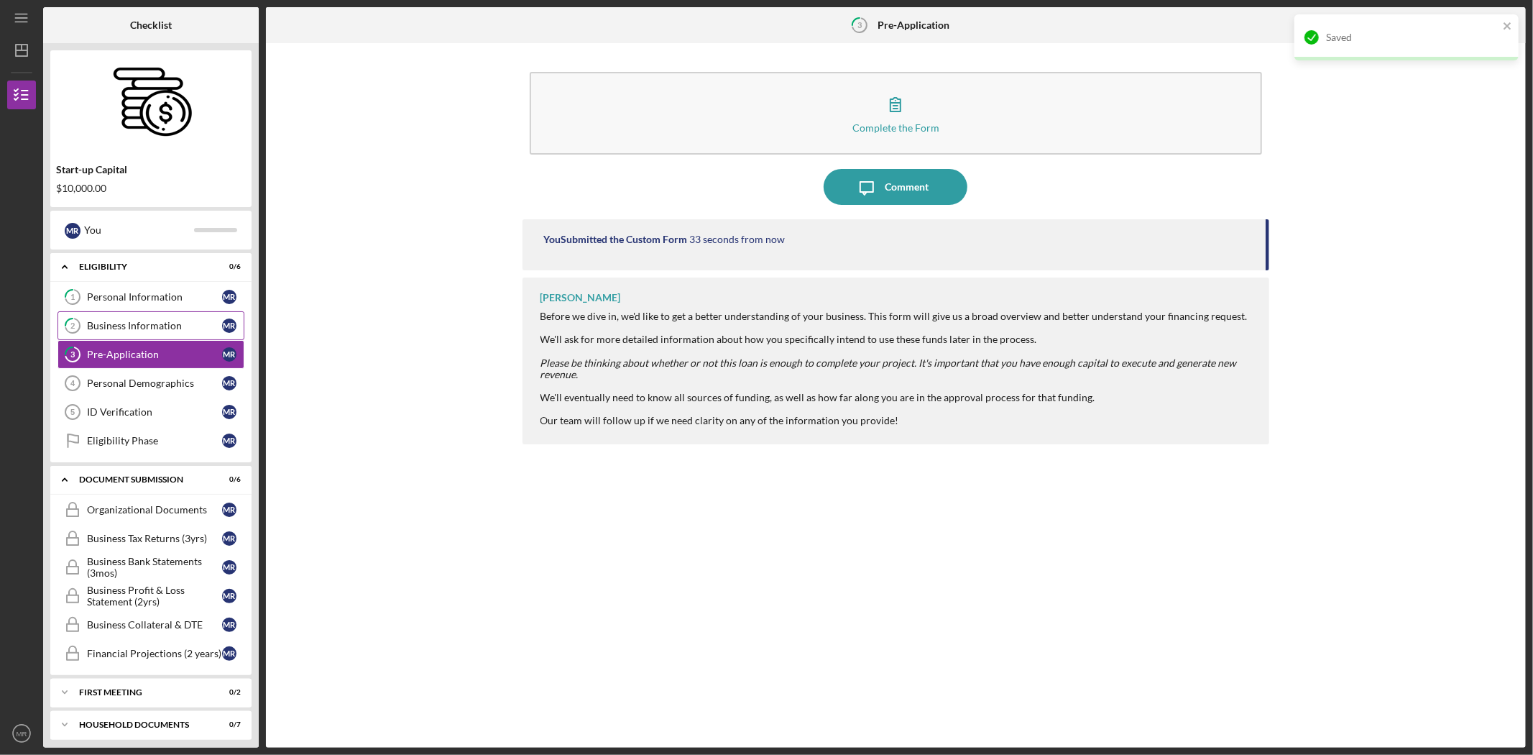
drag, startPoint x: 137, startPoint y: 324, endPoint x: 146, endPoint y: 322, distance: 8.9
click at [137, 324] on div "Business Information" at bounding box center [154, 326] width 135 height 12
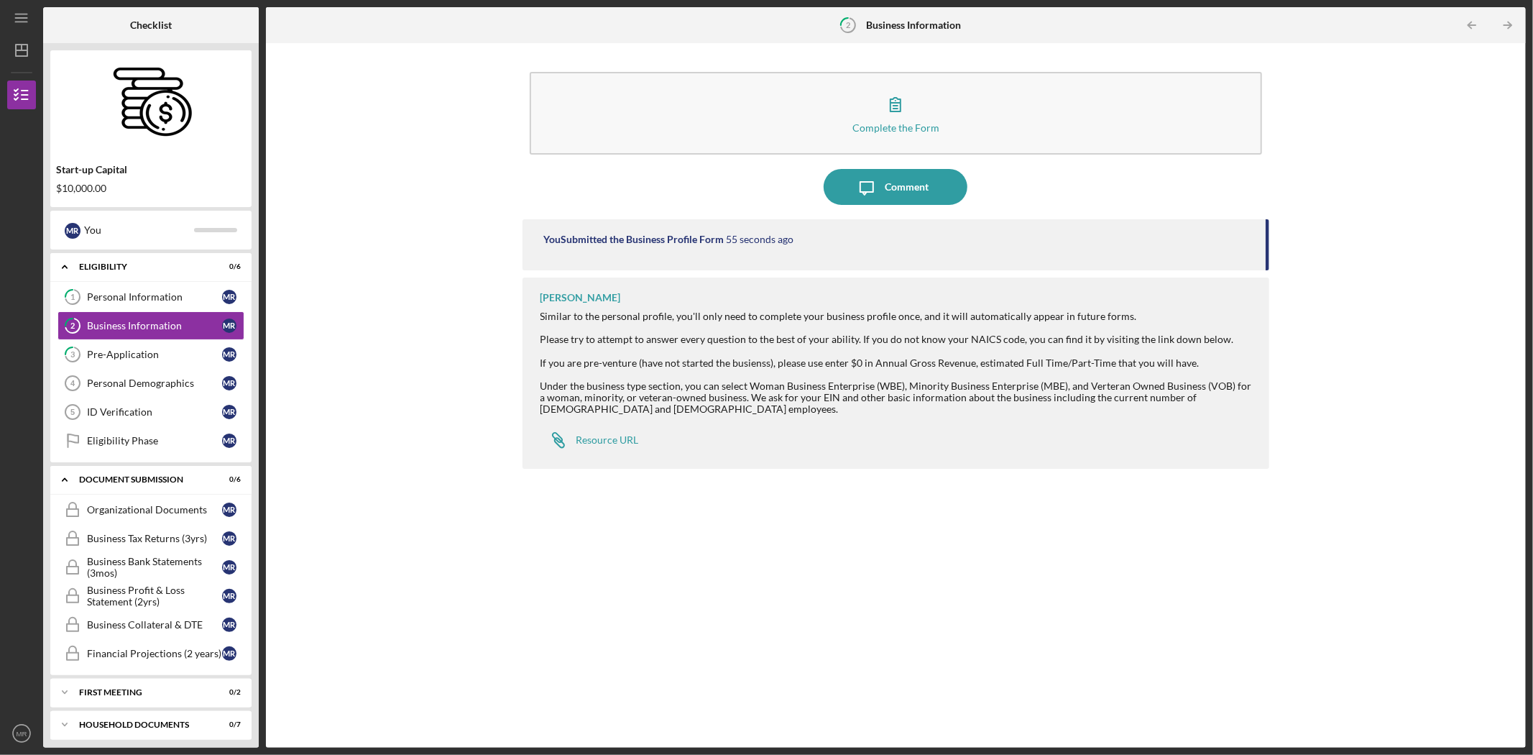
drag, startPoint x: 886, startPoint y: 602, endPoint x: 876, endPoint y: 600, distance: 10.2
click at [884, 602] on div "You Submitted the Business Profile Form 55 seconds ago [PERSON_NAME] Similar to…" at bounding box center [897, 472] width 748 height 507
click at [118, 351] on div "Pre-Application" at bounding box center [154, 355] width 135 height 12
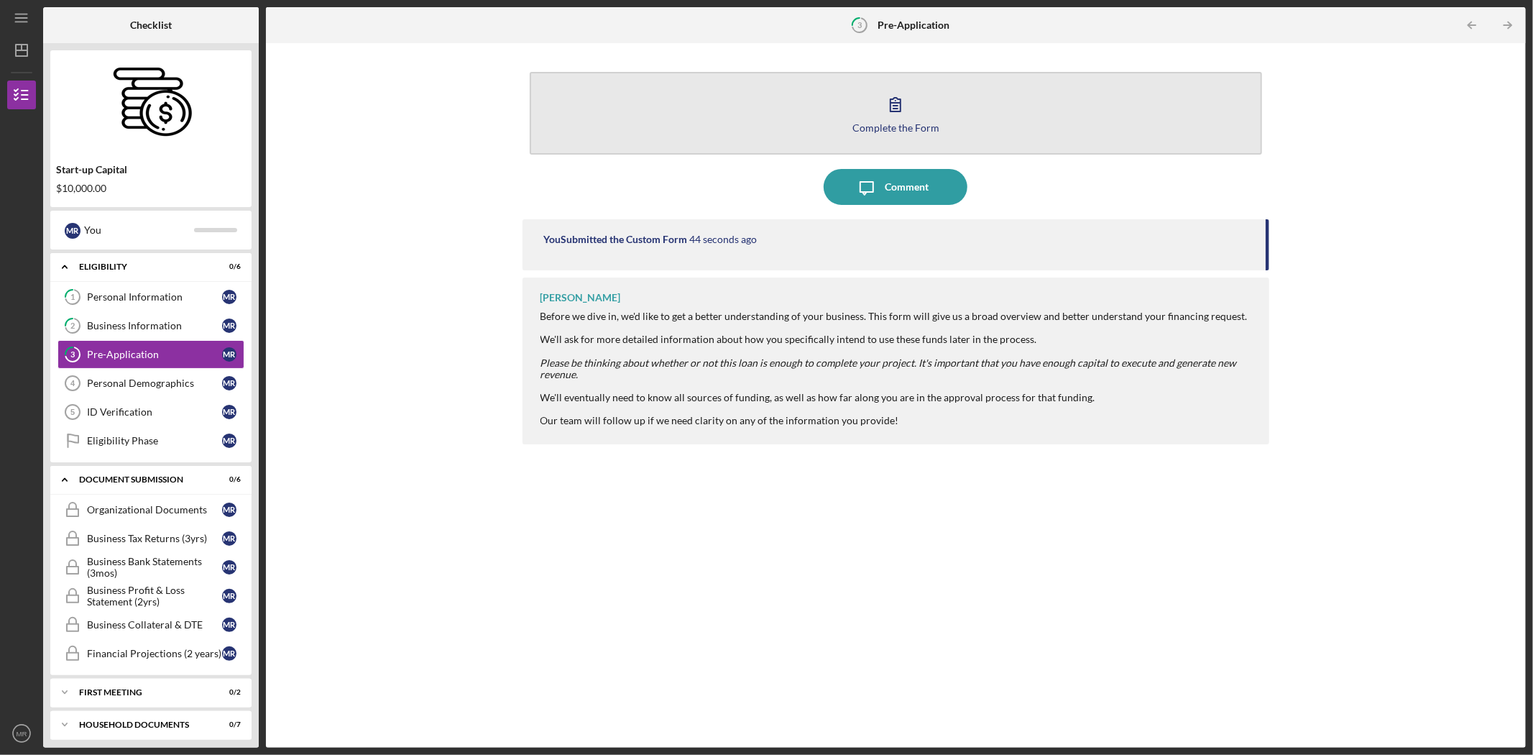
click at [840, 120] on button "Complete the Form Form" at bounding box center [896, 113] width 733 height 83
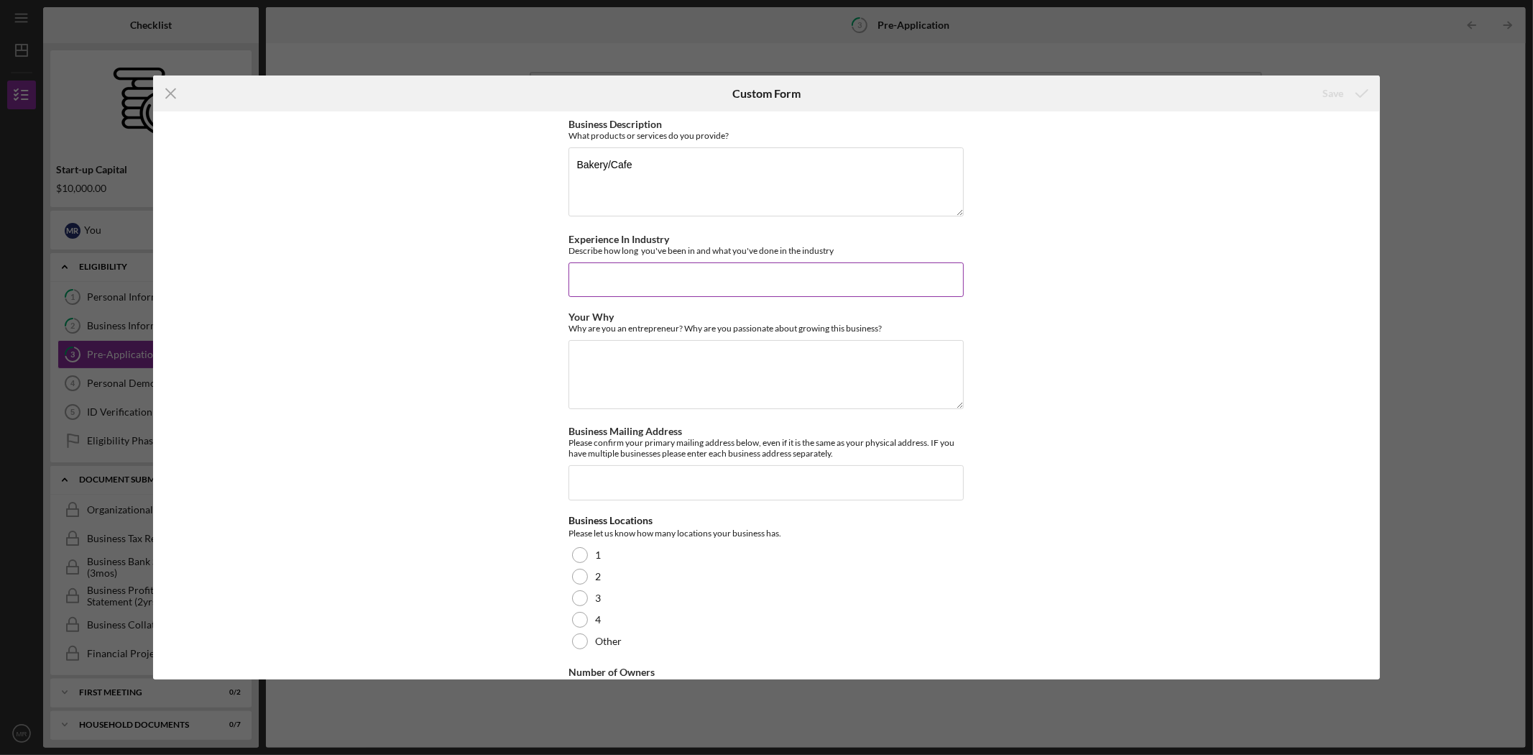
click at [773, 283] on input "Experience In Industry" at bounding box center [766, 279] width 395 height 35
click at [779, 277] on input "Experience In Industry" at bounding box center [766, 279] width 395 height 35
type input "She owned a business in her country, and when she moved here she started her ow…"
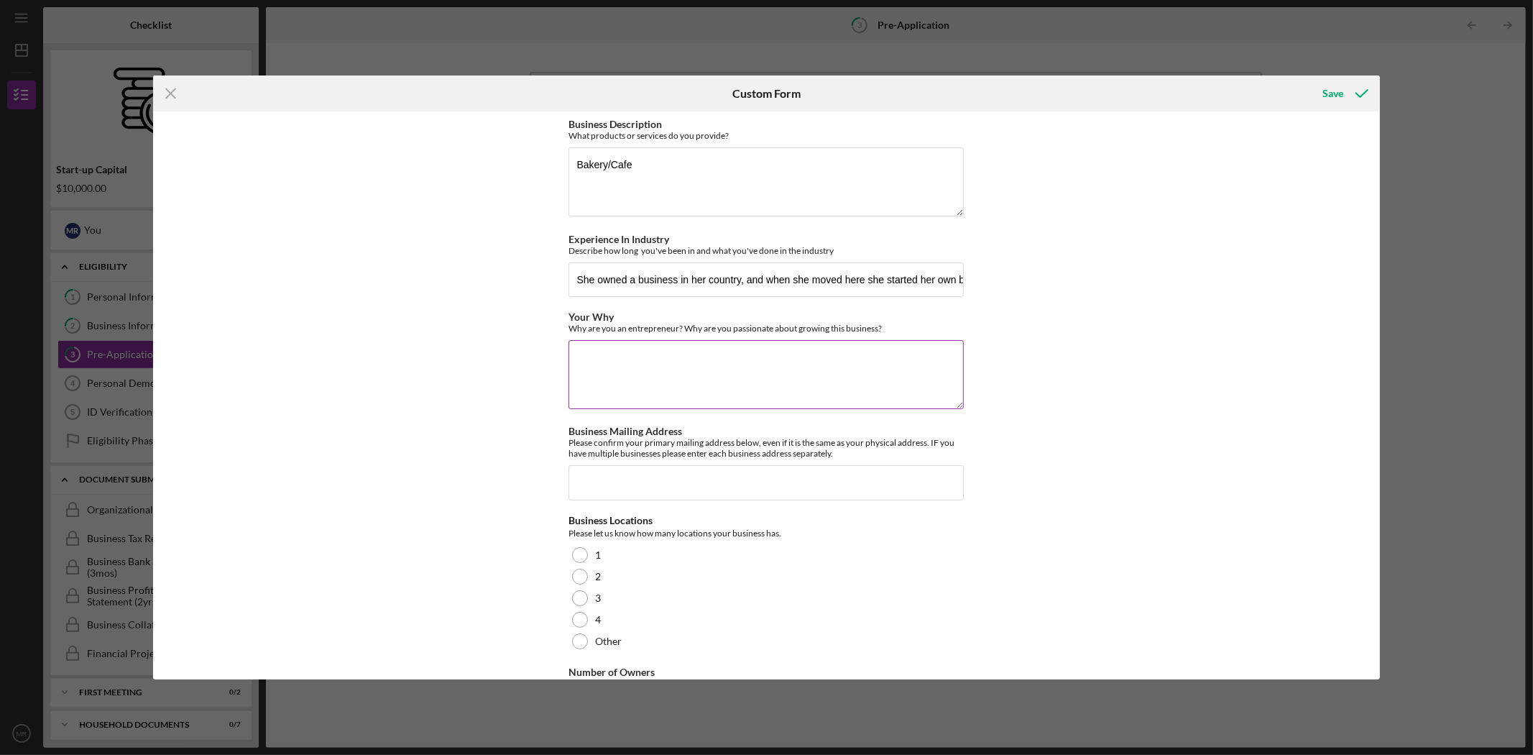
click at [753, 371] on textarea "Your Why" at bounding box center [766, 374] width 395 height 69
click at [803, 369] on textarea "Your Why" at bounding box center [766, 374] width 395 height 69
click at [839, 372] on textarea "Your Why" at bounding box center [766, 374] width 395 height 69
type textarea "to make more money, and to have control of her time, freedom and flexibility."
click at [762, 483] on input "Business Mailing Address" at bounding box center [766, 482] width 395 height 35
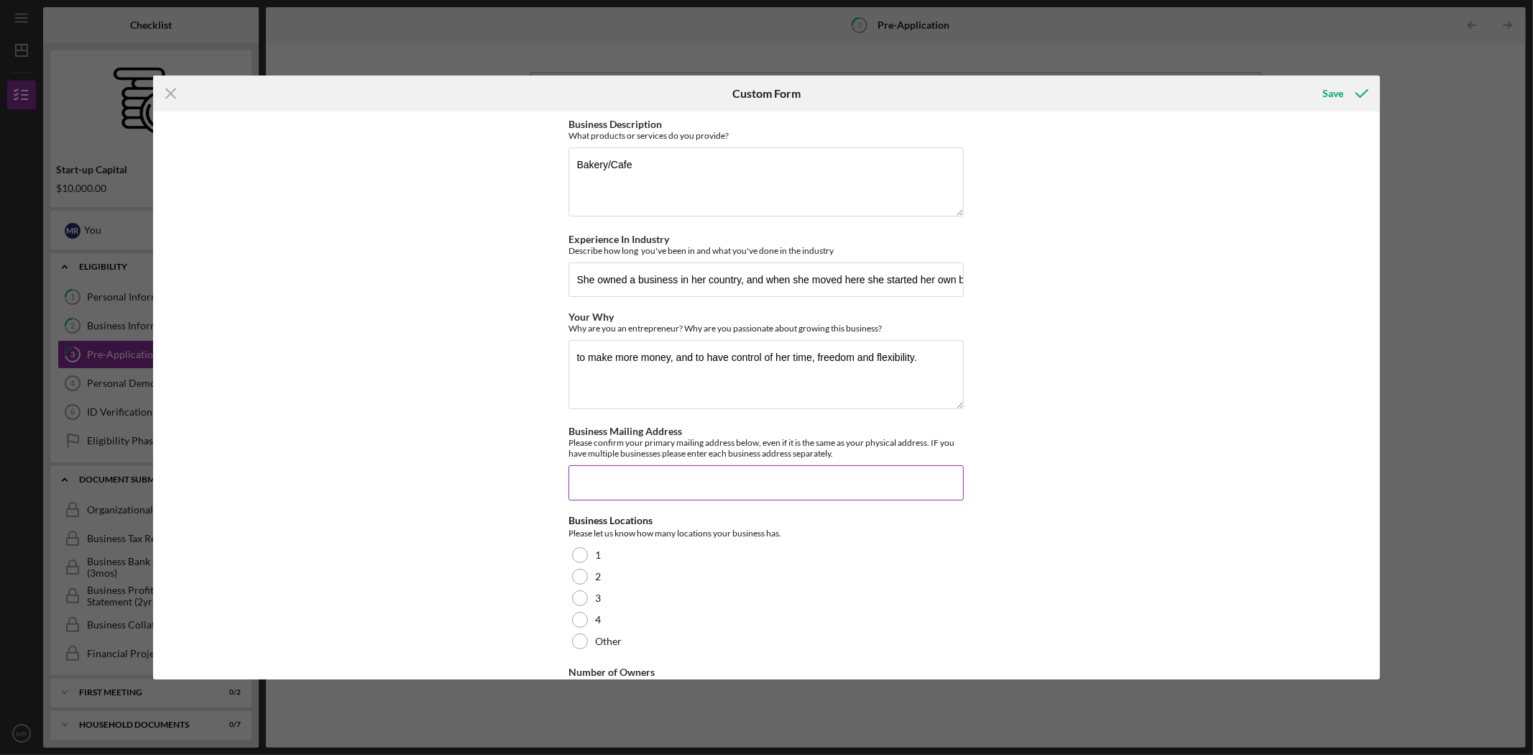
paste input "[STREET_ADDRESS][PERSON_NAME]"
type input "[STREET_ADDRESS][PERSON_NAME]"
click at [602, 554] on div "1" at bounding box center [766, 555] width 395 height 22
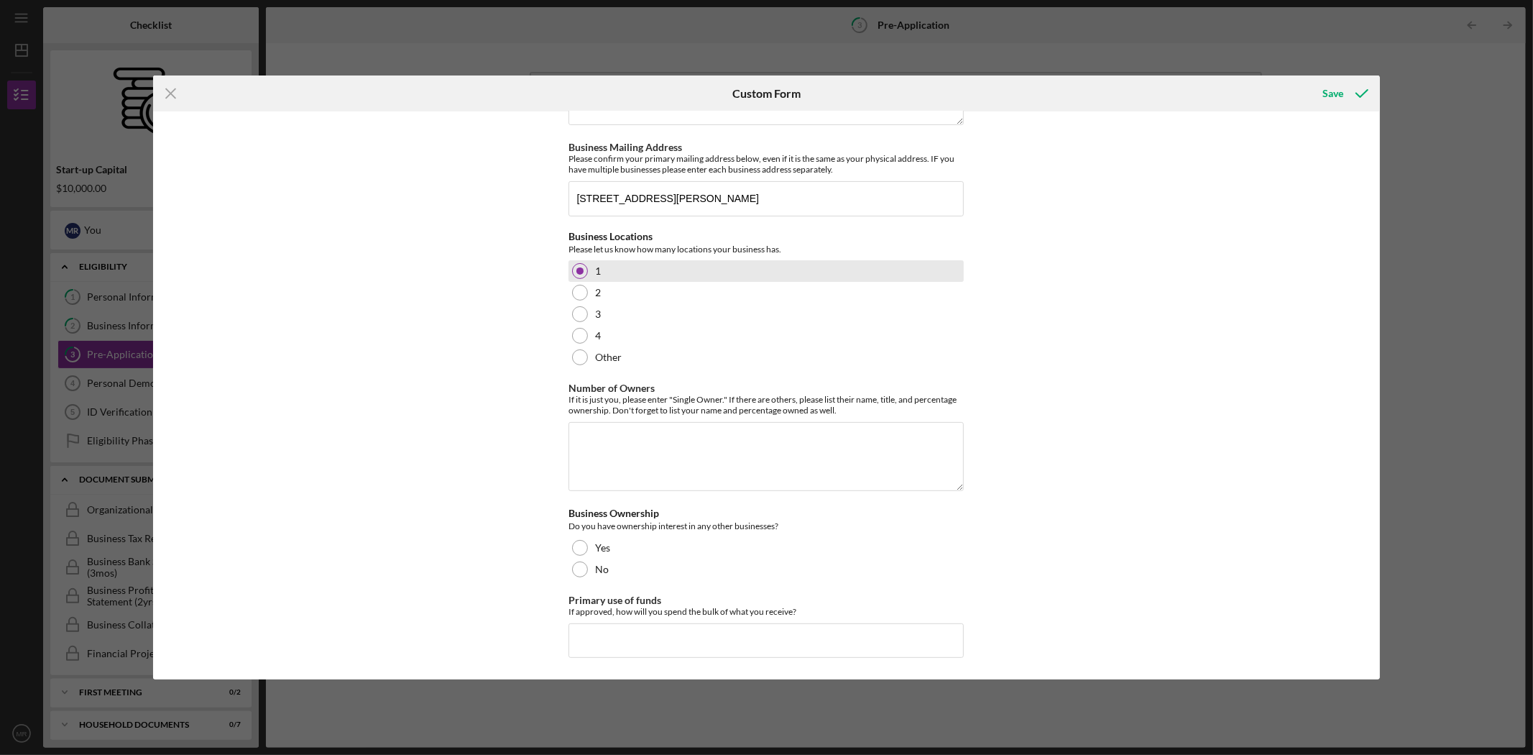
scroll to position [285, 0]
click at [614, 446] on textarea "Number of Owners" at bounding box center [766, 456] width 395 height 69
click at [486, 433] on div "Business Description What products or services do you provide? Bakery/Cafe Expe…" at bounding box center [766, 395] width 1226 height 568
click at [656, 433] on textarea "Number of Owners" at bounding box center [766, 456] width 395 height 69
click at [505, 433] on div "Business Description What products or services do you provide? Bakery/Cafe Expe…" at bounding box center [766, 395] width 1226 height 568
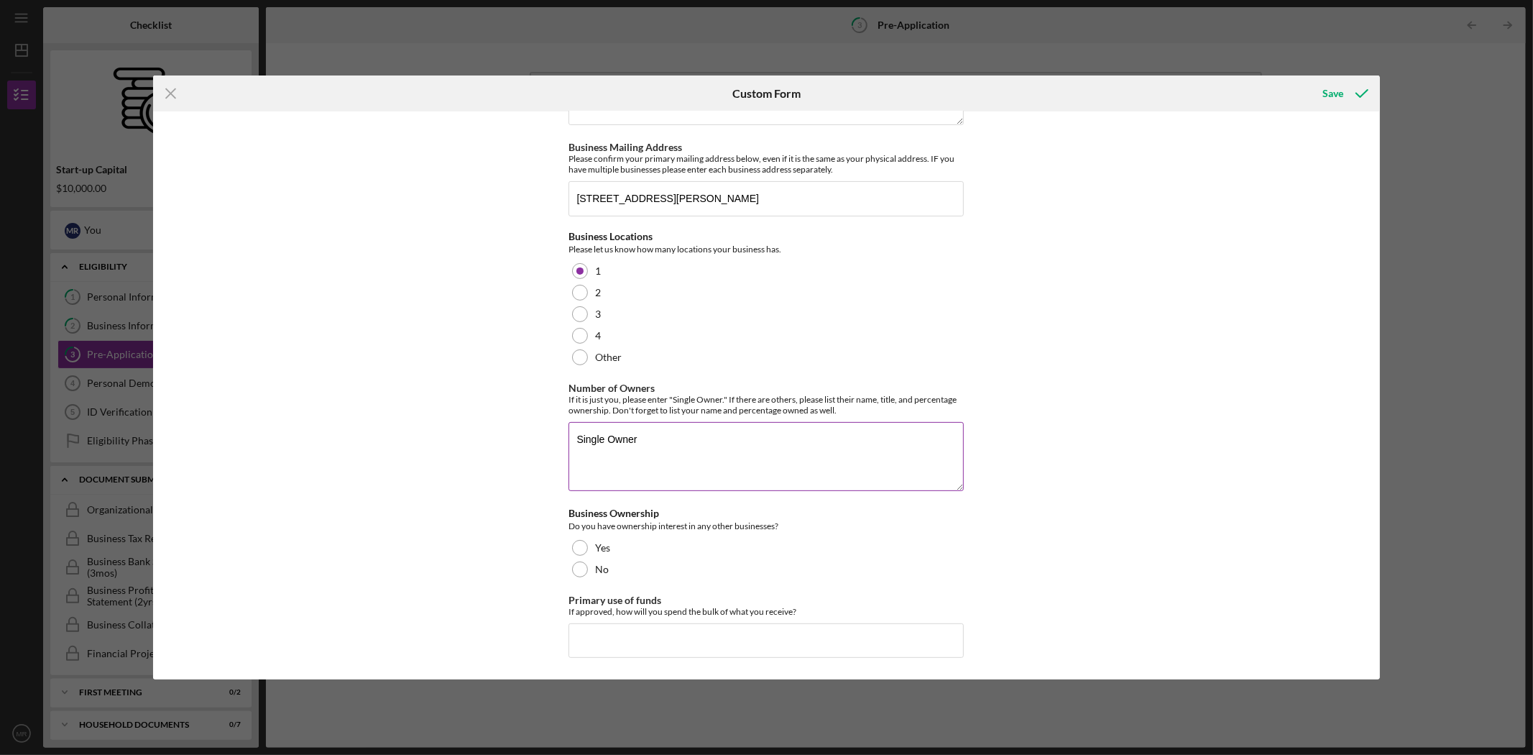
click at [817, 458] on textarea "Single Owner" at bounding box center [766, 456] width 395 height 69
click at [589, 464] on textarea "Single Owner" at bounding box center [766, 456] width 395 height 69
drag, startPoint x: 655, startPoint y: 440, endPoint x: 529, endPoint y: 428, distance: 126.4
click at [529, 428] on div "Business Description What products or services do you provide? Bakery/Cafe Expe…" at bounding box center [766, 395] width 1226 height 568
type textarea "Single Owner"
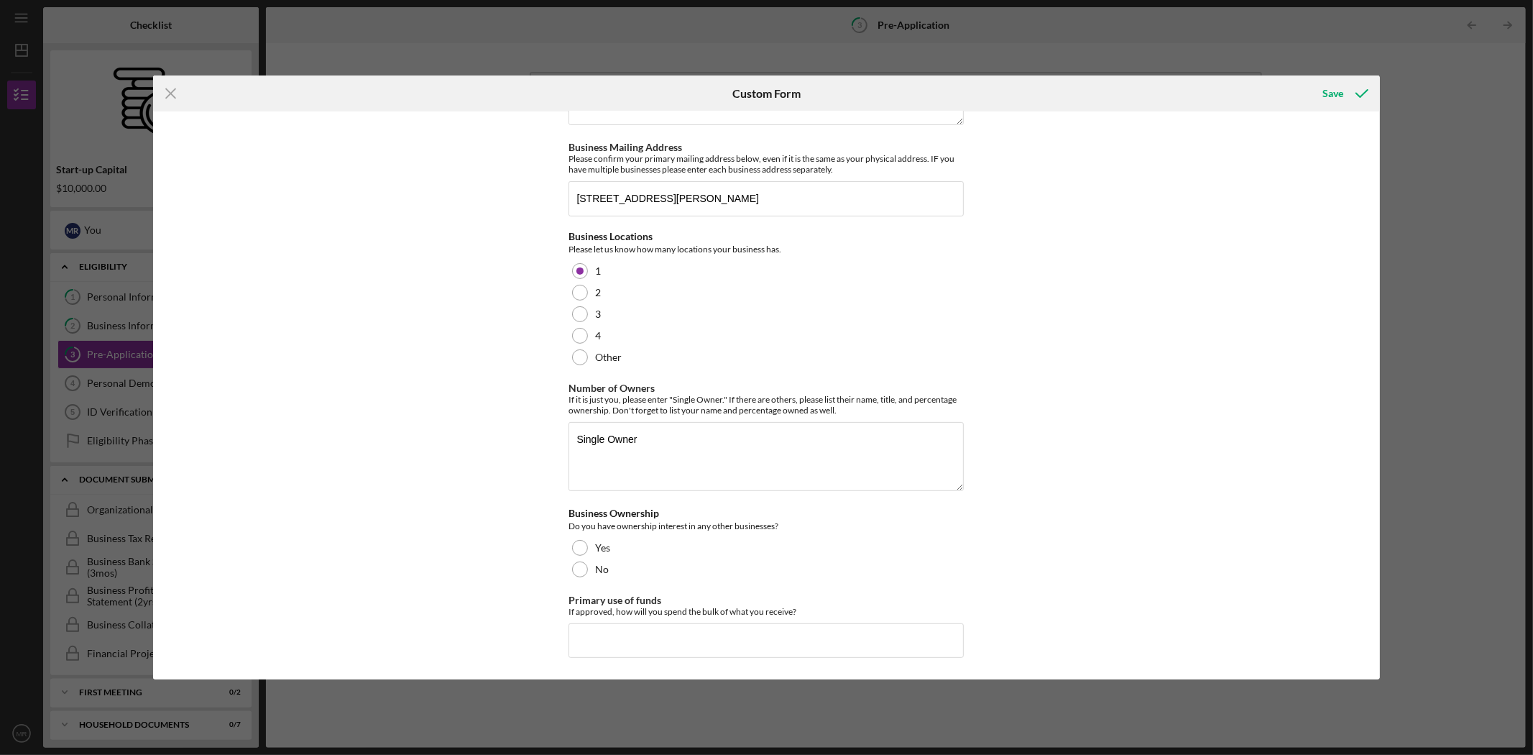
click at [529, 428] on div "Business Description What products or services do you provide? Bakery/Cafe Expe…" at bounding box center [766, 395] width 1226 height 568
click at [722, 467] on textarea "Single Owner" at bounding box center [766, 456] width 395 height 69
drag, startPoint x: 722, startPoint y: 467, endPoint x: 588, endPoint y: 460, distance: 133.9
click at [588, 460] on textarea "Single Owner" at bounding box center [766, 456] width 395 height 69
click at [633, 433] on textarea "Single Owner" at bounding box center [766, 456] width 395 height 69
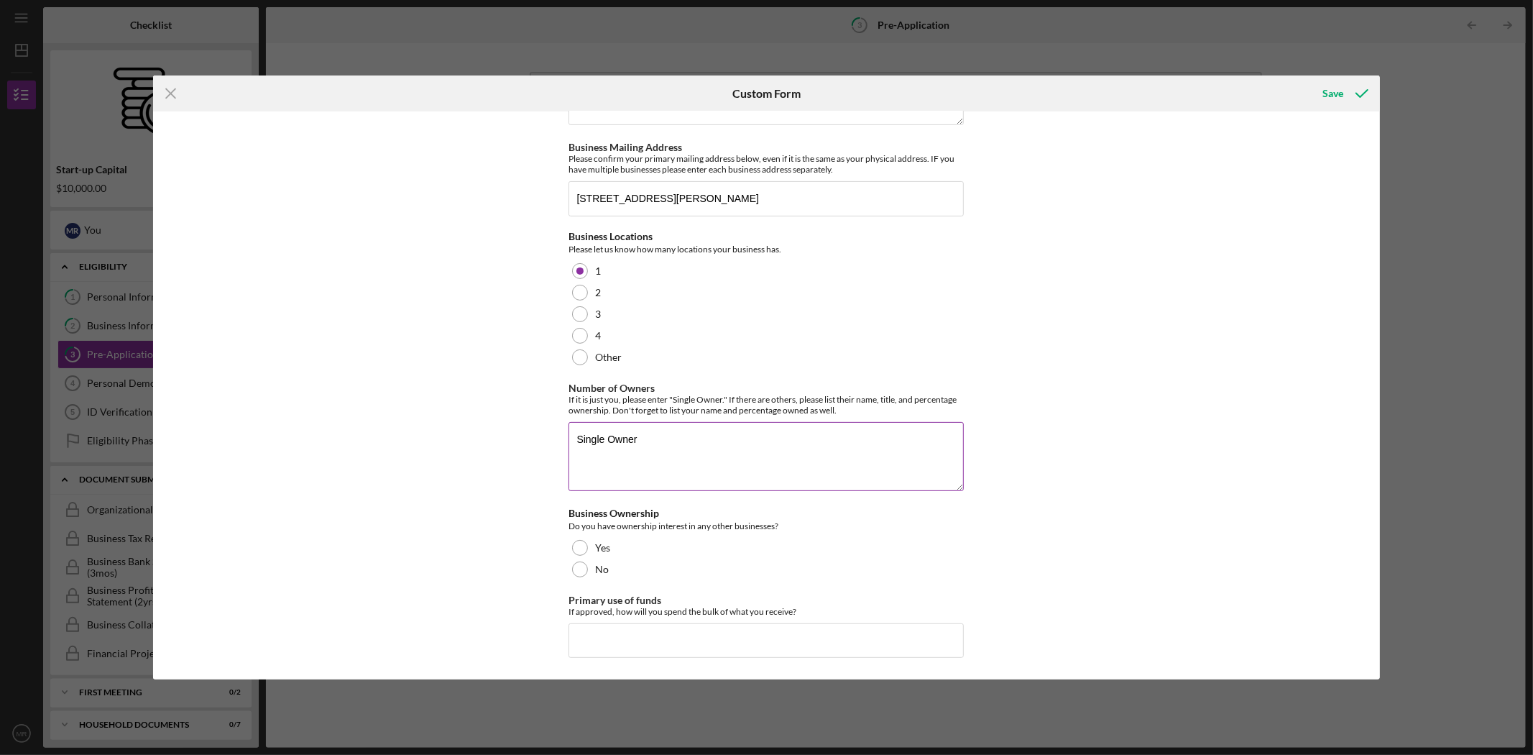
drag, startPoint x: 634, startPoint y: 432, endPoint x: 568, endPoint y: 441, distance: 66.8
click at [569, 441] on textarea "Single Owner" at bounding box center [766, 456] width 395 height 69
click at [583, 577] on div "No" at bounding box center [766, 570] width 395 height 22
click at [630, 651] on input "Primary use of funds" at bounding box center [766, 640] width 395 height 35
click at [532, 628] on div "Business Description What products or services do you provide? Bakery/Cafe Expe…" at bounding box center [766, 395] width 1226 height 568
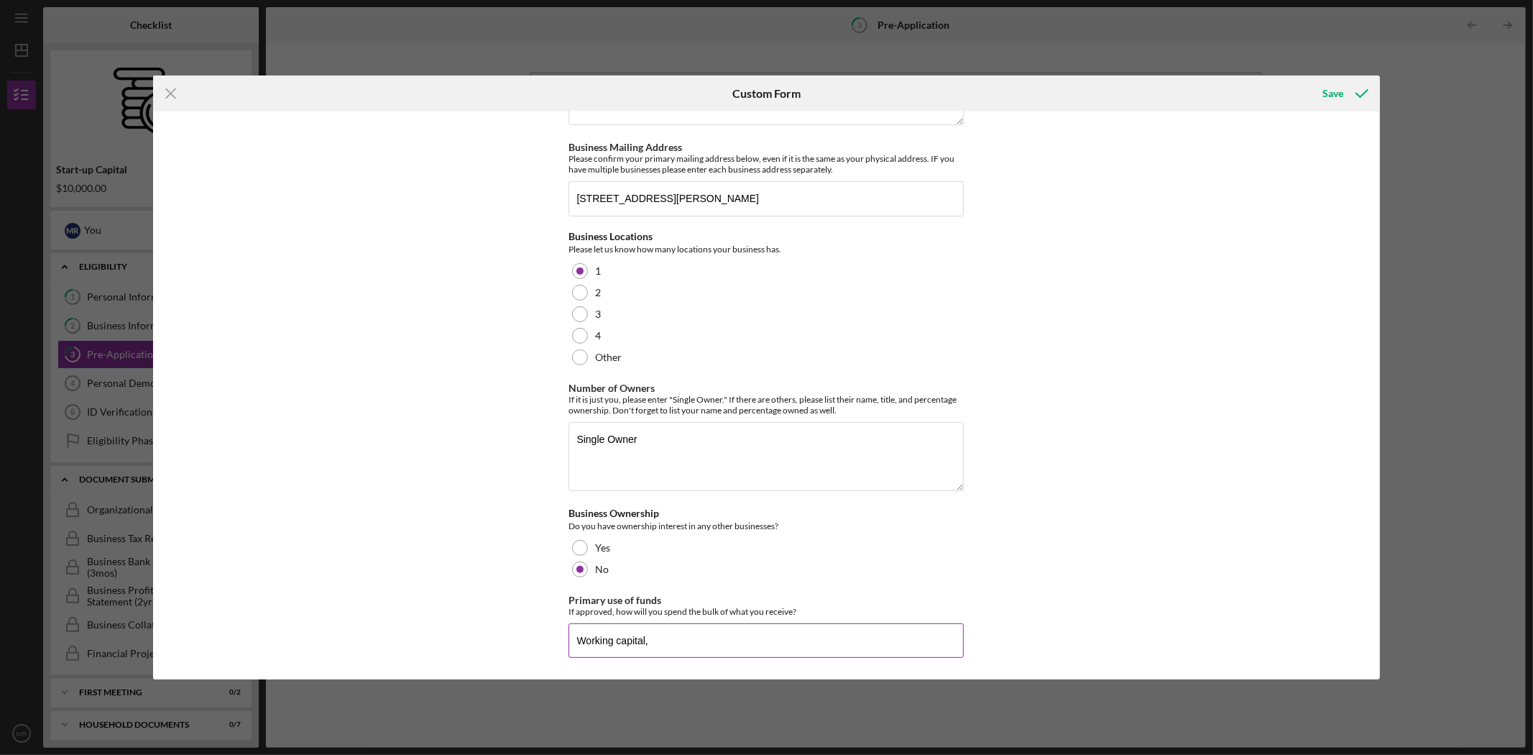
click at [679, 648] on input "Working capital," at bounding box center [766, 640] width 395 height 35
type input "Working capital, signage, advertising, content social media. Main thing is sign…"
click at [1347, 96] on icon "submit" at bounding box center [1362, 93] width 36 height 36
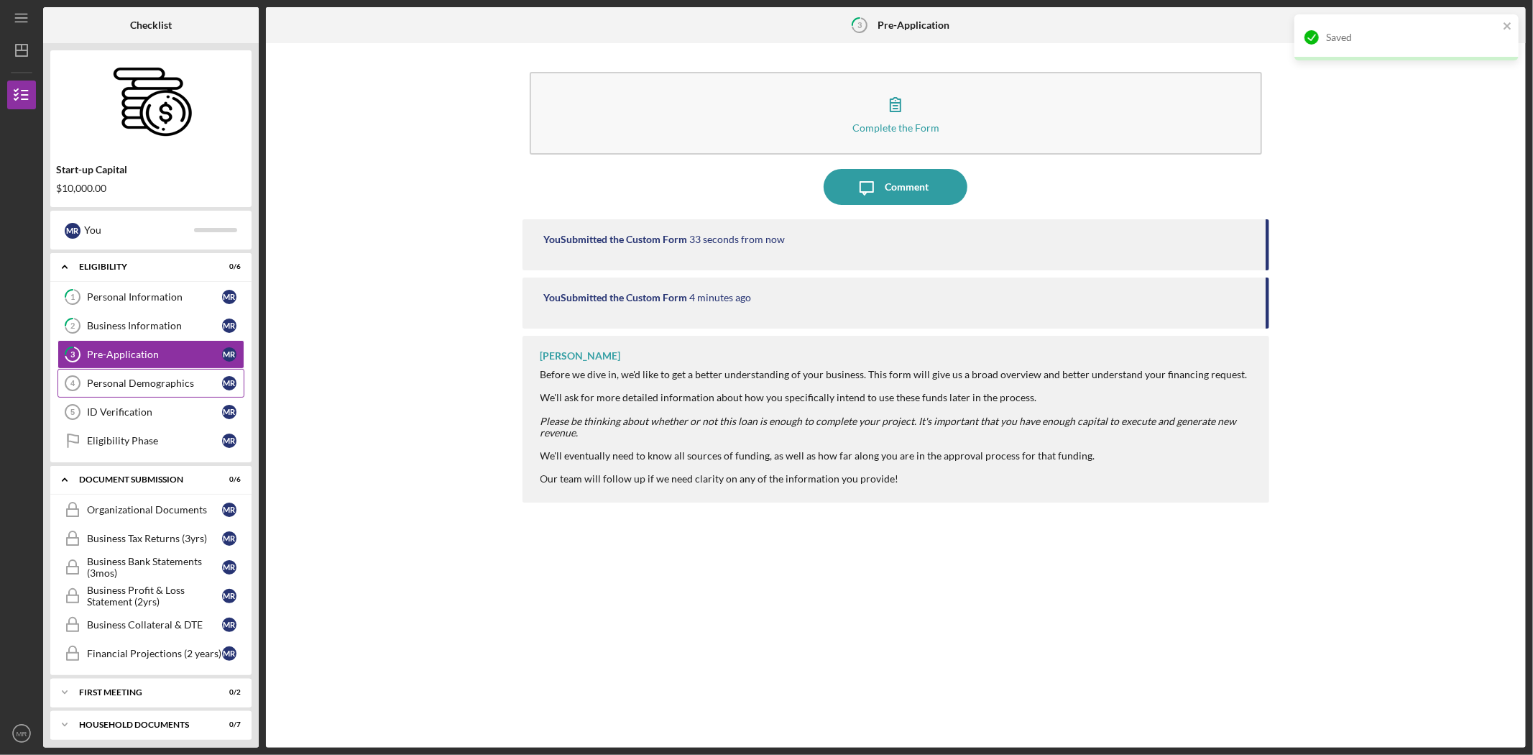
click at [160, 388] on div "Personal Demographics" at bounding box center [154, 383] width 135 height 12
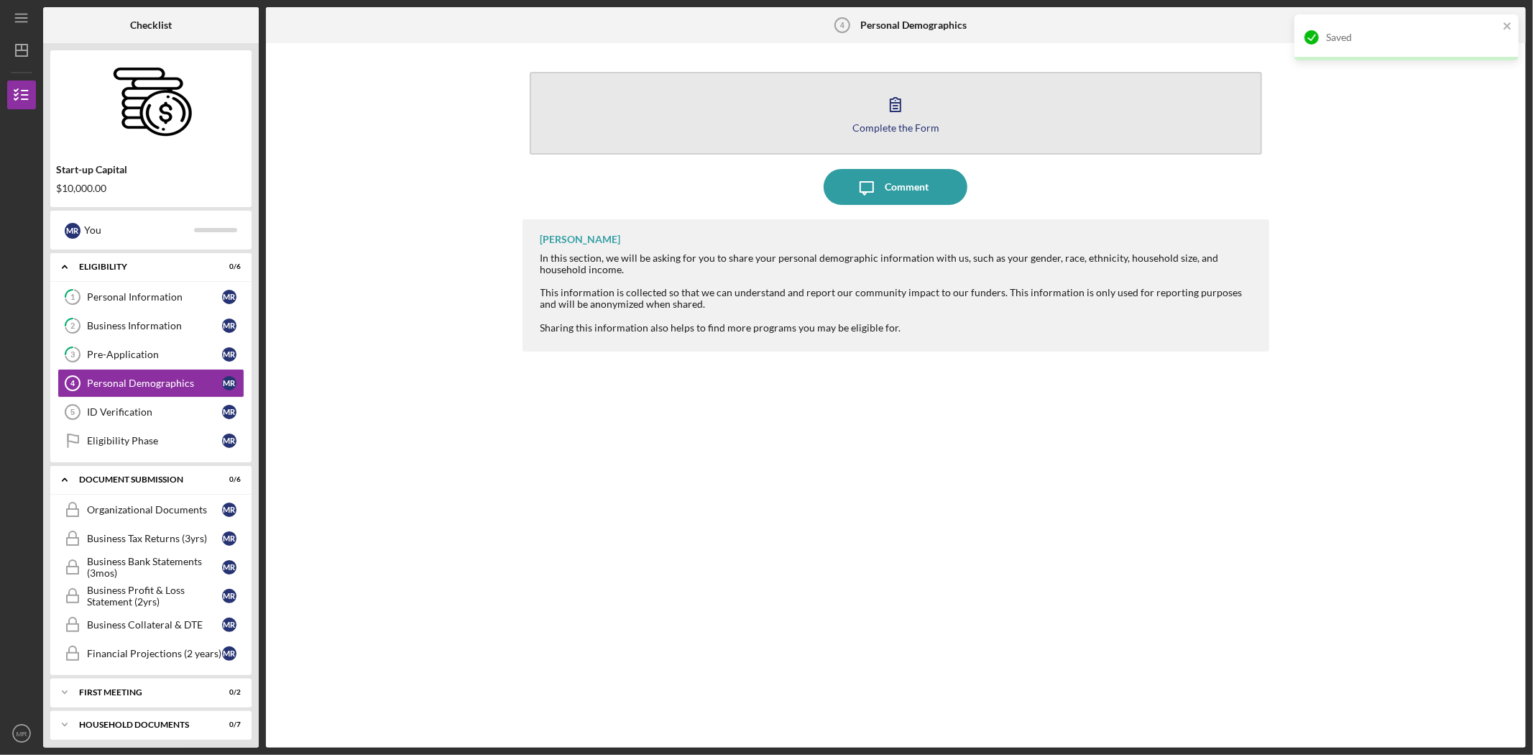
click at [884, 129] on div "Complete the Form" at bounding box center [896, 127] width 87 height 11
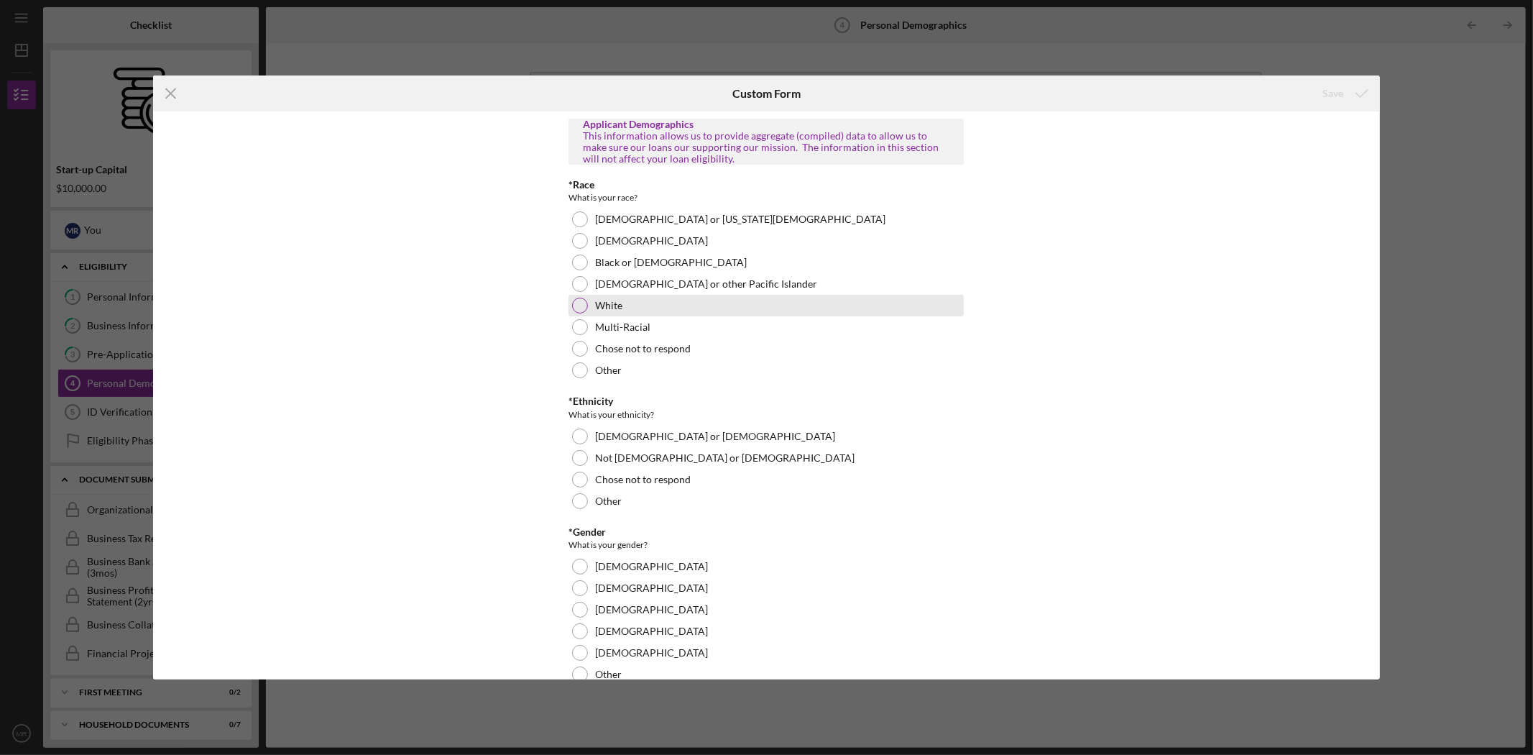
click at [661, 304] on div "White" at bounding box center [766, 306] width 395 height 22
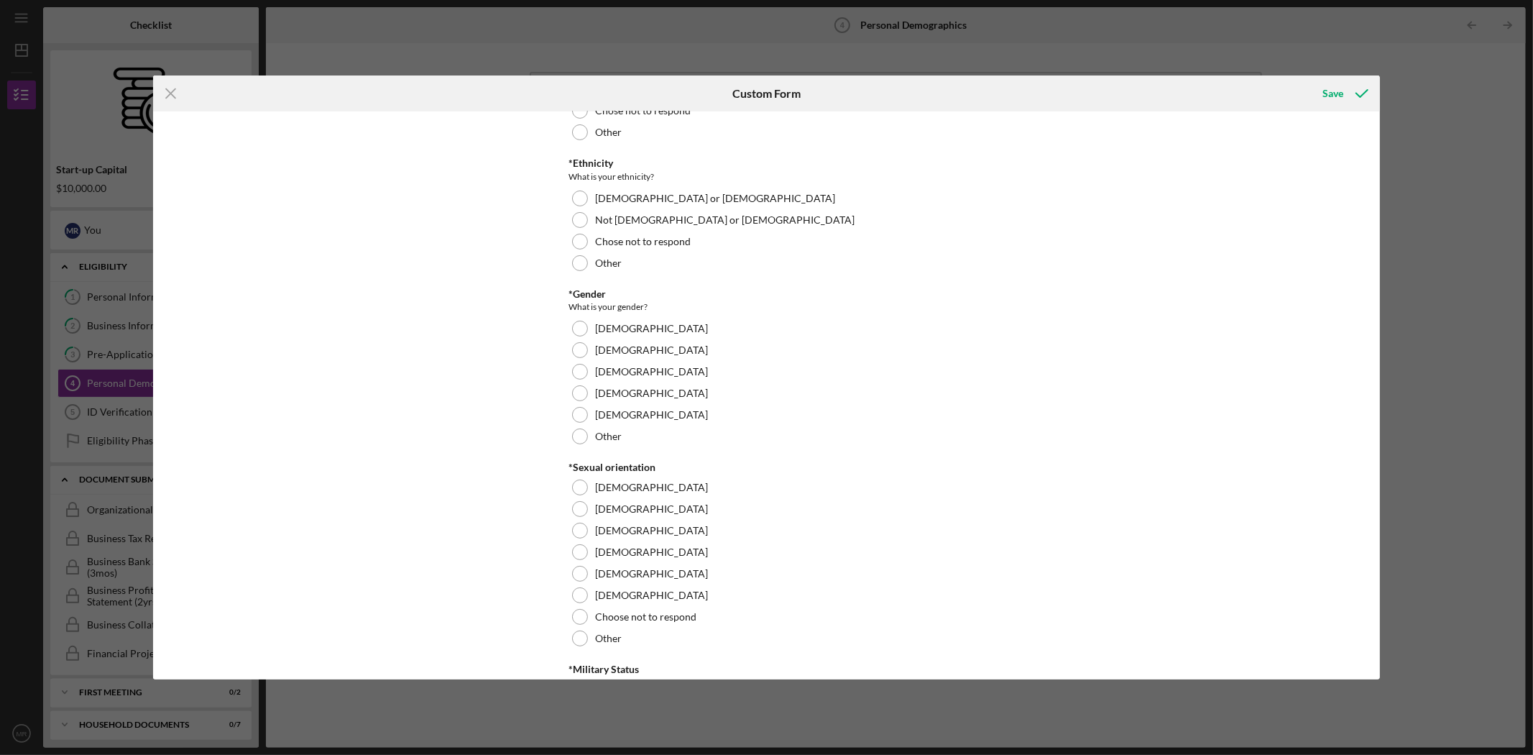
scroll to position [239, 0]
click at [641, 219] on label "Not [DEMOGRAPHIC_DATA] or [DEMOGRAPHIC_DATA]" at bounding box center [725, 219] width 260 height 12
click at [629, 329] on div "[DEMOGRAPHIC_DATA]" at bounding box center [766, 327] width 395 height 22
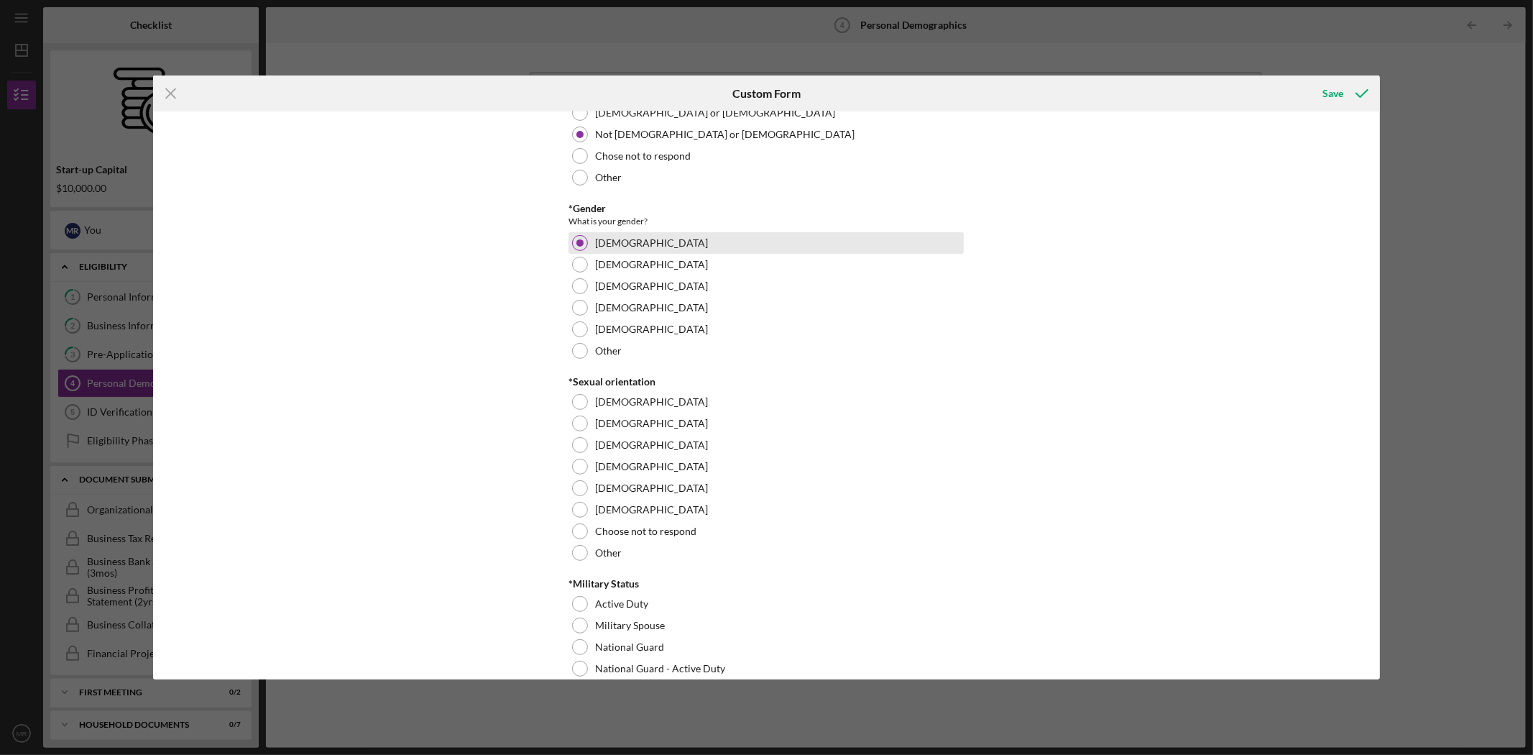
scroll to position [479, 0]
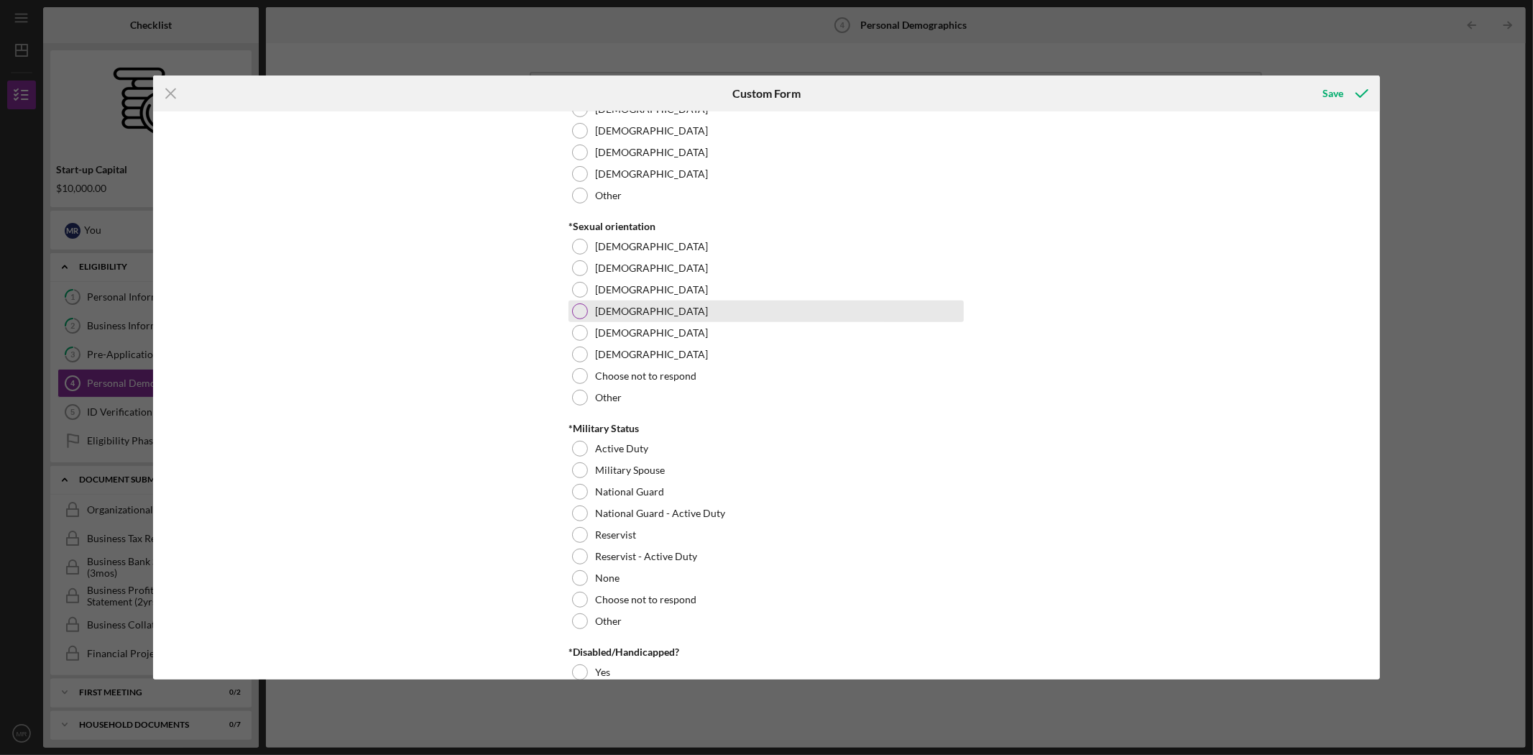
click at [642, 310] on label "[DEMOGRAPHIC_DATA]" at bounding box center [651, 312] width 113 height 12
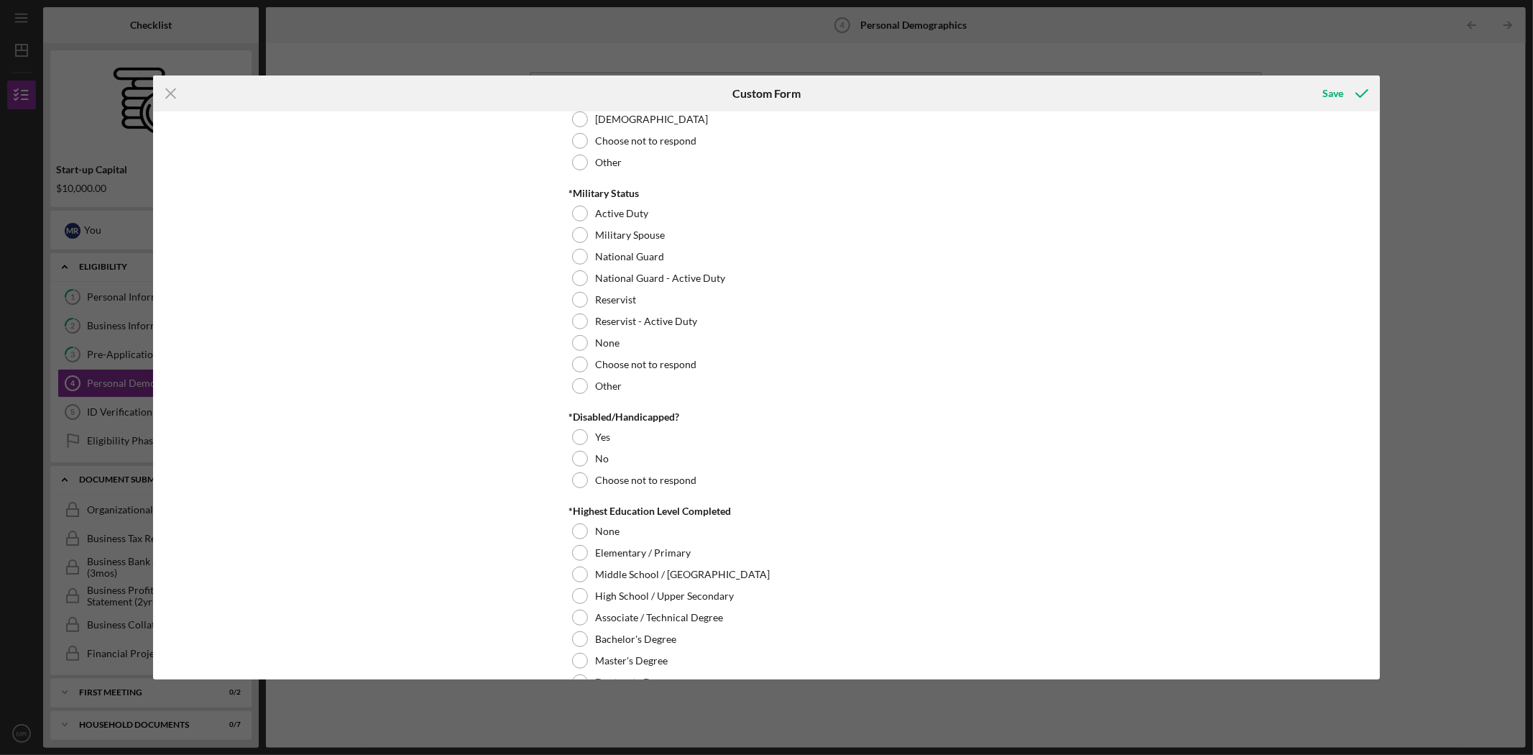
scroll to position [719, 0]
click at [652, 339] on div "None" at bounding box center [766, 338] width 395 height 22
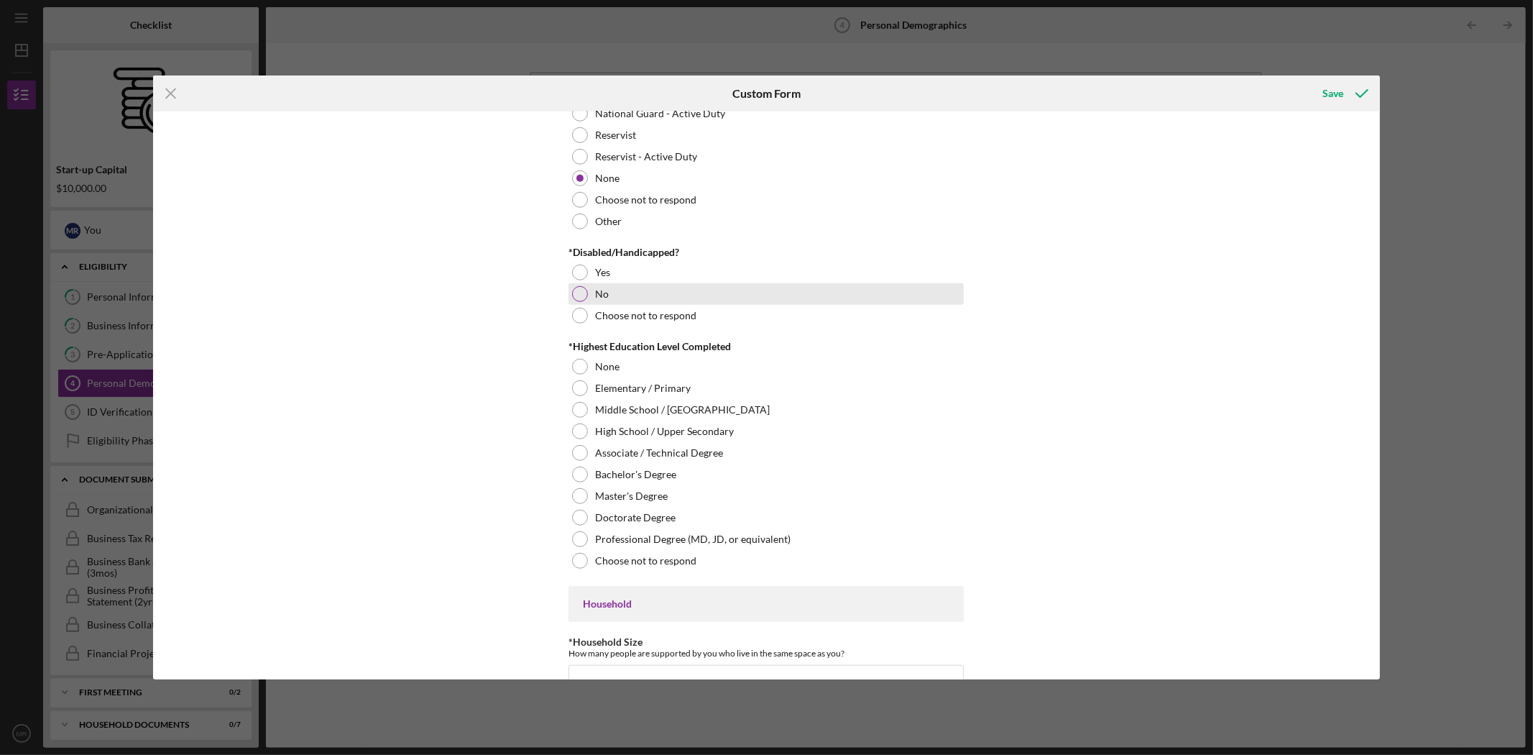
click at [664, 296] on div "No" at bounding box center [766, 294] width 395 height 22
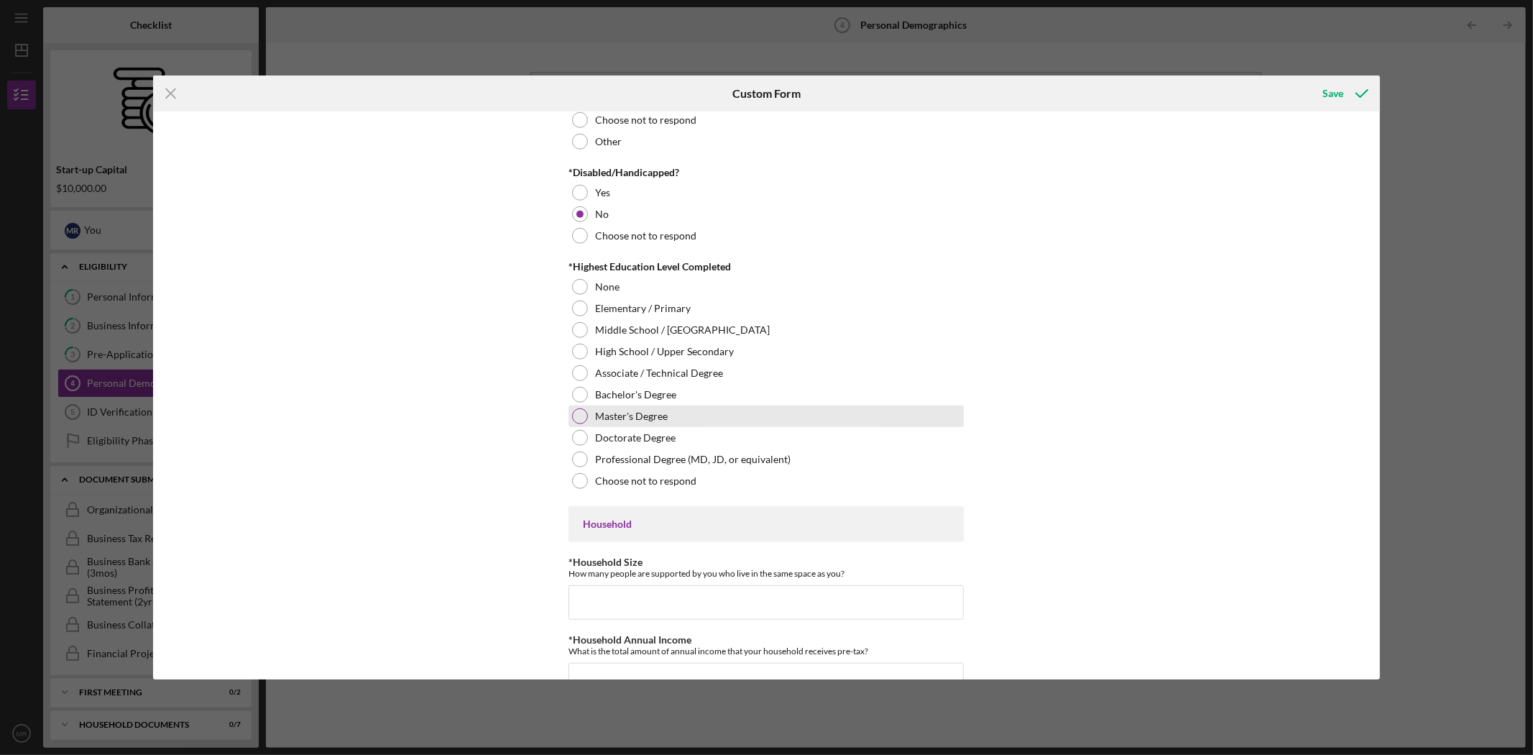
click at [704, 413] on div "Master's Degree" at bounding box center [766, 416] width 395 height 22
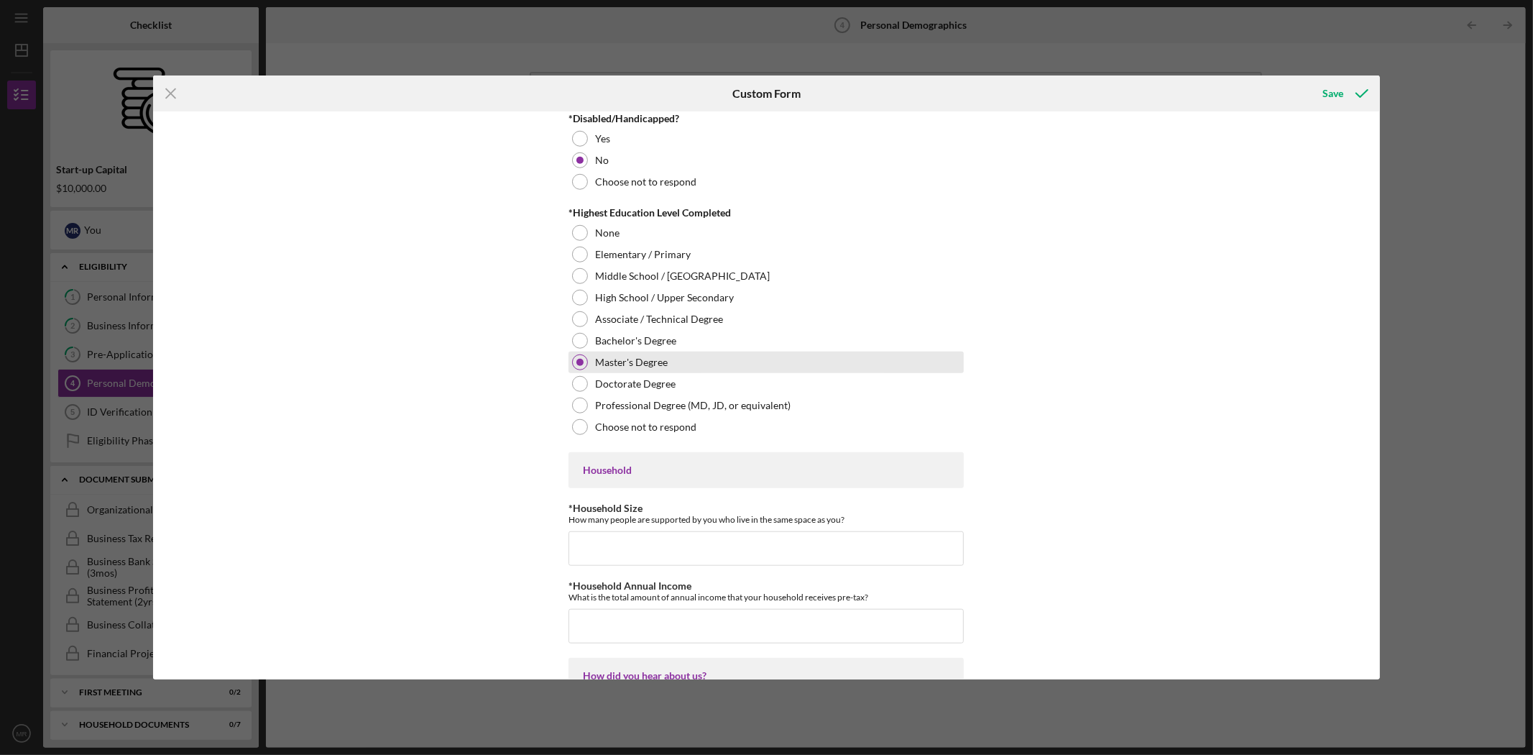
scroll to position [1118, 0]
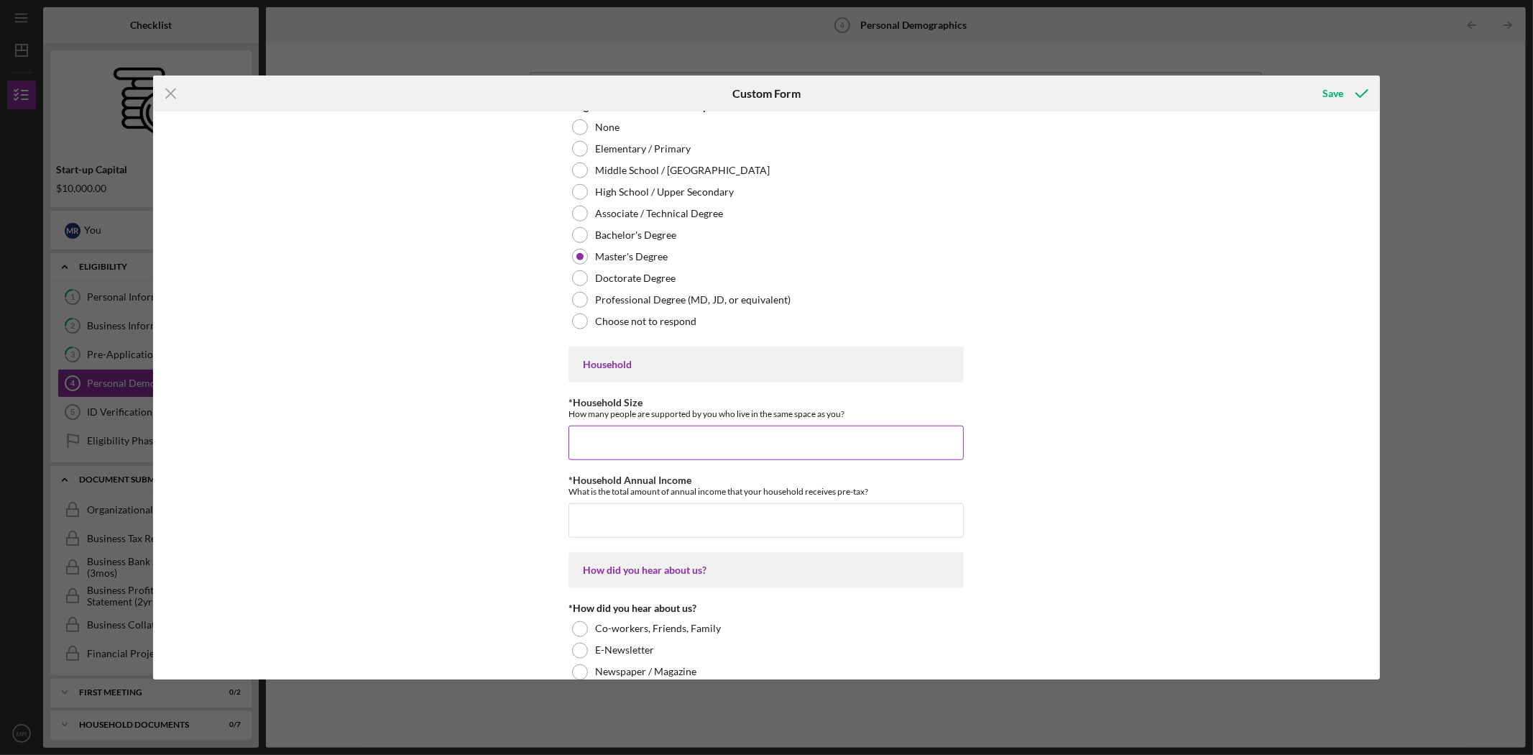
click at [650, 447] on input "*Household Size" at bounding box center [766, 443] width 395 height 35
type input "3"
click at [648, 520] on input "*Household Annual Income" at bounding box center [766, 520] width 395 height 35
type input "$70,000"
click at [500, 477] on div "Applicant Demographics This information allows us to provide aggregate (compile…" at bounding box center [766, 395] width 1226 height 568
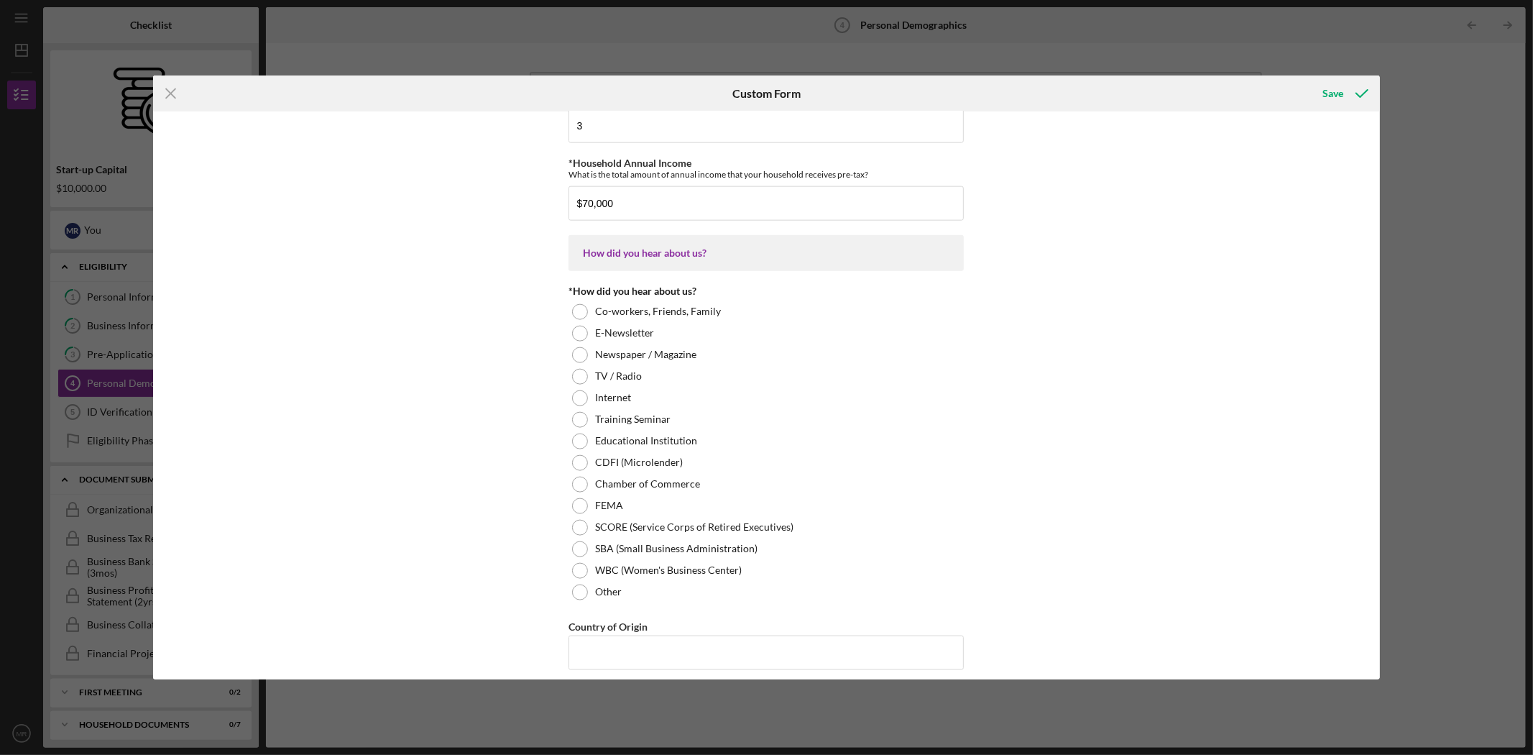
scroll to position [1438, 0]
click at [681, 564] on label "WBC (Women's Business Center)" at bounding box center [668, 567] width 147 height 12
click at [687, 648] on input "Country of Origin" at bounding box center [766, 650] width 395 height 35
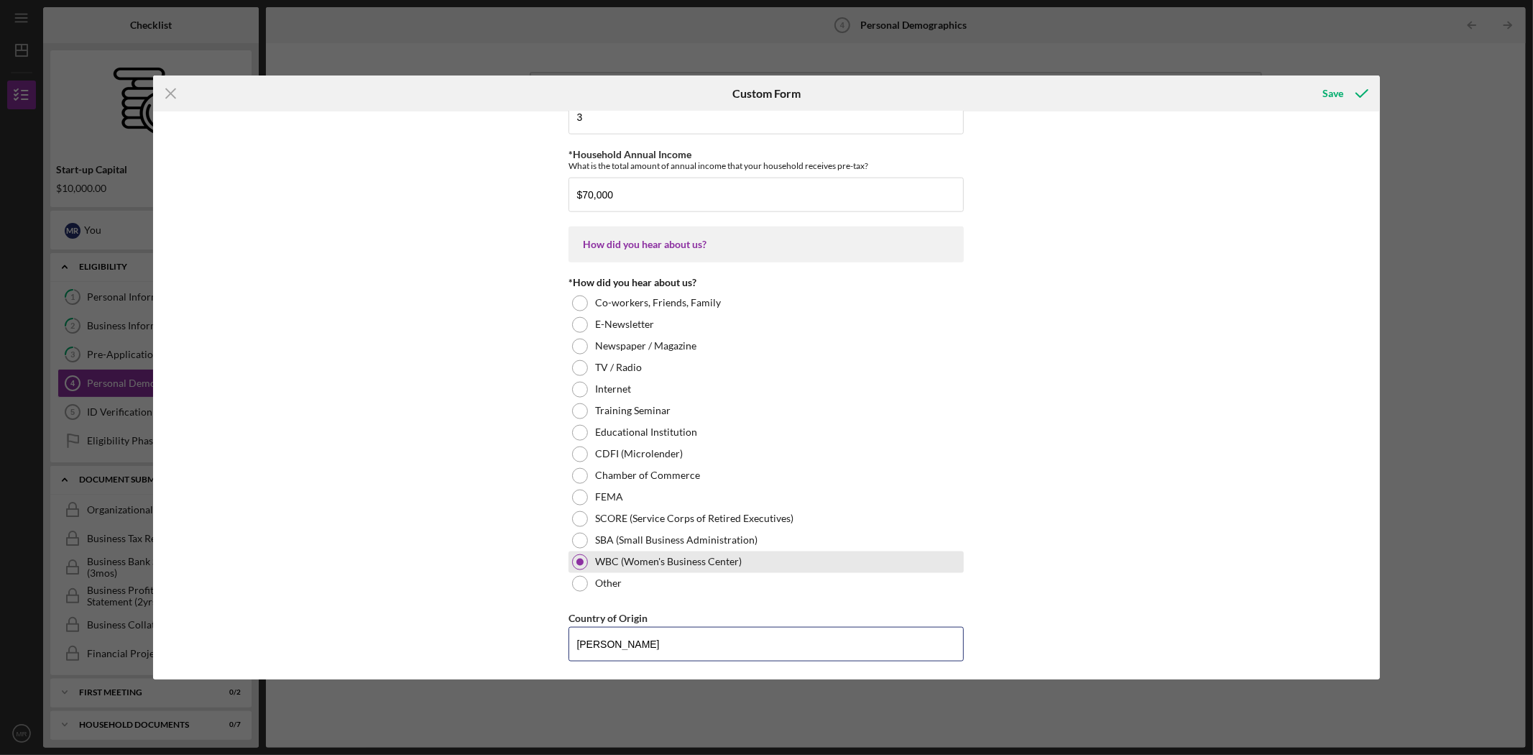
scroll to position [1446, 0]
drag, startPoint x: 674, startPoint y: 640, endPoint x: 512, endPoint y: 636, distance: 161.8
click at [512, 636] on div "Applicant Demographics This information allows us to provide aggregate (compile…" at bounding box center [766, 395] width 1226 height 568
type input "[GEOGRAPHIC_DATA]"
click at [518, 607] on div "Applicant Demographics This information allows us to provide aggregate (compile…" at bounding box center [766, 395] width 1226 height 568
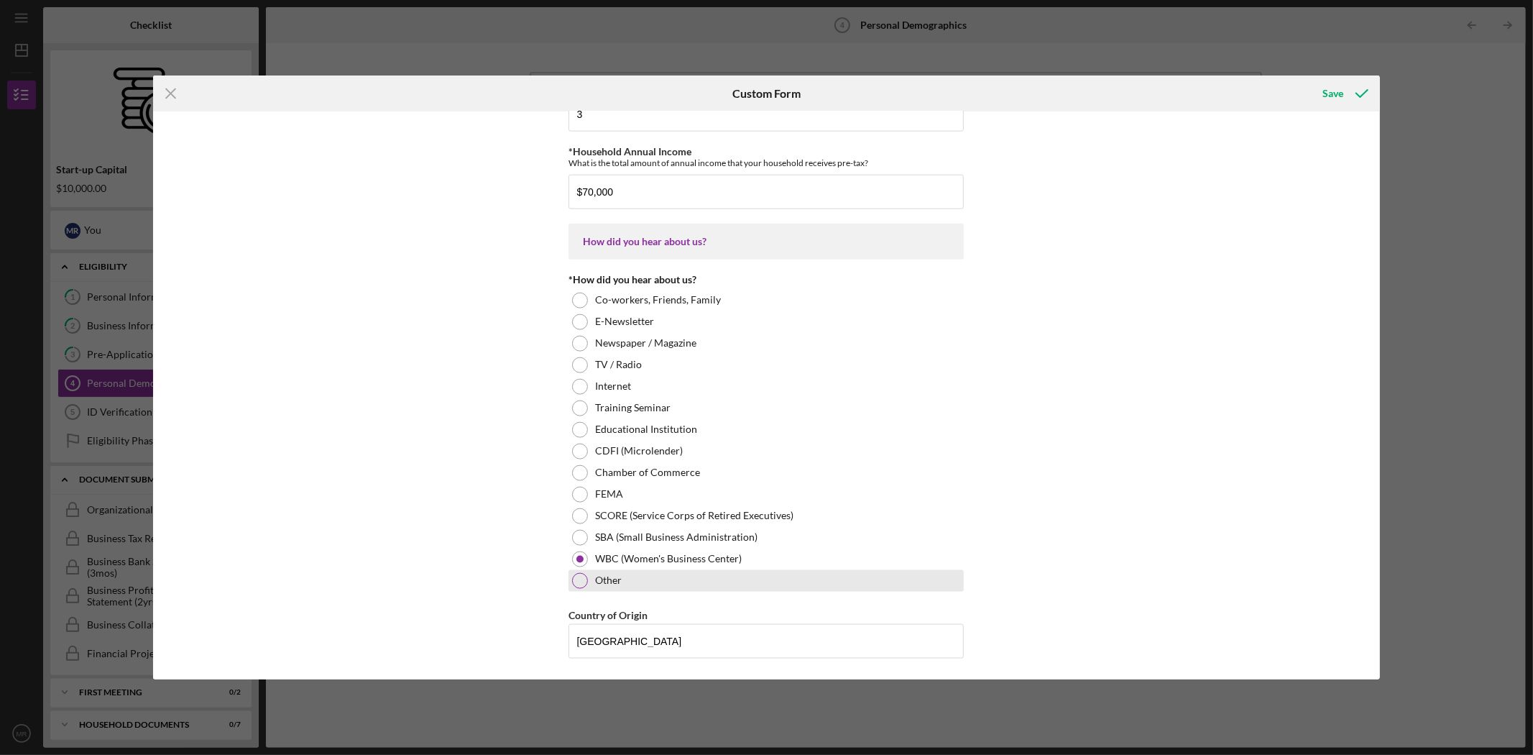
click at [595, 575] on label "Other" at bounding box center [608, 580] width 27 height 12
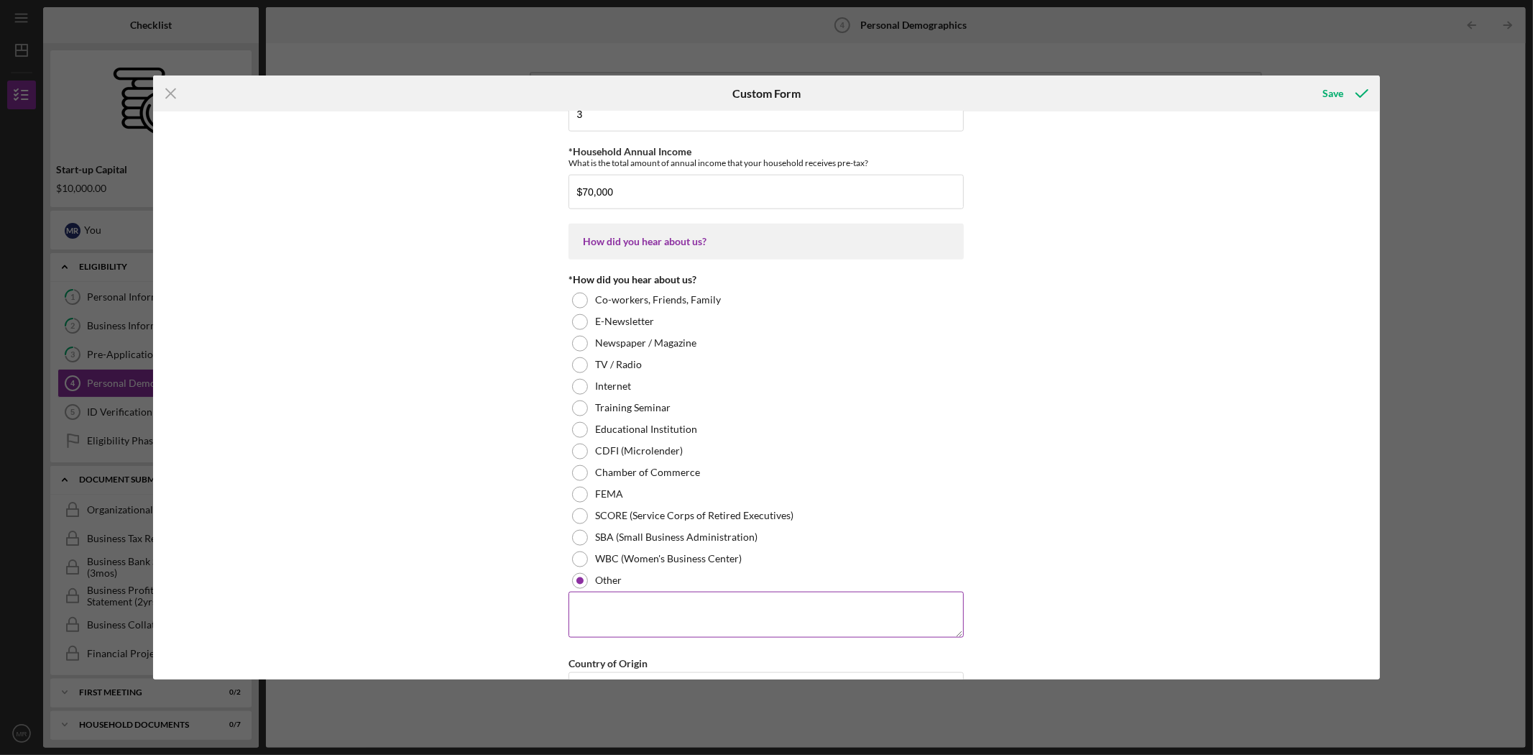
click at [605, 608] on textarea at bounding box center [766, 615] width 395 height 46
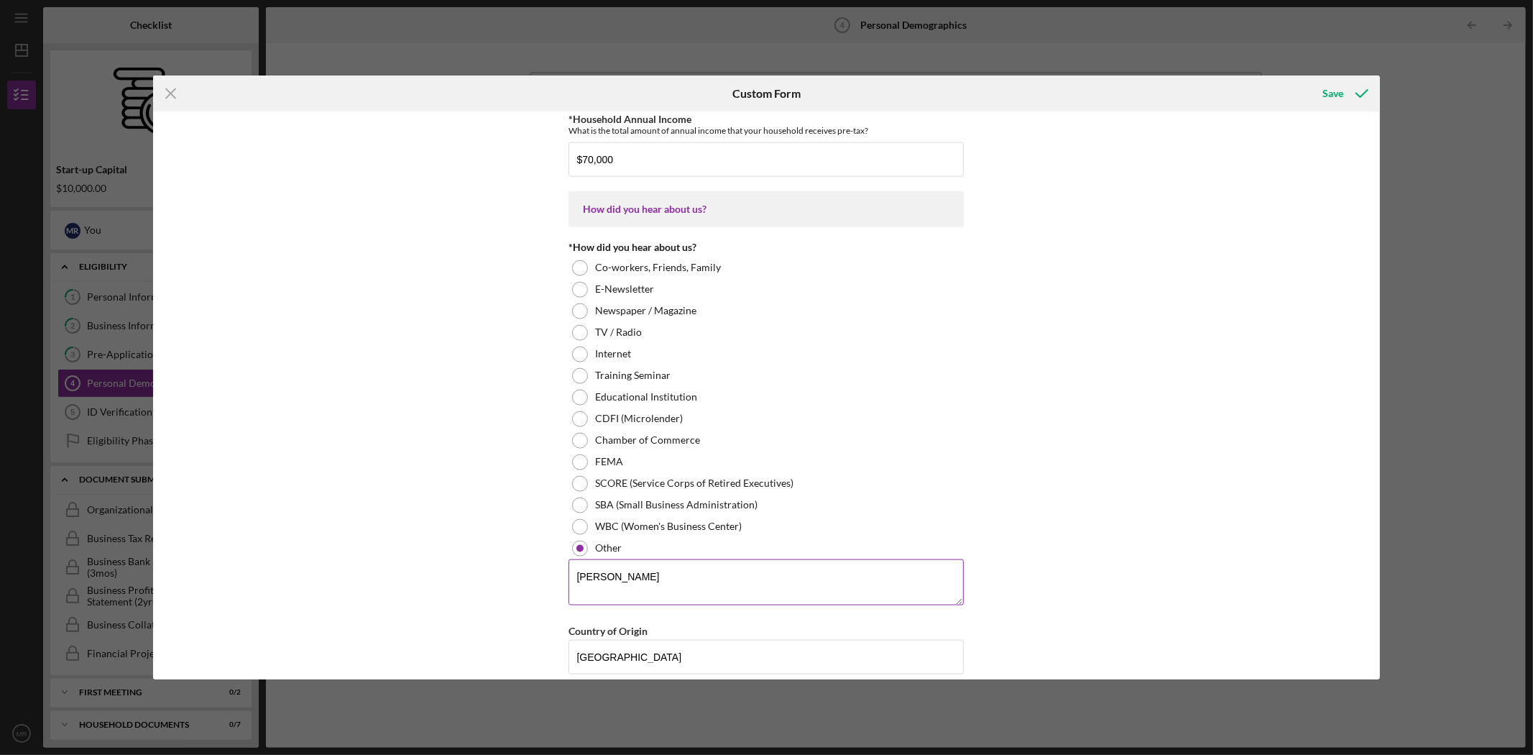
scroll to position [1496, 0]
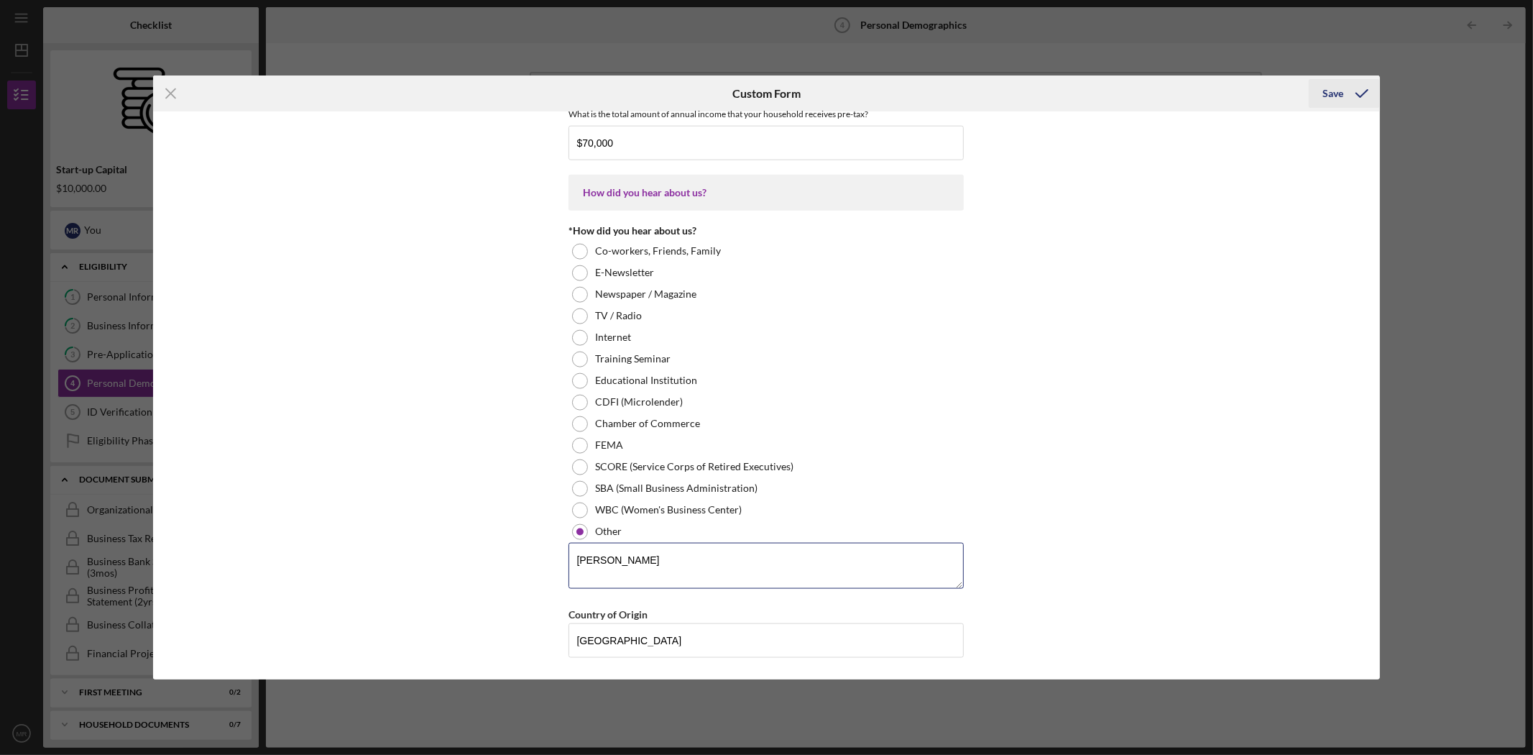
type textarea "[PERSON_NAME]"
click at [1336, 91] on div "Save" at bounding box center [1333, 93] width 21 height 29
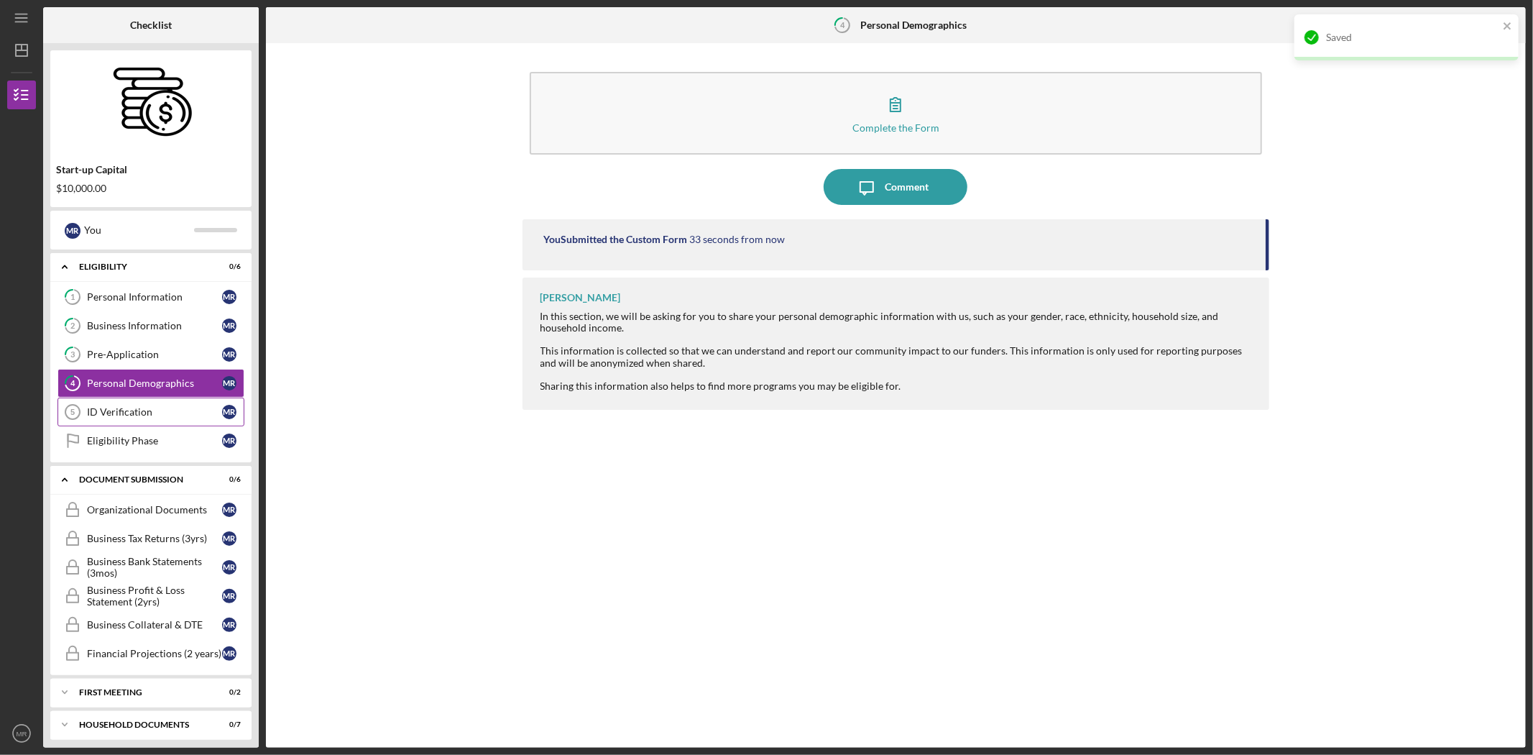
click at [206, 415] on div "ID Verification" at bounding box center [154, 412] width 135 height 12
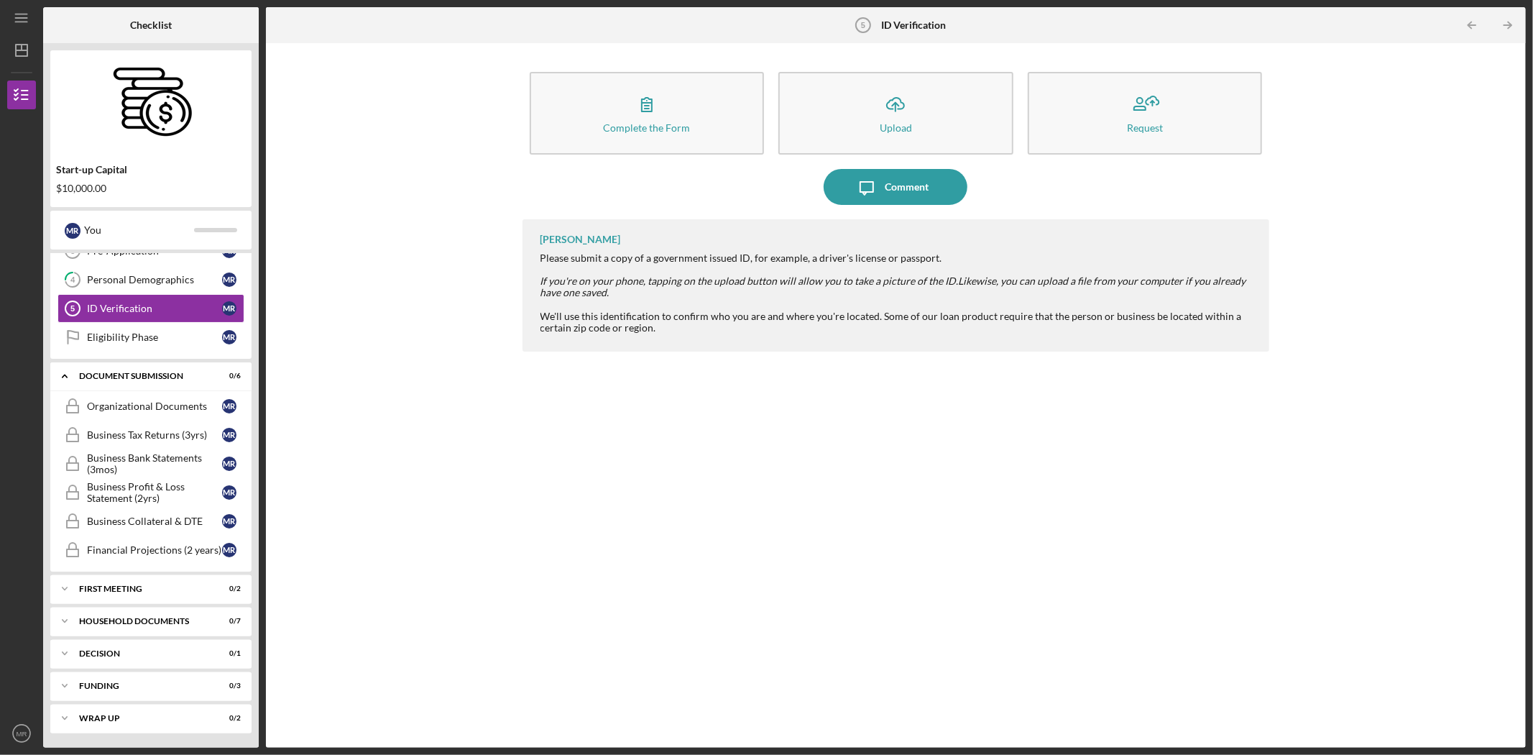
scroll to position [105, 0]
click at [142, 592] on div "First Meeting" at bounding box center [156, 588] width 155 height 9
